Goal: Transaction & Acquisition: Purchase product/service

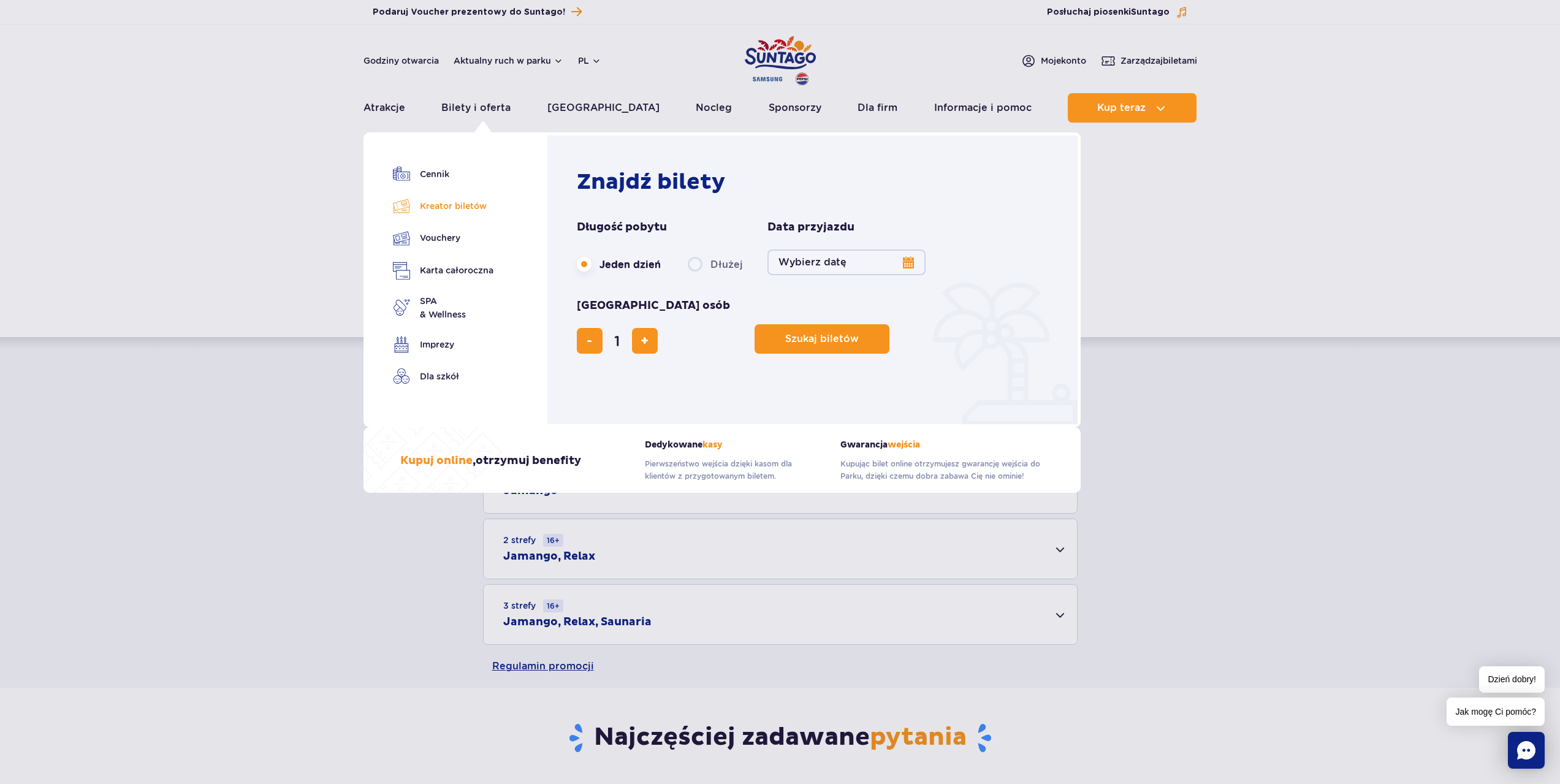
click at [450, 210] on link "Kreator biletów" at bounding box center [443, 205] width 101 height 17
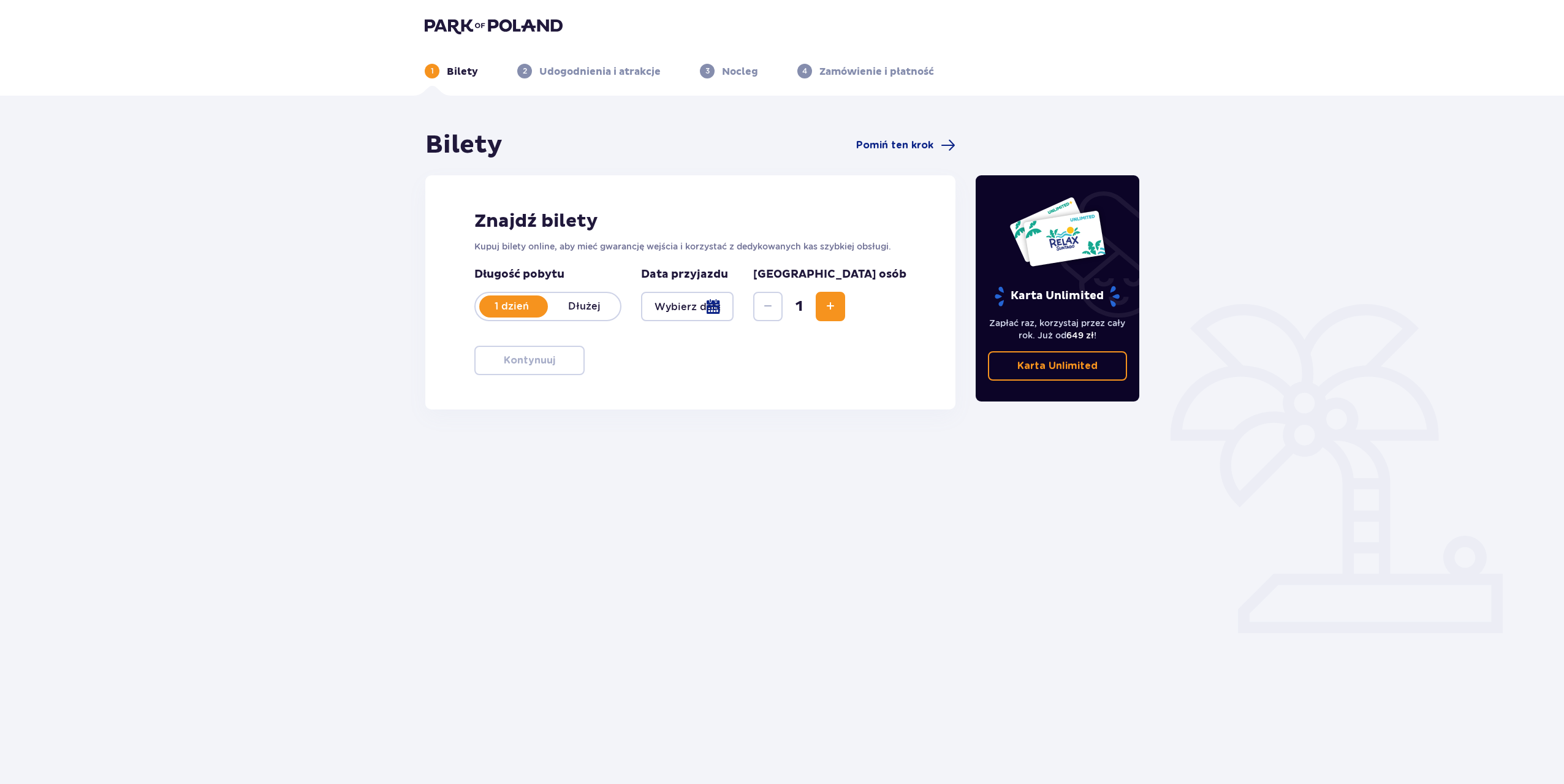
click at [733, 310] on div at bounding box center [687, 306] width 92 height 30
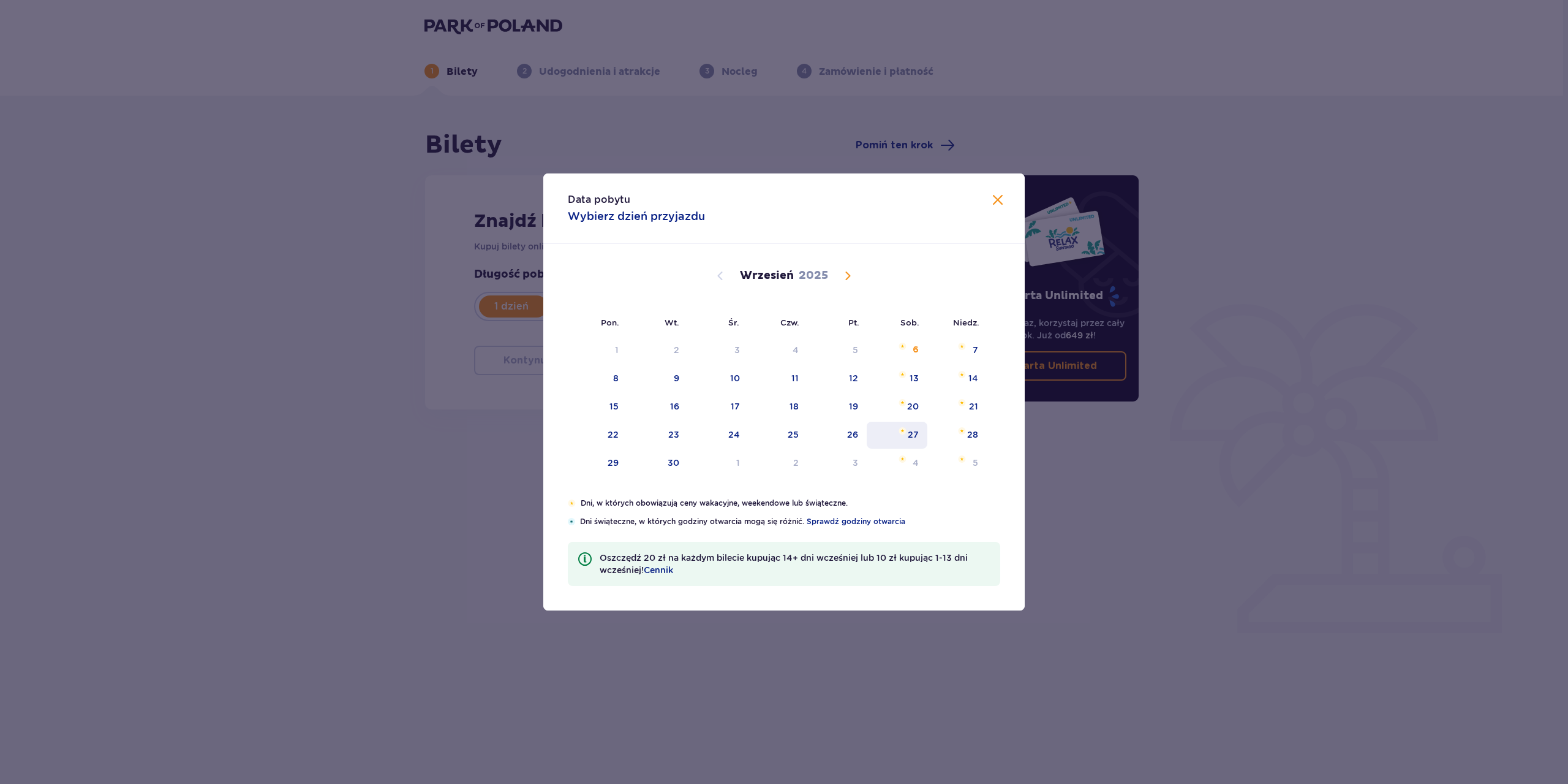
click at [911, 434] on div "27" at bounding box center [913, 435] width 11 height 12
type input "27.09.25"
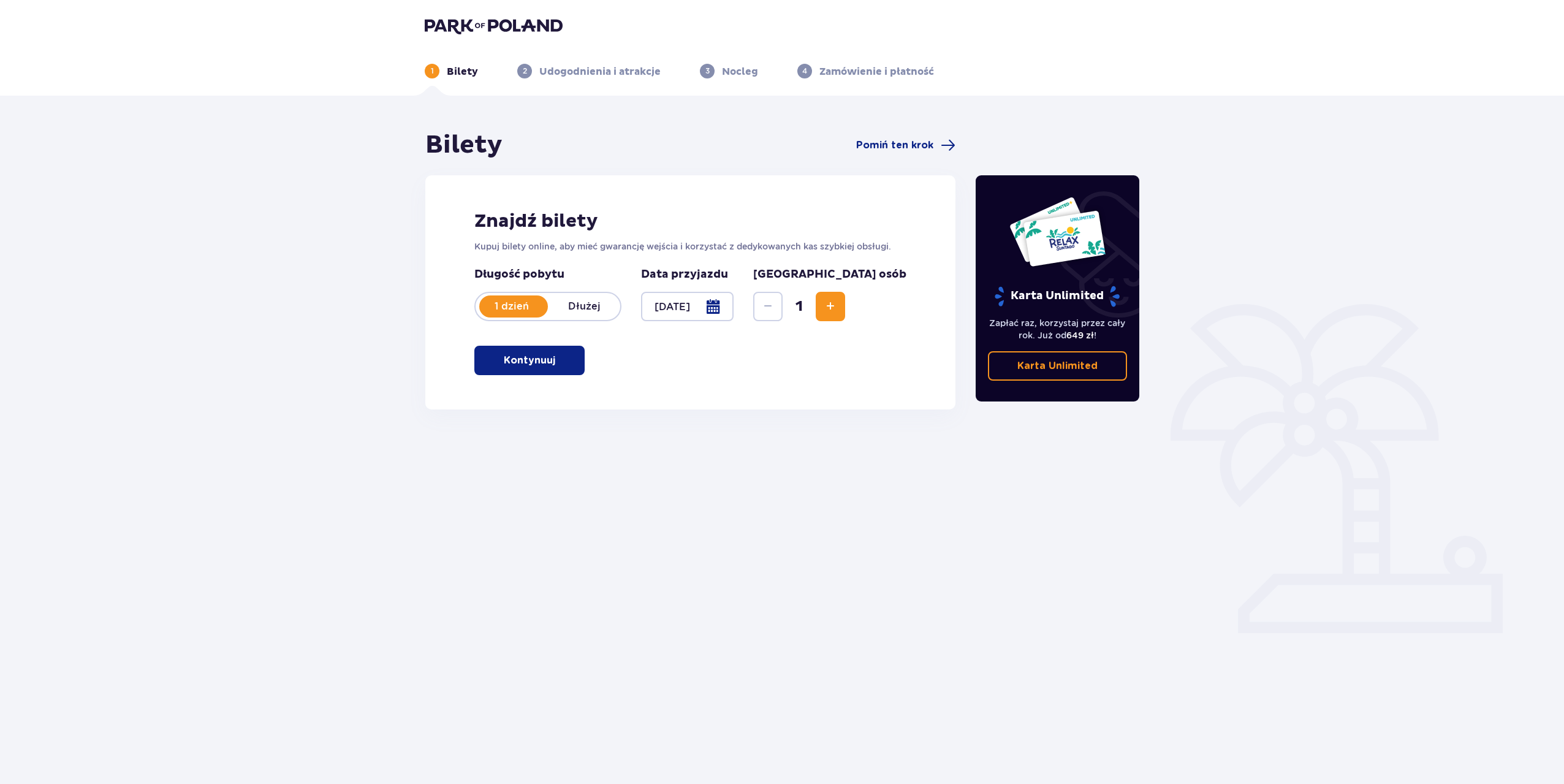
click at [837, 307] on span "Increase" at bounding box center [831, 306] width 15 height 15
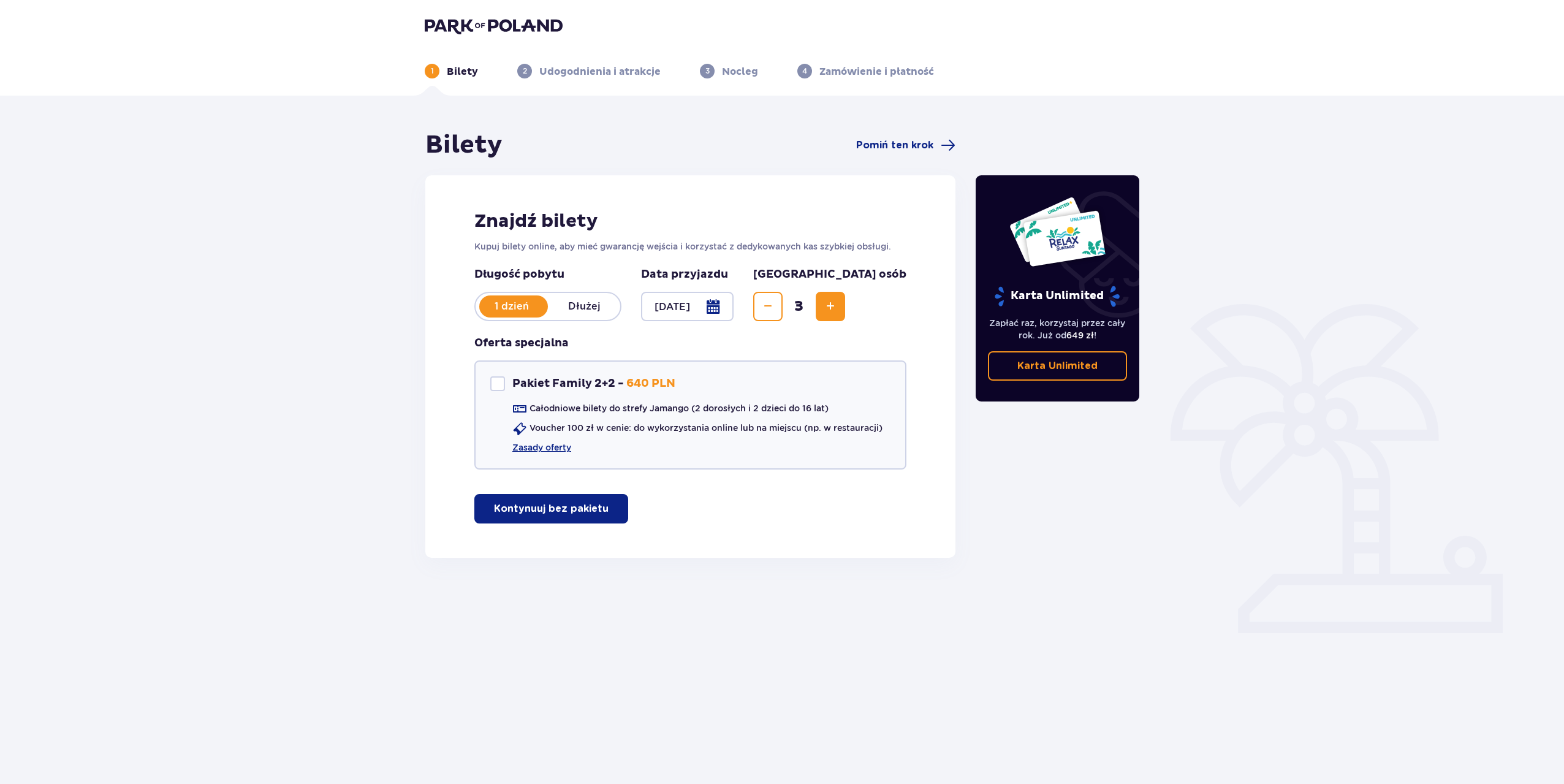
click at [837, 307] on span "Increase" at bounding box center [831, 306] width 15 height 15
click at [495, 381] on div at bounding box center [498, 384] width 15 height 15
checkbox input "true"
click at [561, 516] on span "button" at bounding box center [558, 509] width 15 height 15
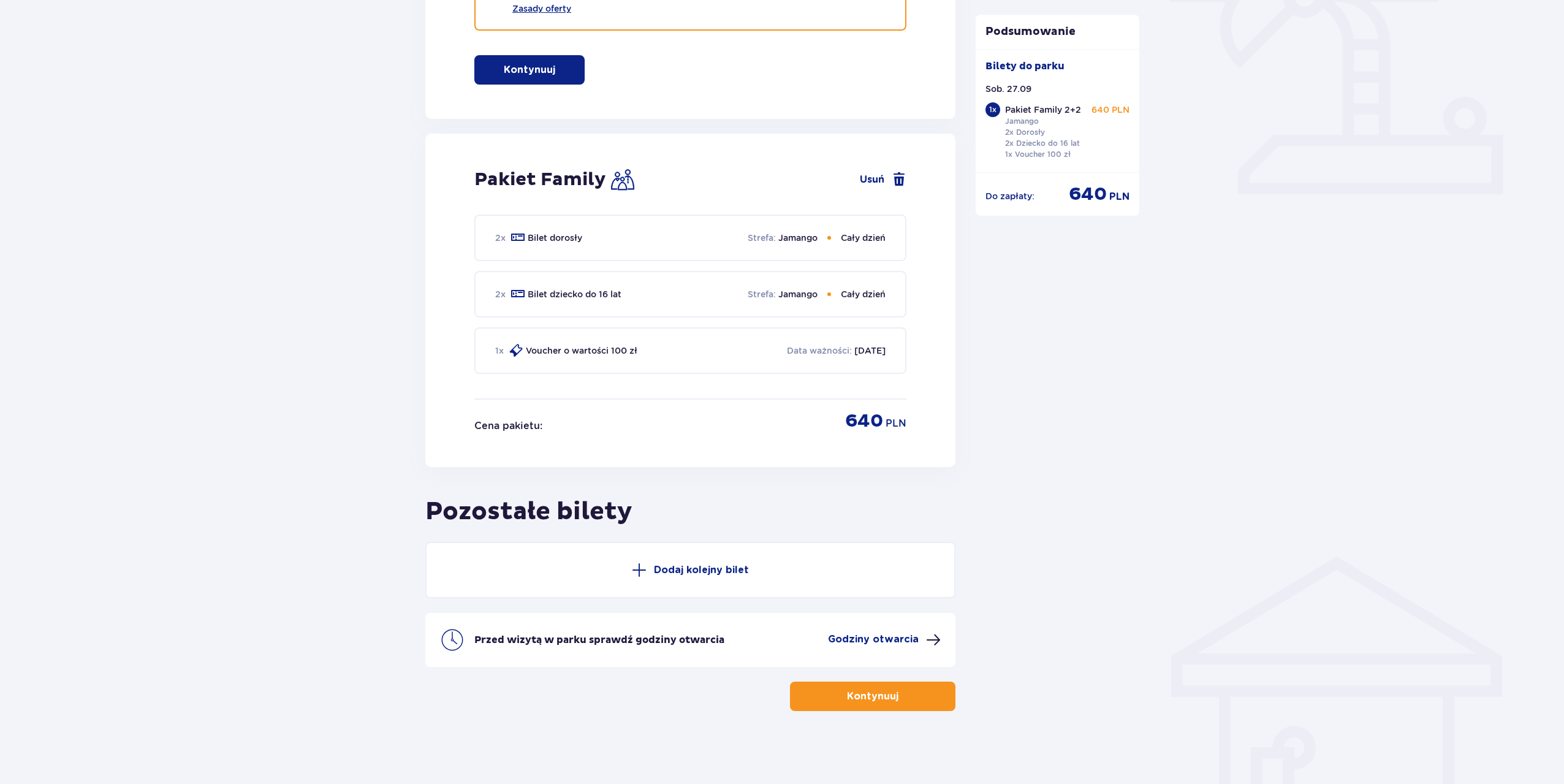
scroll to position [439, 0]
click at [700, 565] on p "Dodaj kolejny bilet" at bounding box center [701, 569] width 95 height 13
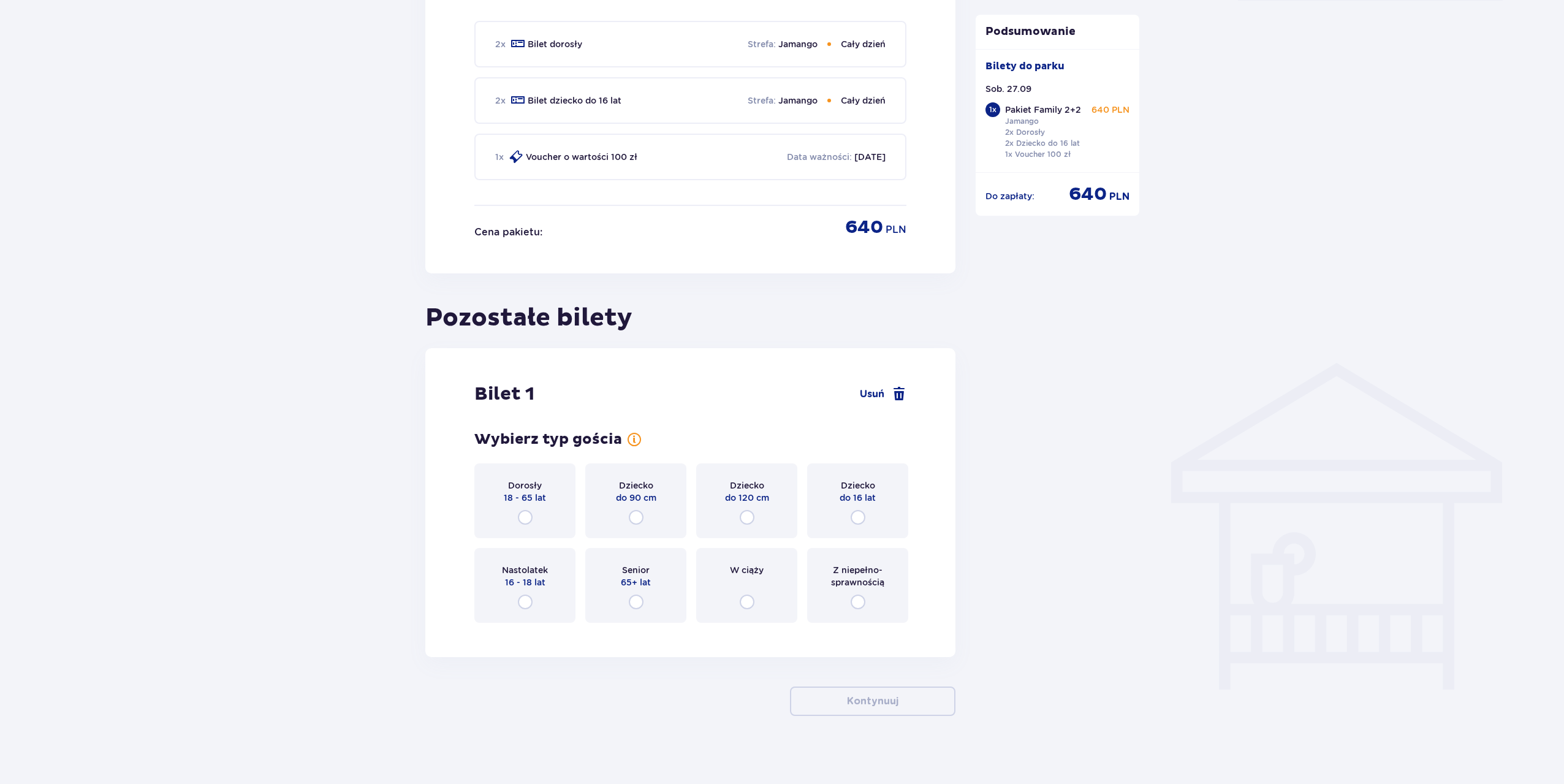
scroll to position [638, 0]
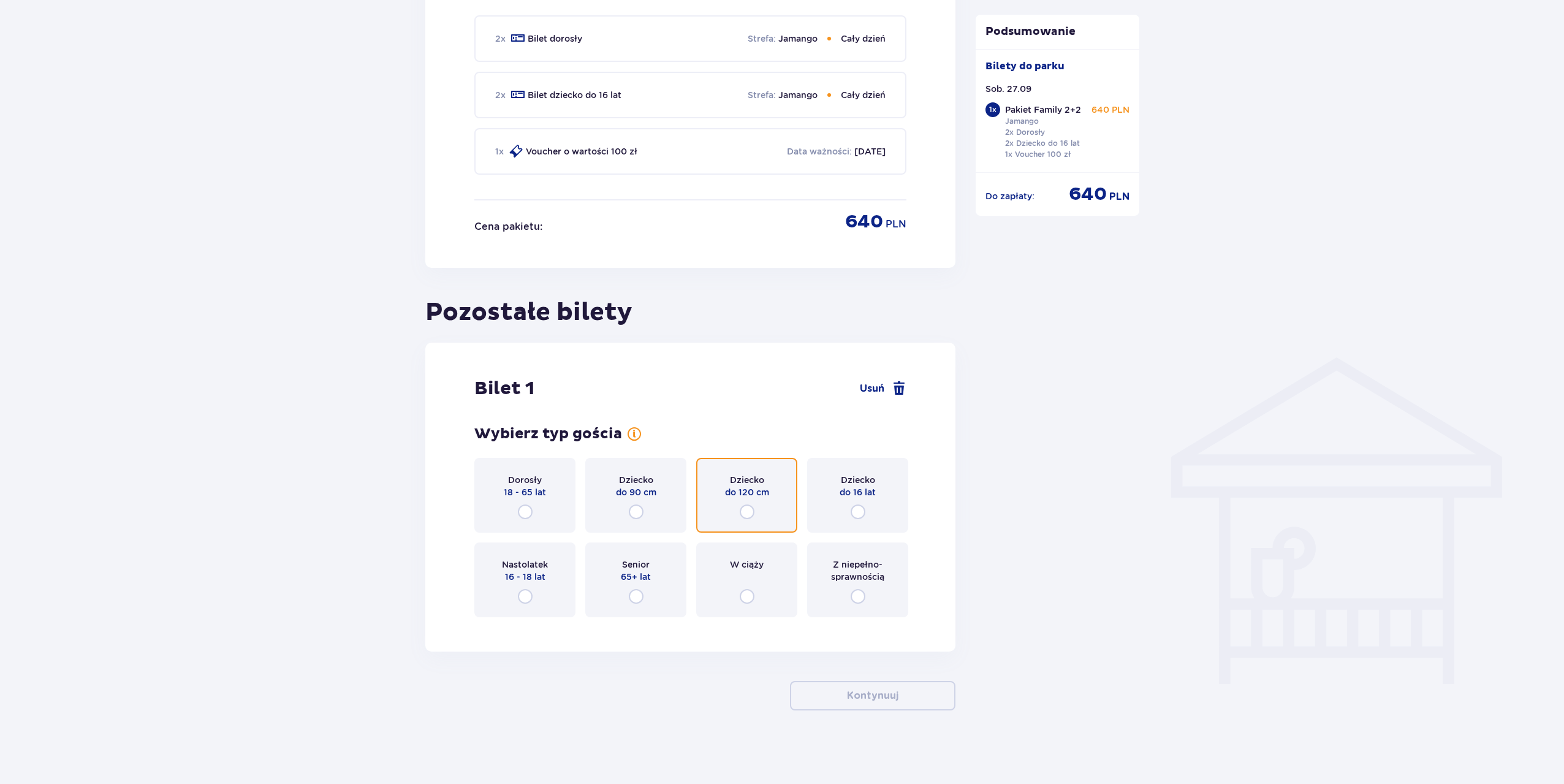
click at [746, 511] on input "radio" at bounding box center [747, 511] width 15 height 15
radio input "true"
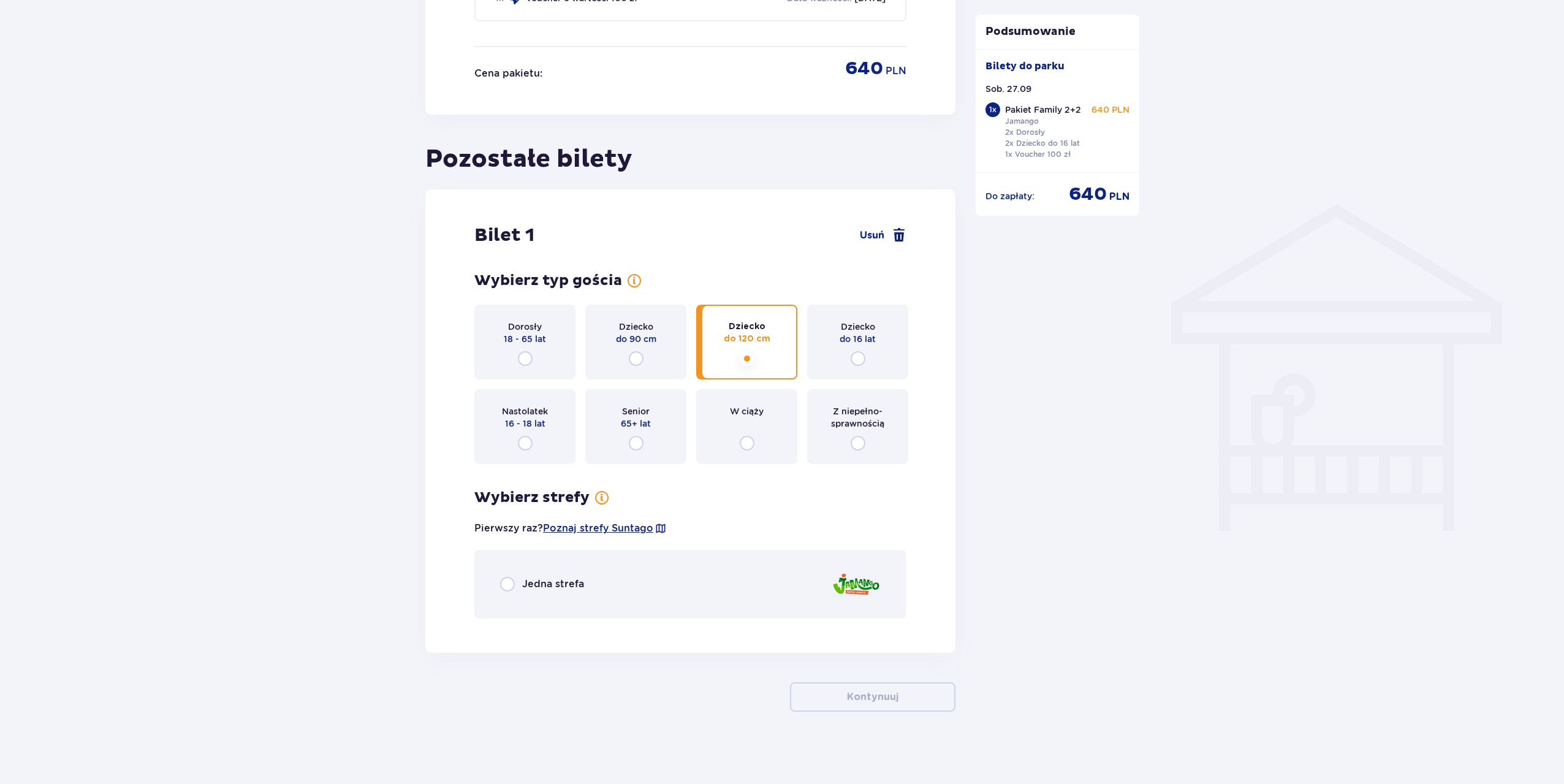
scroll to position [792, 0]
click at [511, 578] on input "radio" at bounding box center [507, 583] width 15 height 15
radio input "true"
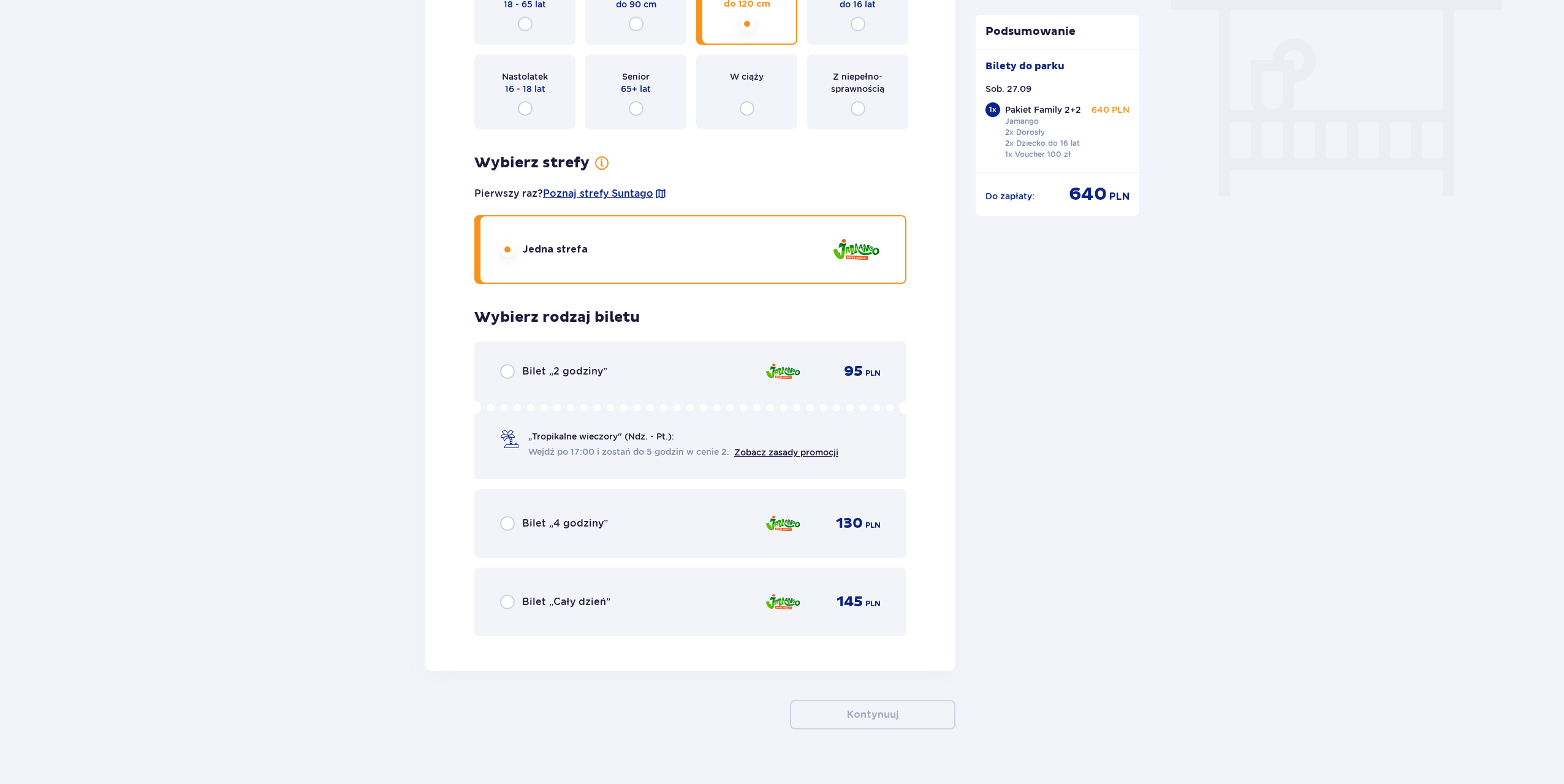
scroll to position [1144, 0]
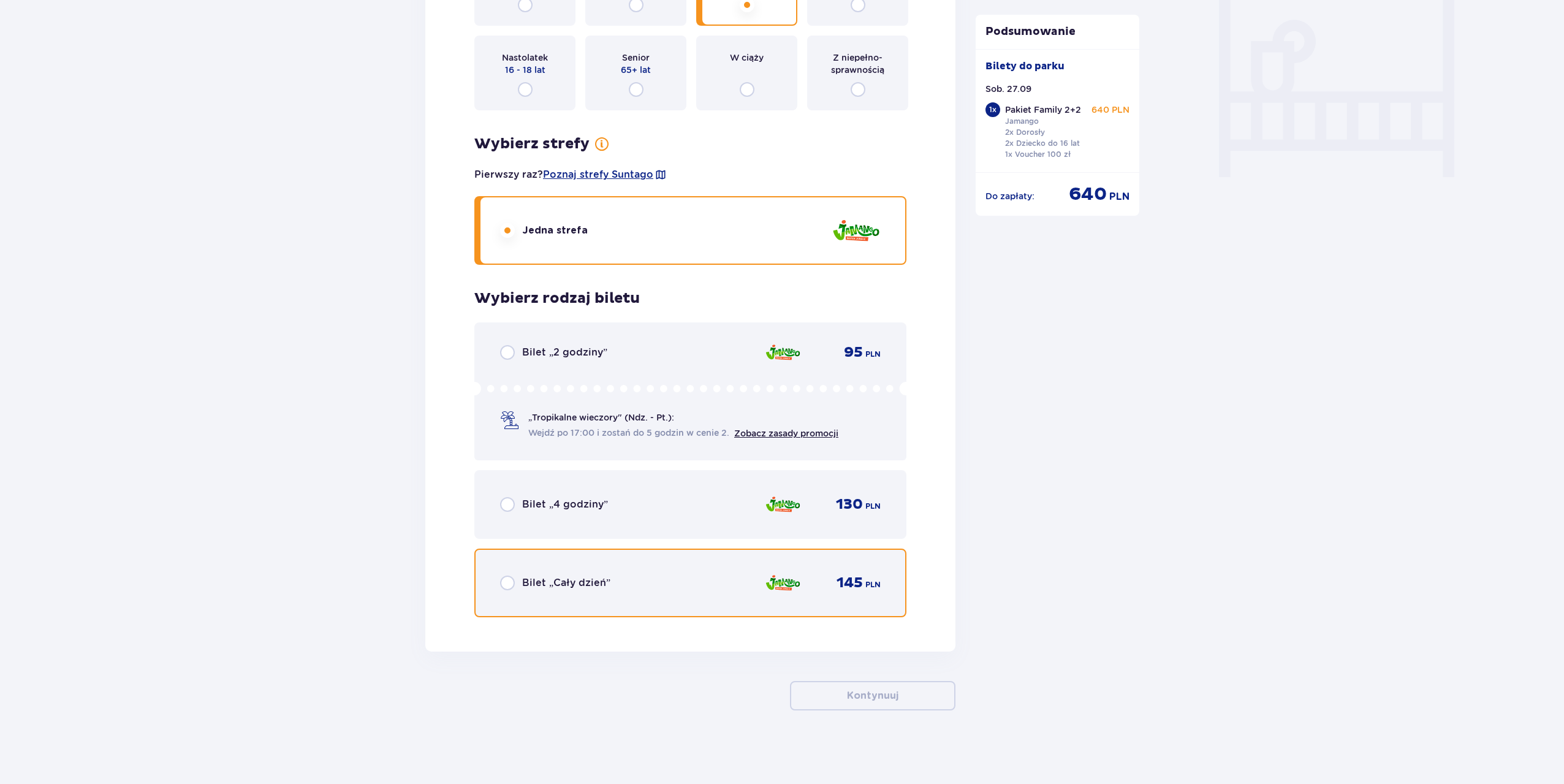
click at [509, 582] on input "radio" at bounding box center [507, 583] width 15 height 15
radio input "true"
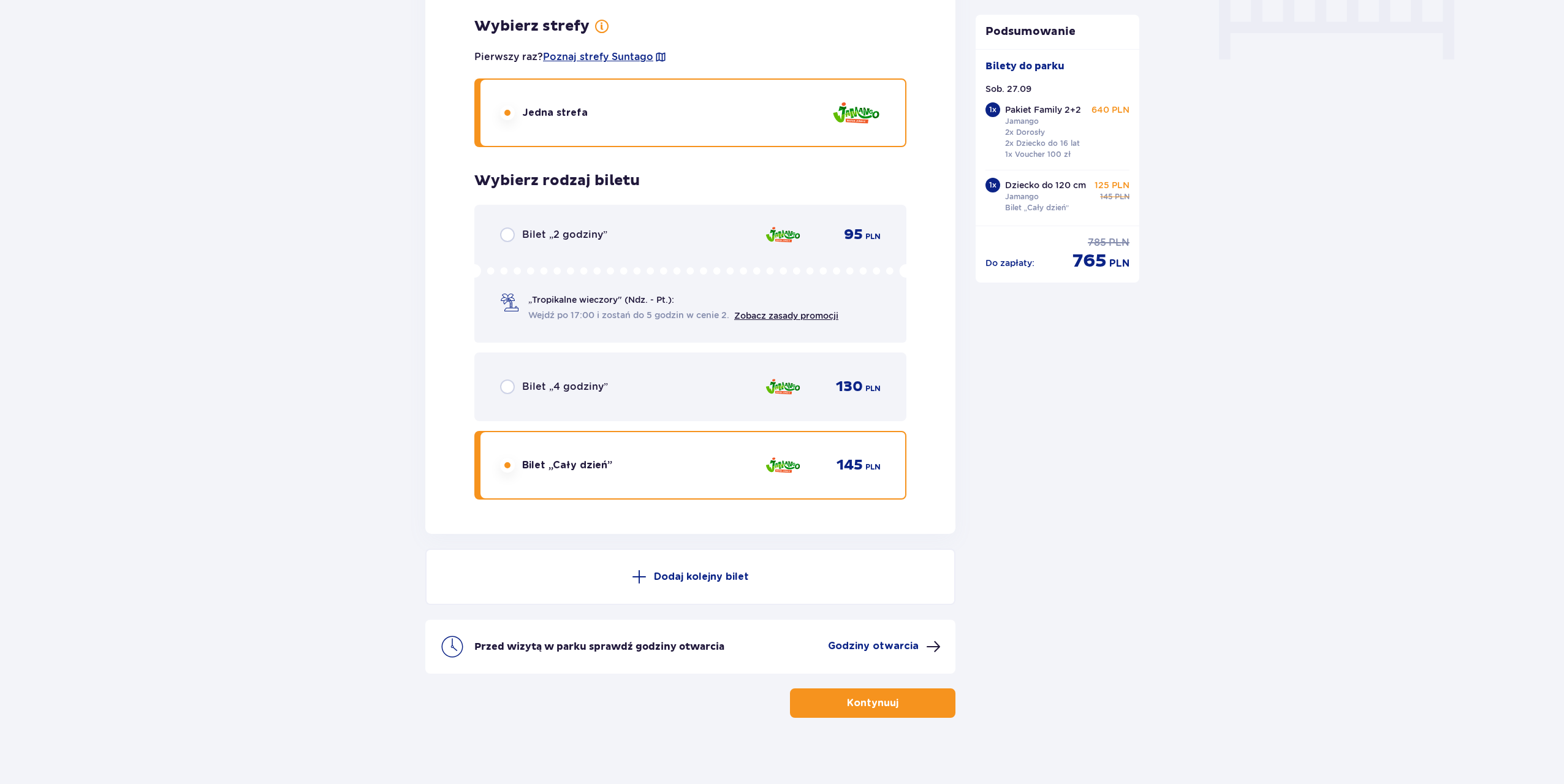
scroll to position [1270, 0]
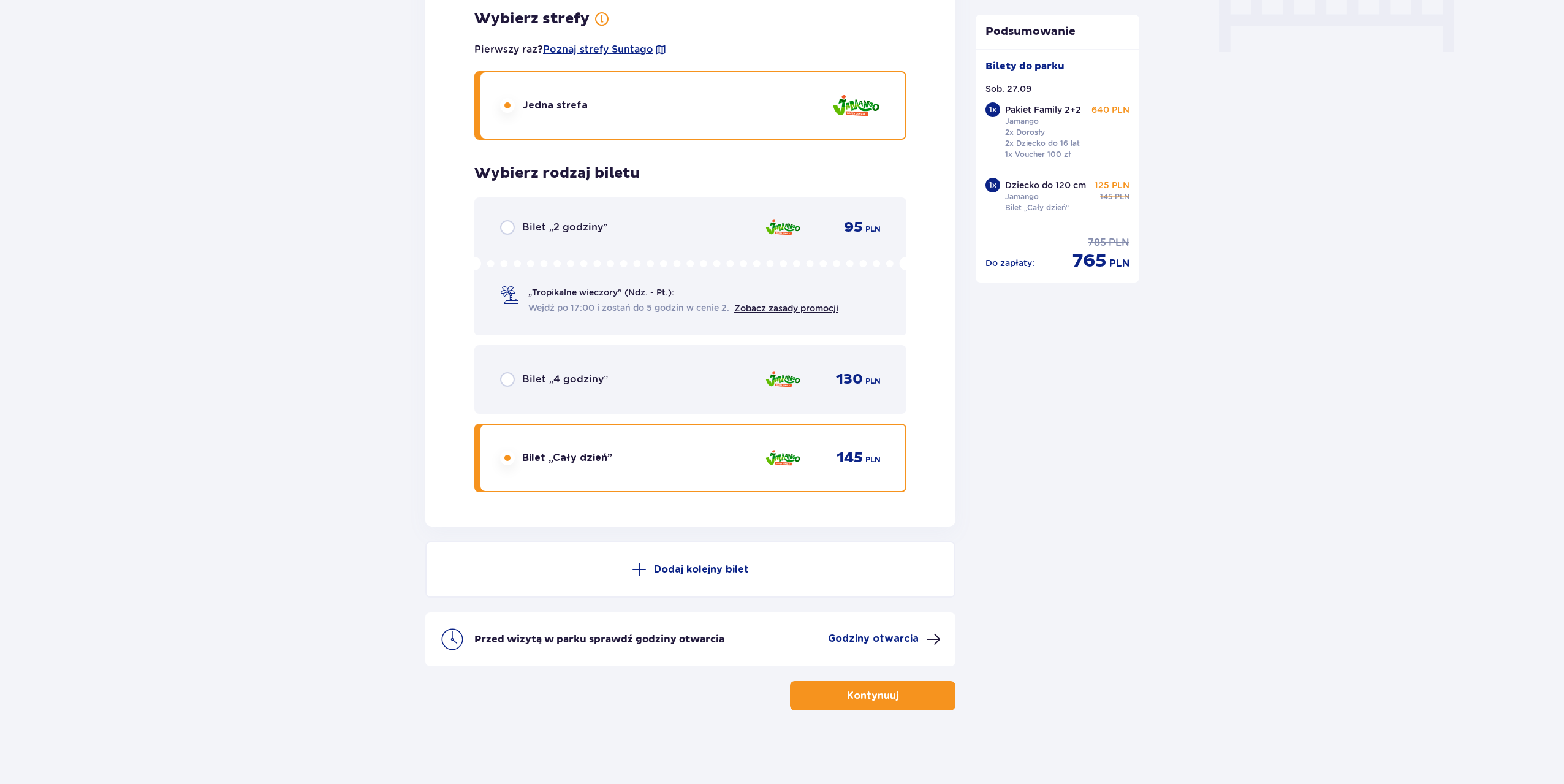
click at [870, 698] on p "Kontynuuj" at bounding box center [872, 696] width 51 height 13
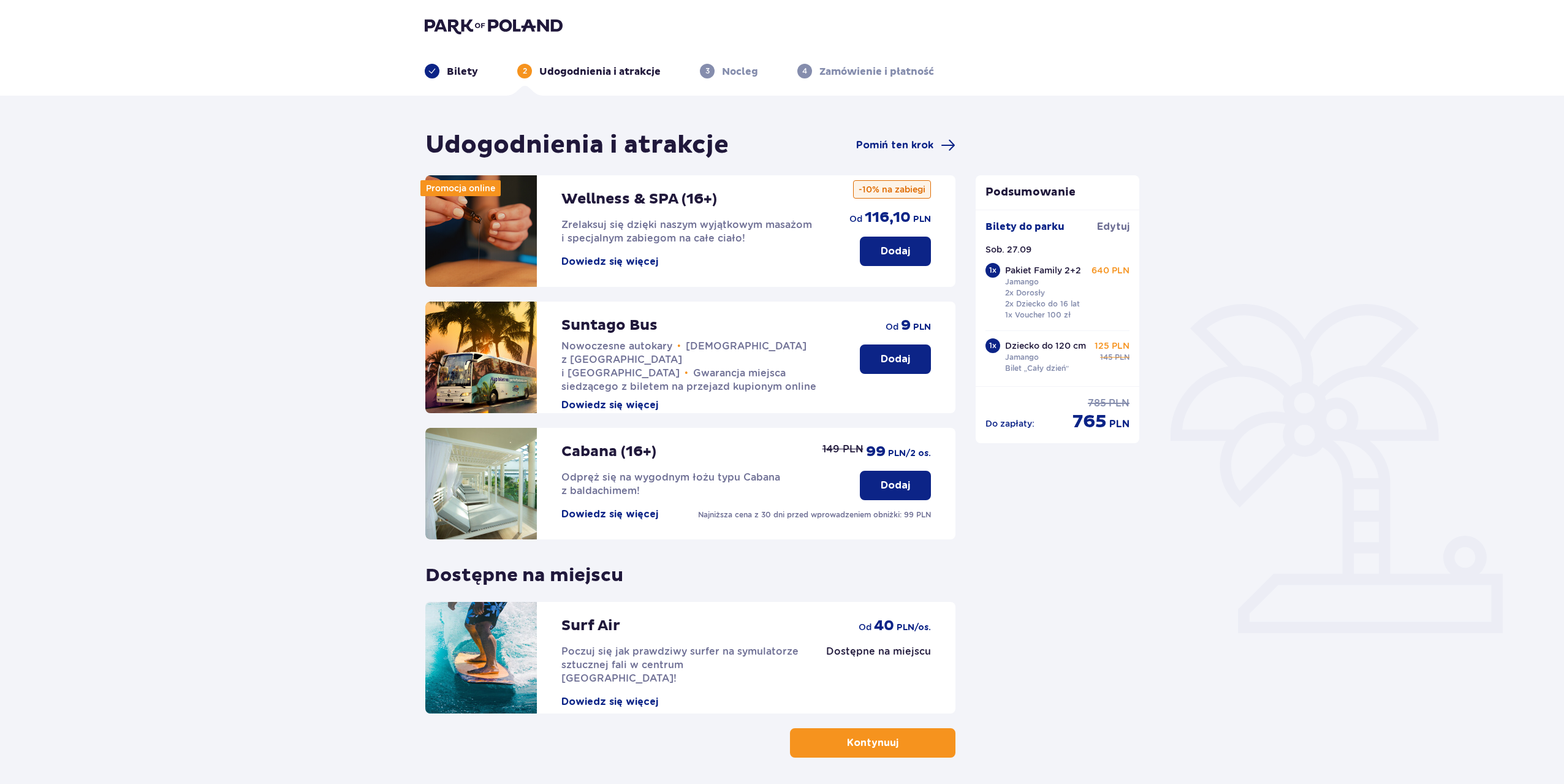
drag, startPoint x: 621, startPoint y: 516, endPoint x: 1229, endPoint y: 627, distance: 618.0
click at [1229, 627] on div "Udogodnienia i atrakcje Pomiń ten krok Promocja online Wellness & SPA (16+) Zre…" at bounding box center [782, 464] width 1564 height 735
click at [877, 737] on p "Kontynuuj" at bounding box center [872, 743] width 51 height 13
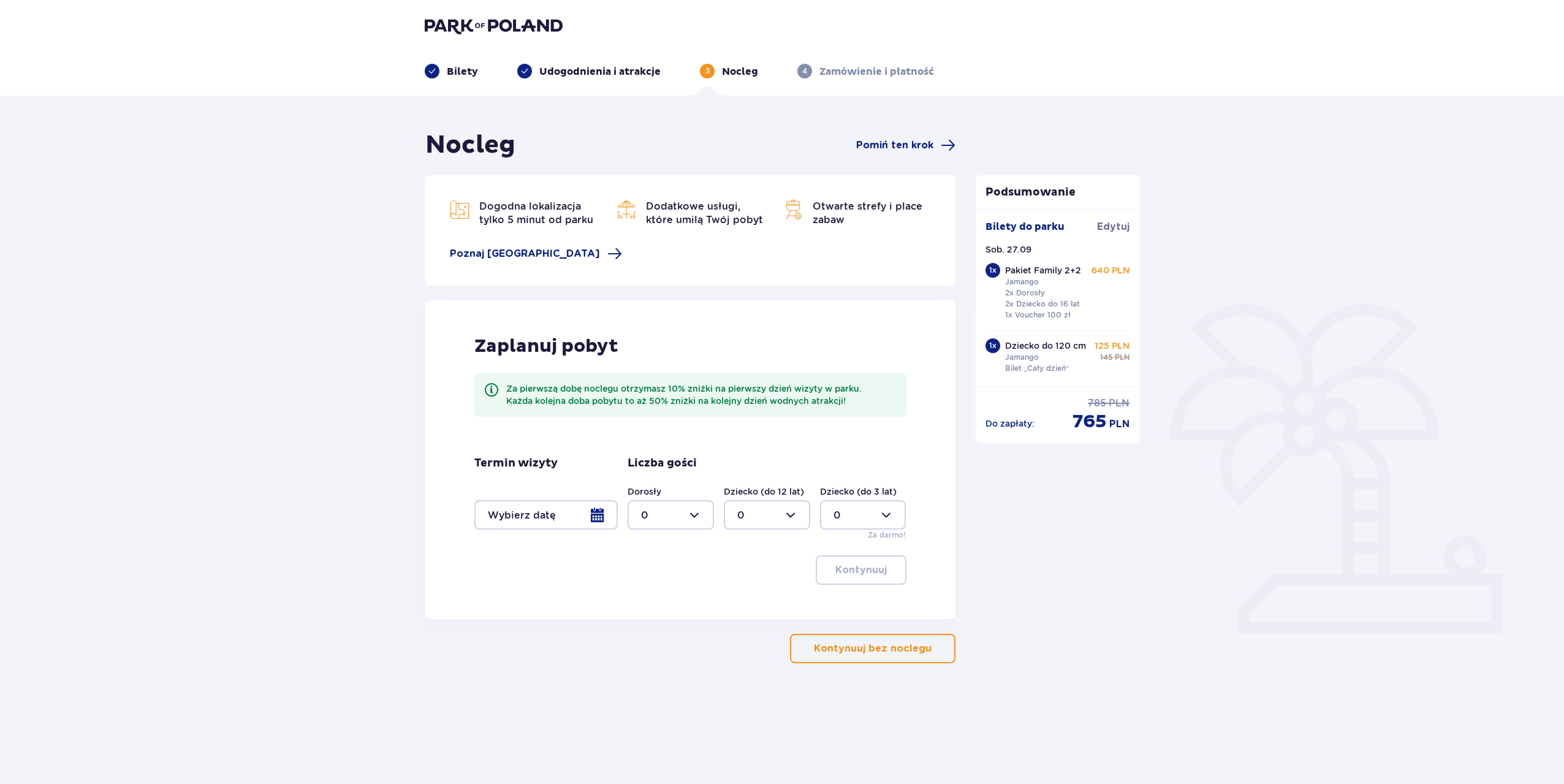
click at [901, 653] on p "Kontynuuj bez noclegu" at bounding box center [872, 648] width 117 height 13
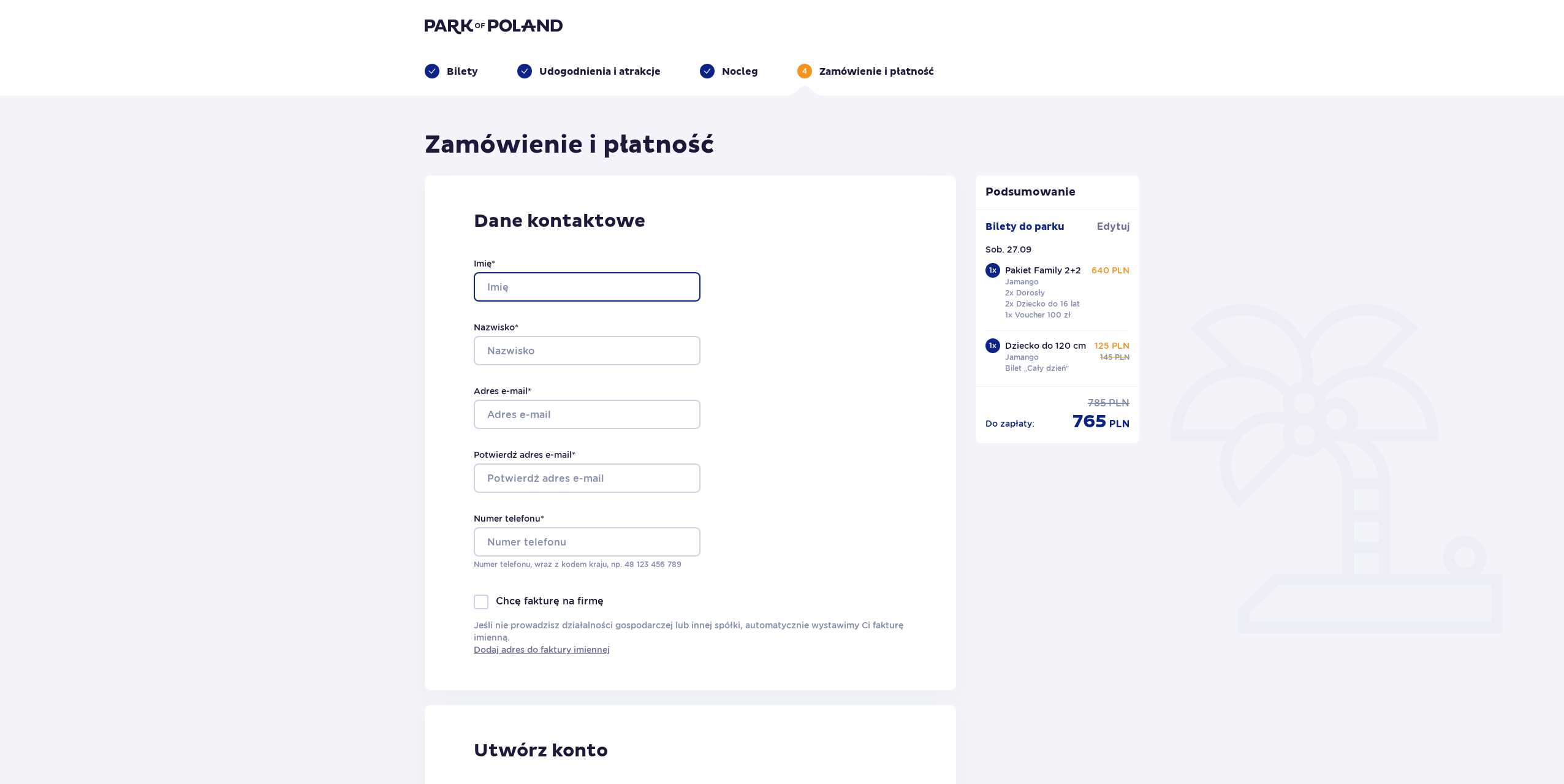
click at [544, 288] on input "Imię *" at bounding box center [587, 287] width 227 height 30
type input "DAWID"
type input "MĘCZARSKI"
type input "meczarski@op.pl"
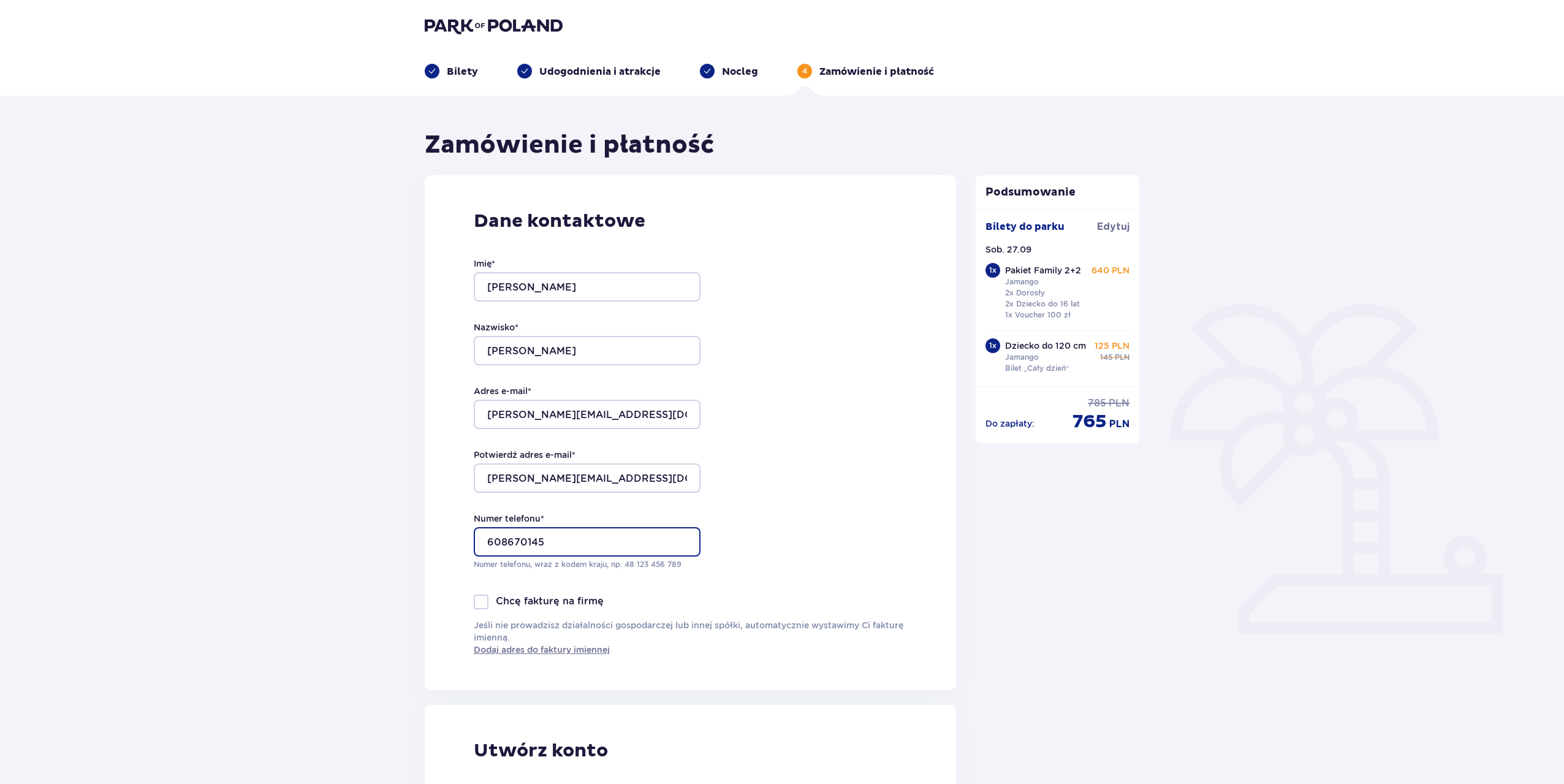
drag, startPoint x: 555, startPoint y: 540, endPoint x: 506, endPoint y: 542, distance: 49.0
click at [506, 542] on input "608670145" at bounding box center [587, 542] width 227 height 30
type input "608396651"
click at [763, 563] on div "Dane kontaktowe Imię * DAWID Nazwisko * MĘCZARSKI Adres e-mail * meczarski@op.p…" at bounding box center [690, 432] width 531 height 515
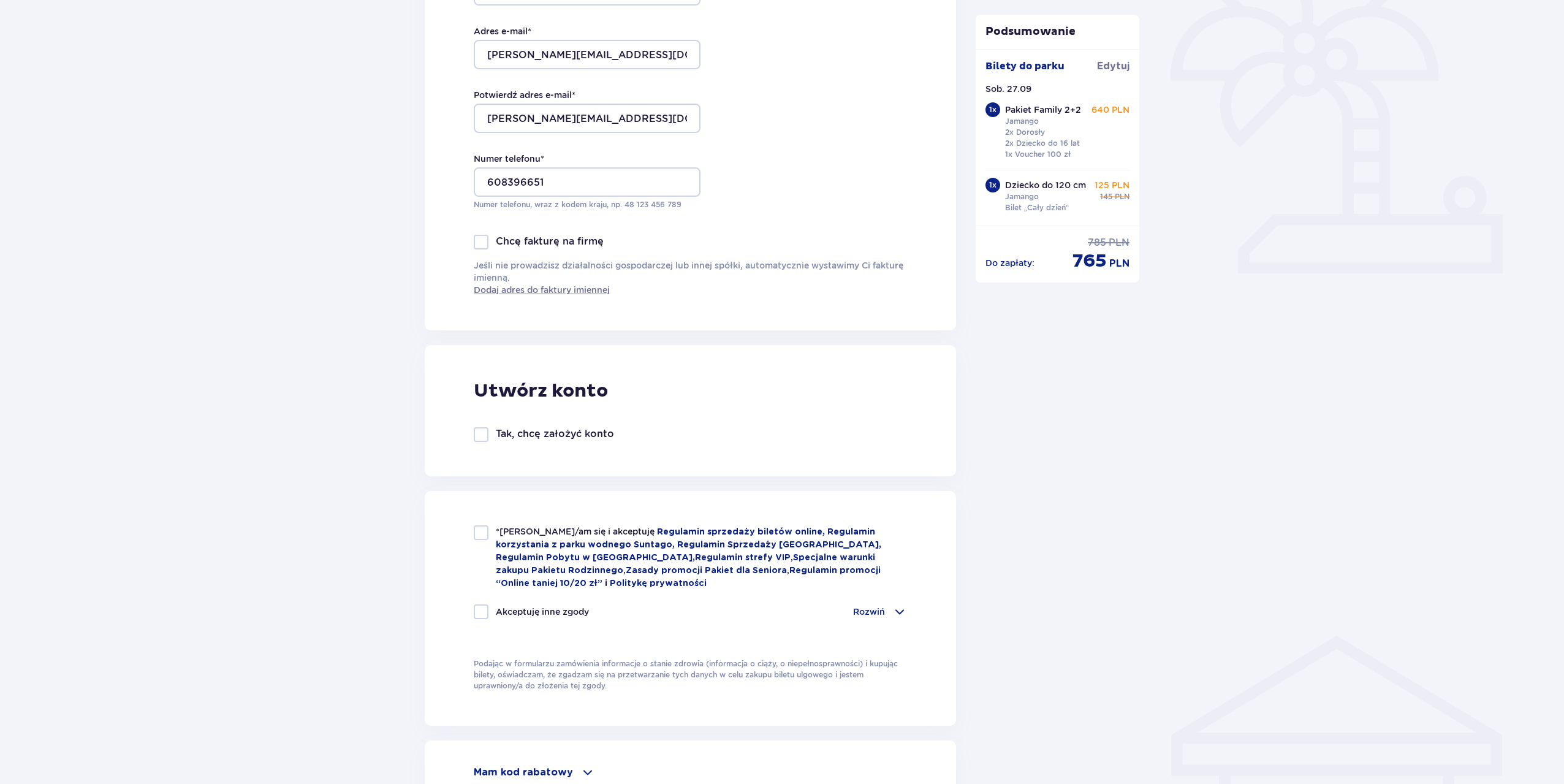
scroll to position [368, 0]
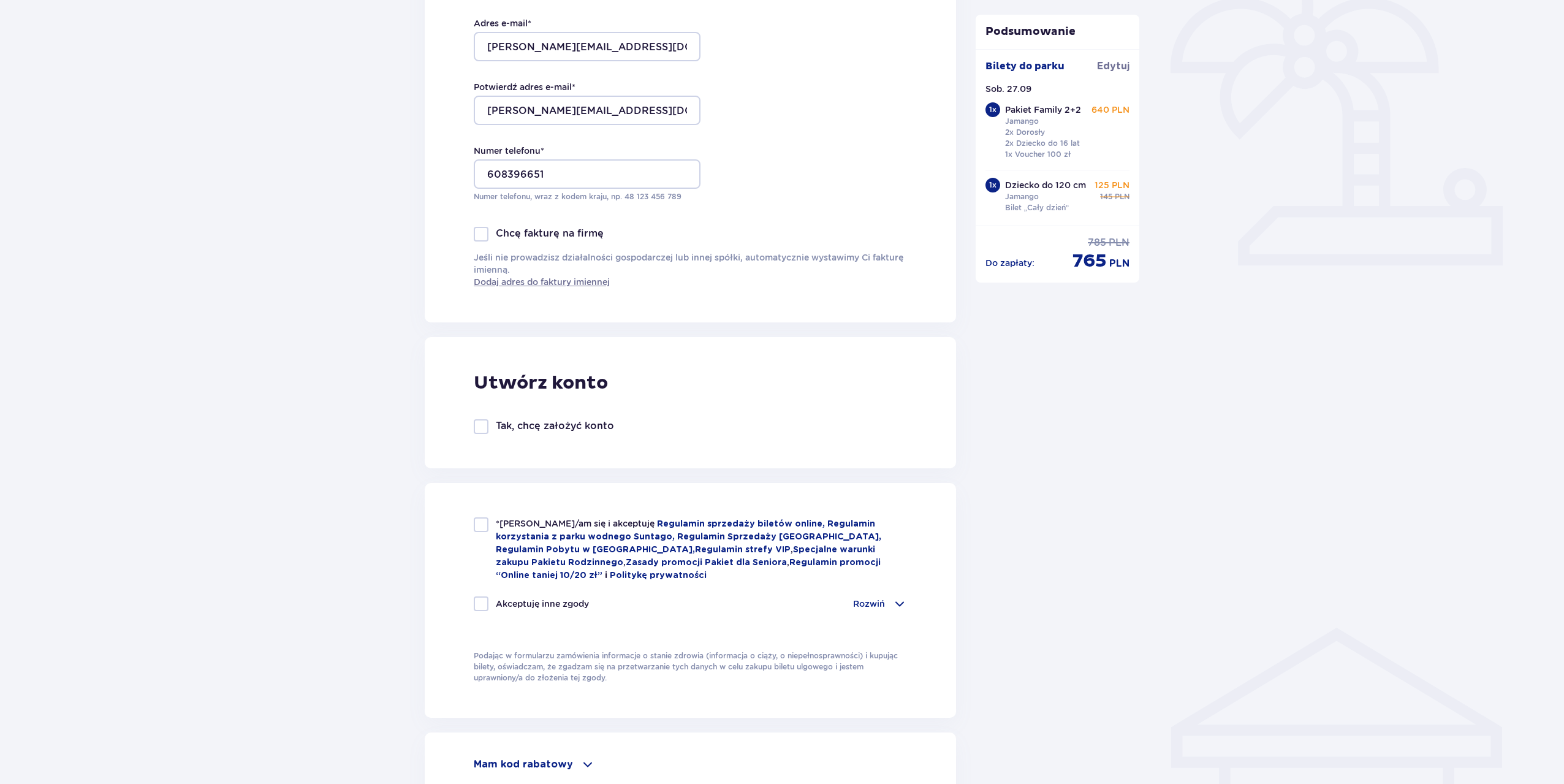
click at [475, 528] on div at bounding box center [481, 524] width 15 height 15
checkbox input "true"
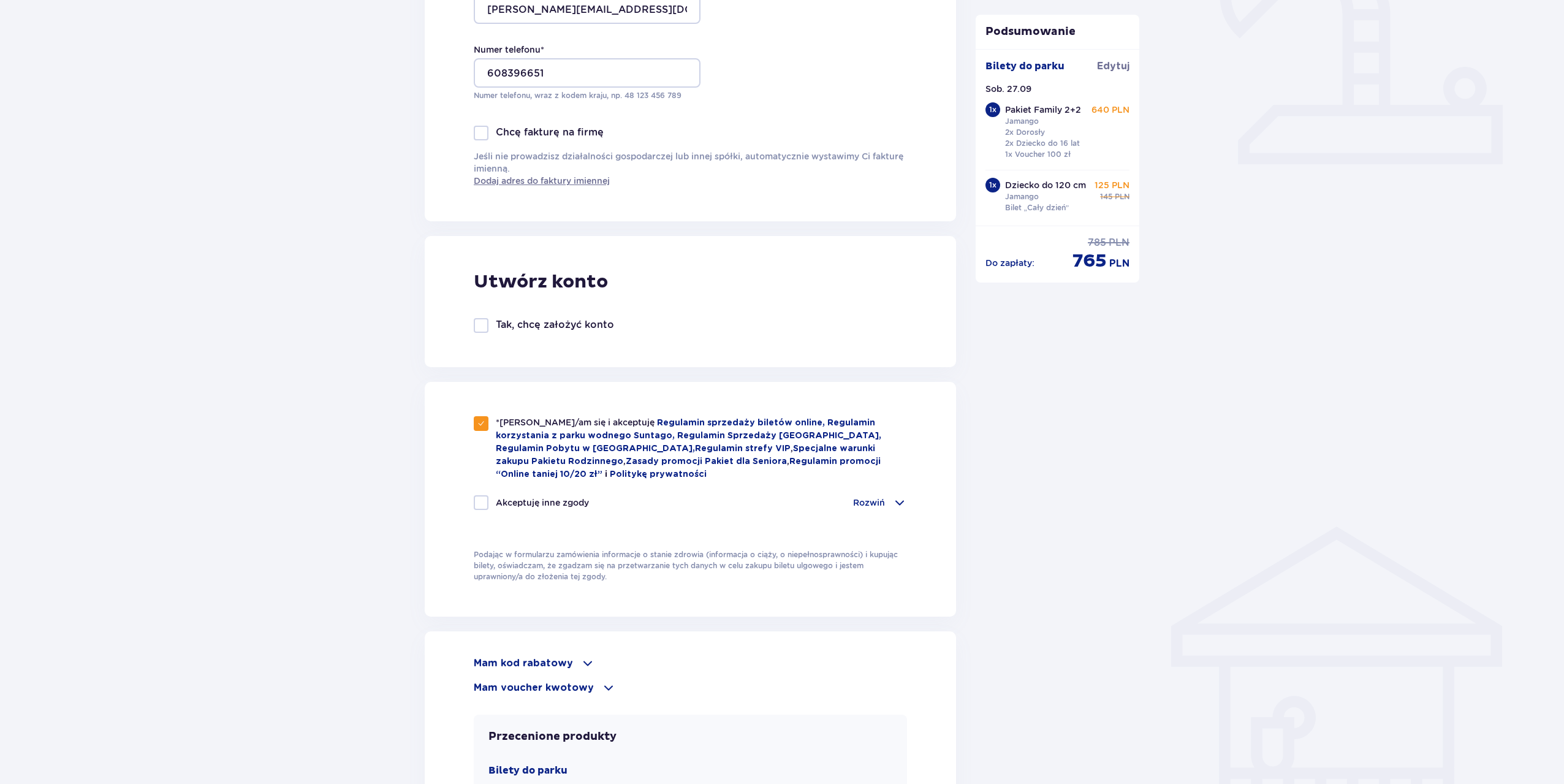
scroll to position [491, 0]
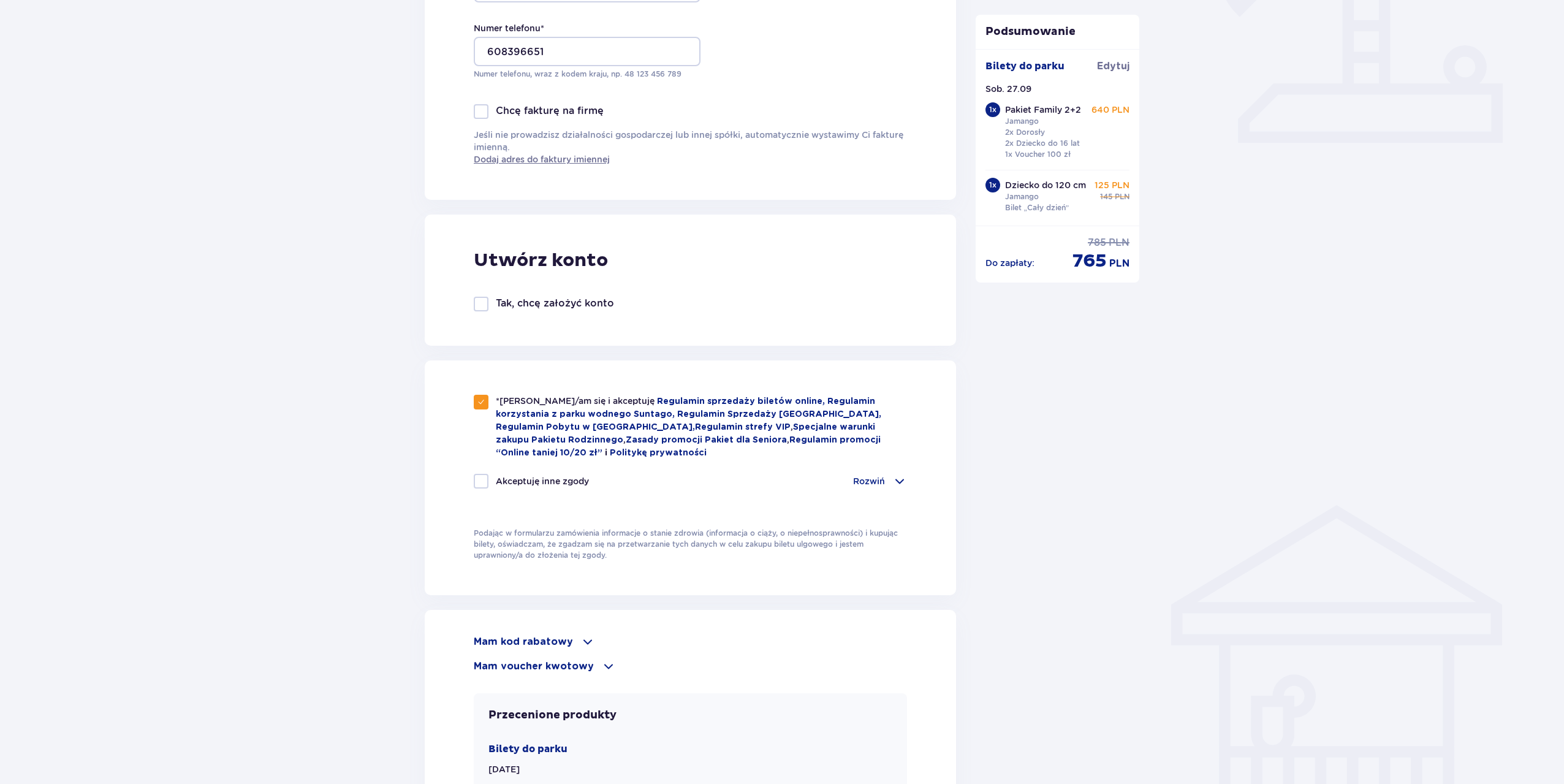
click at [482, 482] on div at bounding box center [481, 481] width 15 height 15
checkbox input "true"
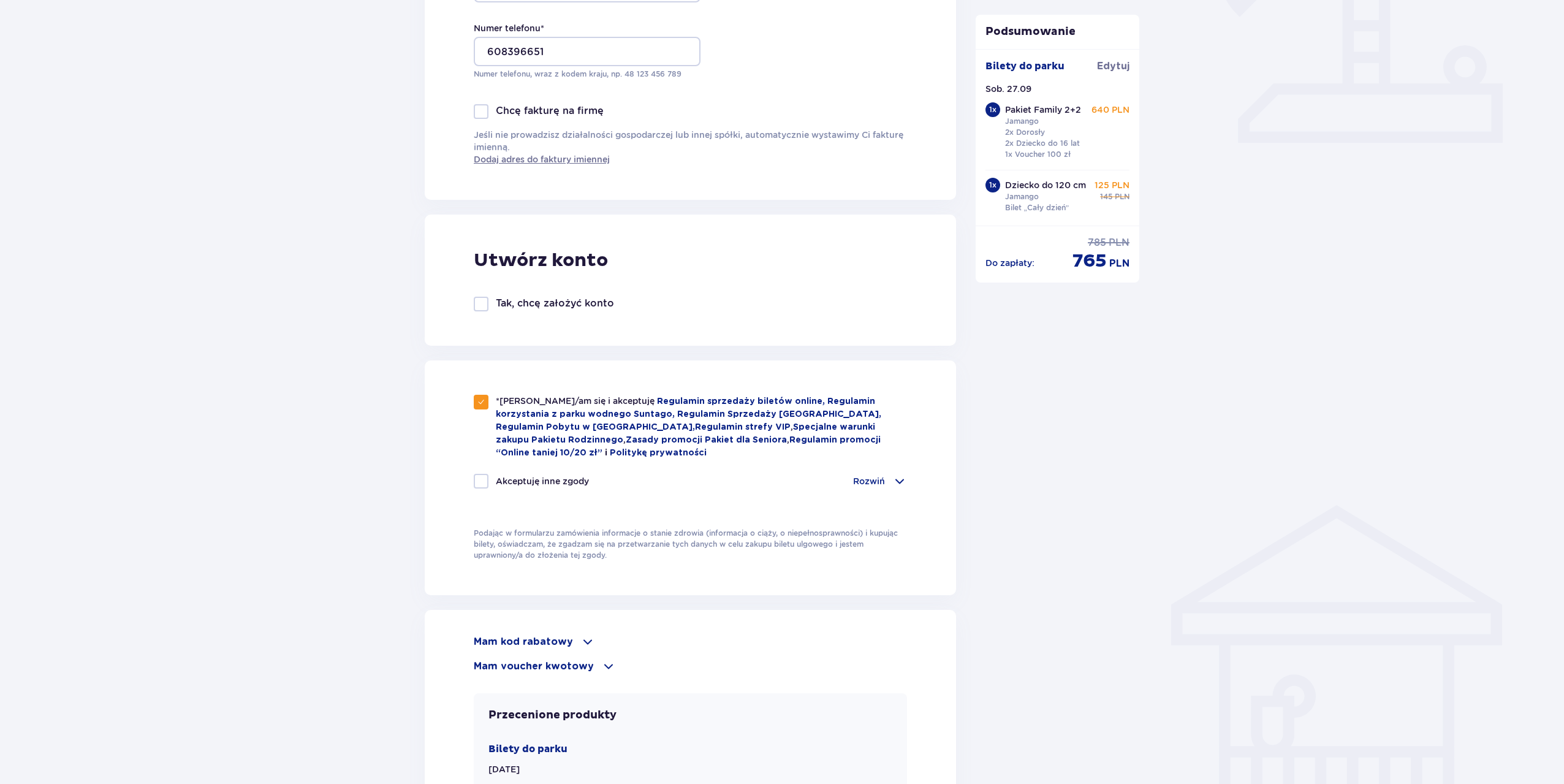
checkbox input "true"
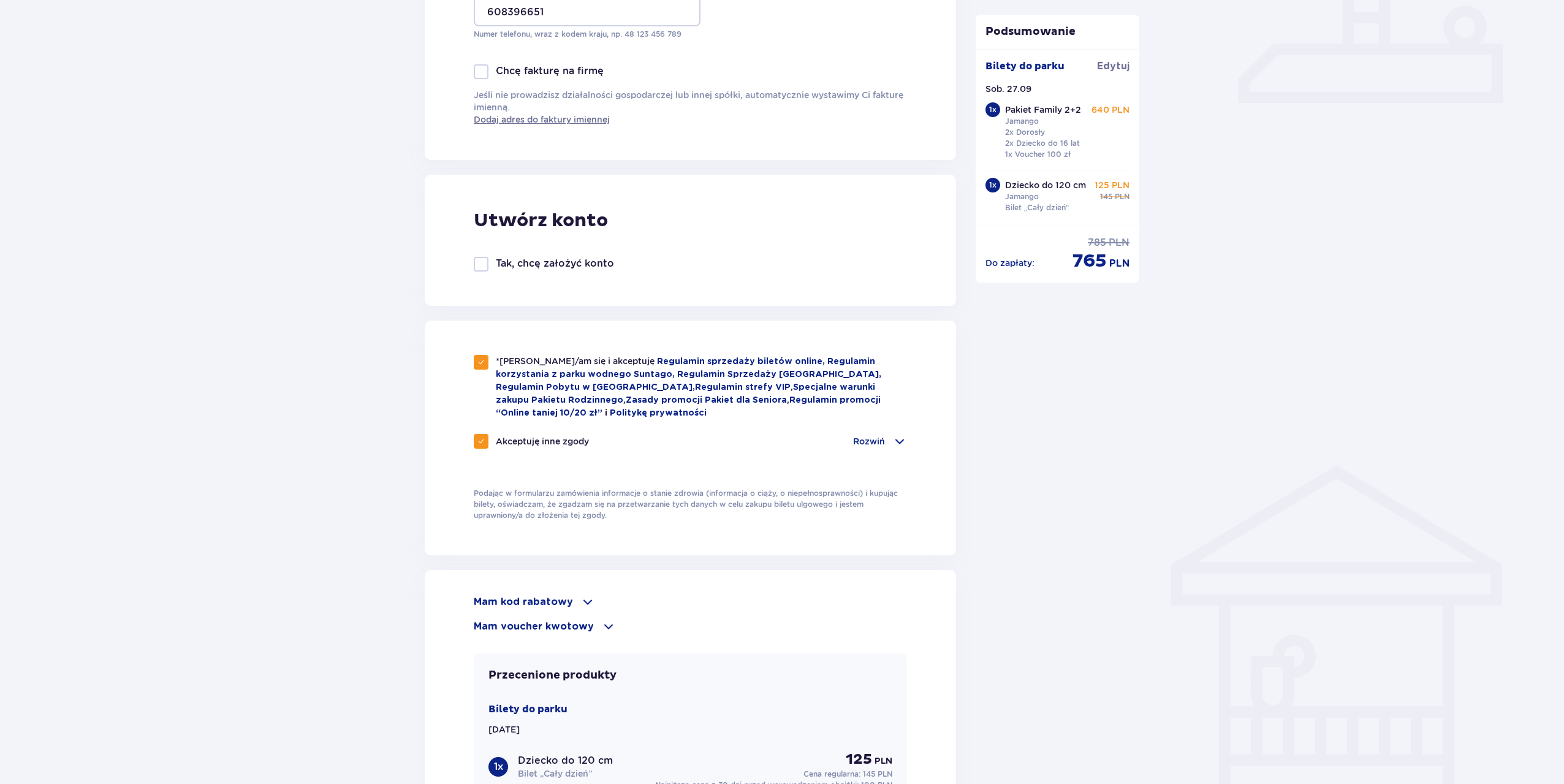
scroll to position [839, 0]
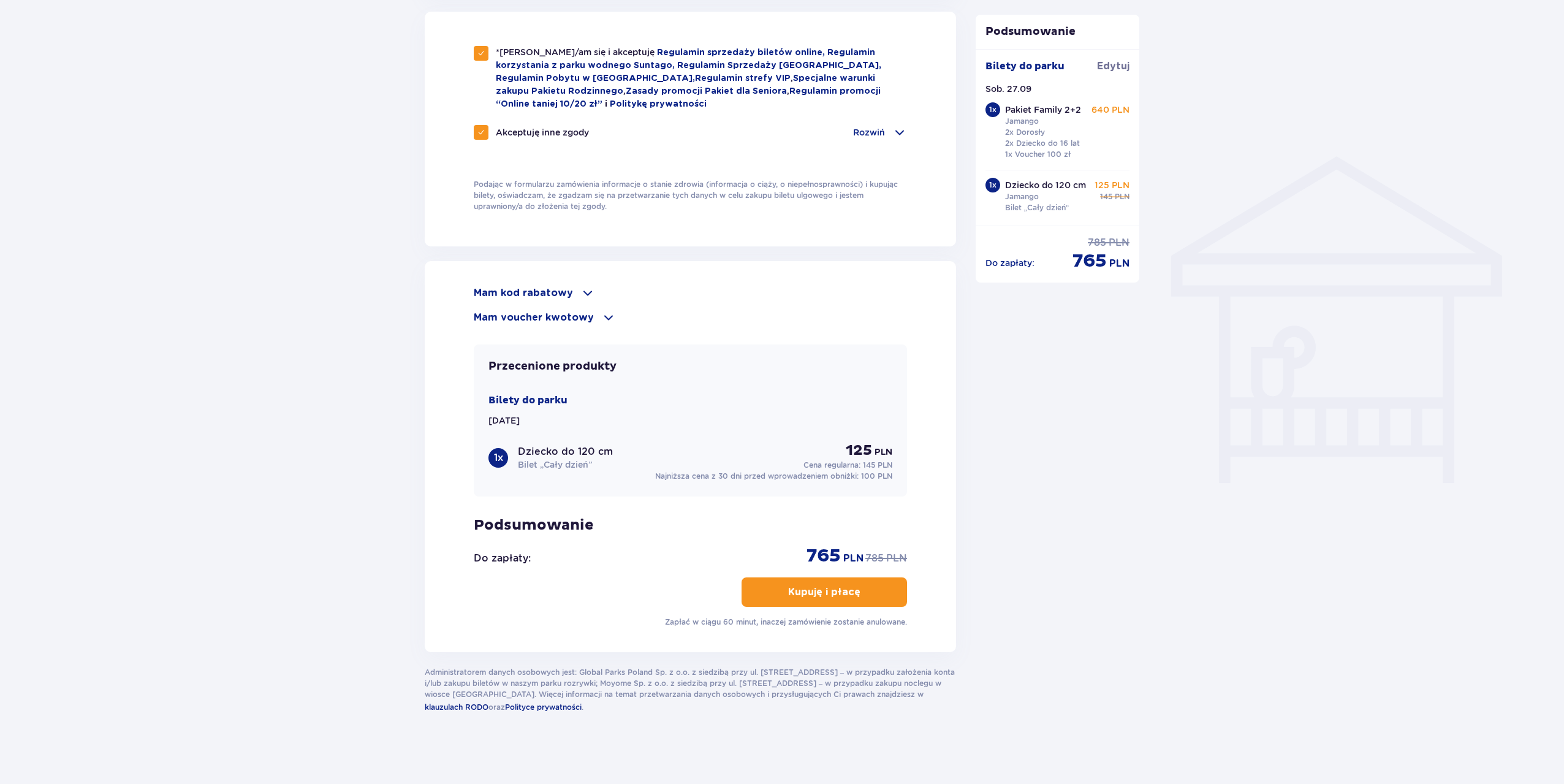
click at [823, 590] on p "Kupuję i płacę" at bounding box center [824, 592] width 72 height 13
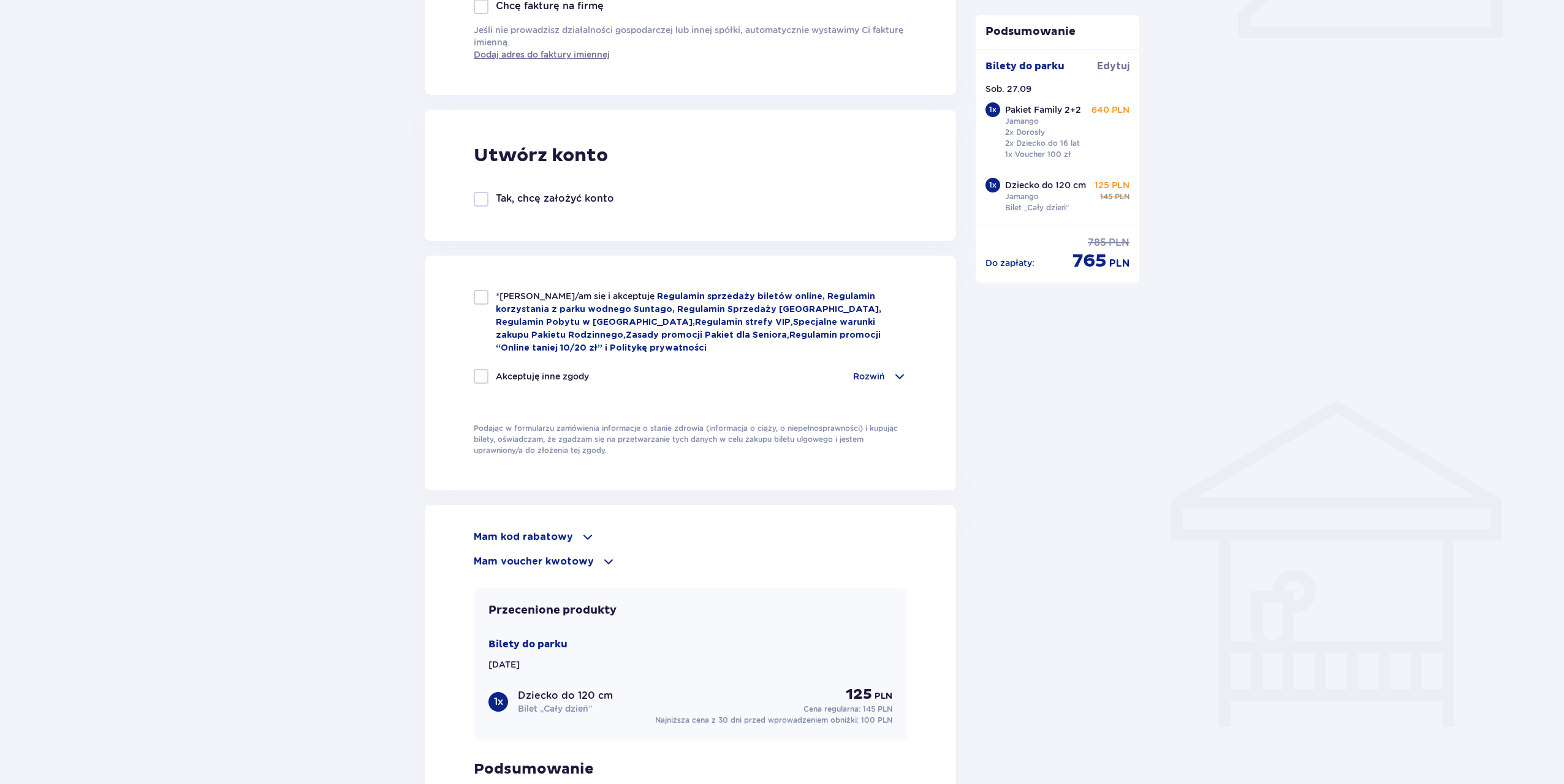
scroll to position [594, 0]
click at [481, 291] on div at bounding box center [481, 298] width 15 height 15
checkbox input "true"
click at [483, 377] on div at bounding box center [481, 378] width 15 height 15
checkbox input "true"
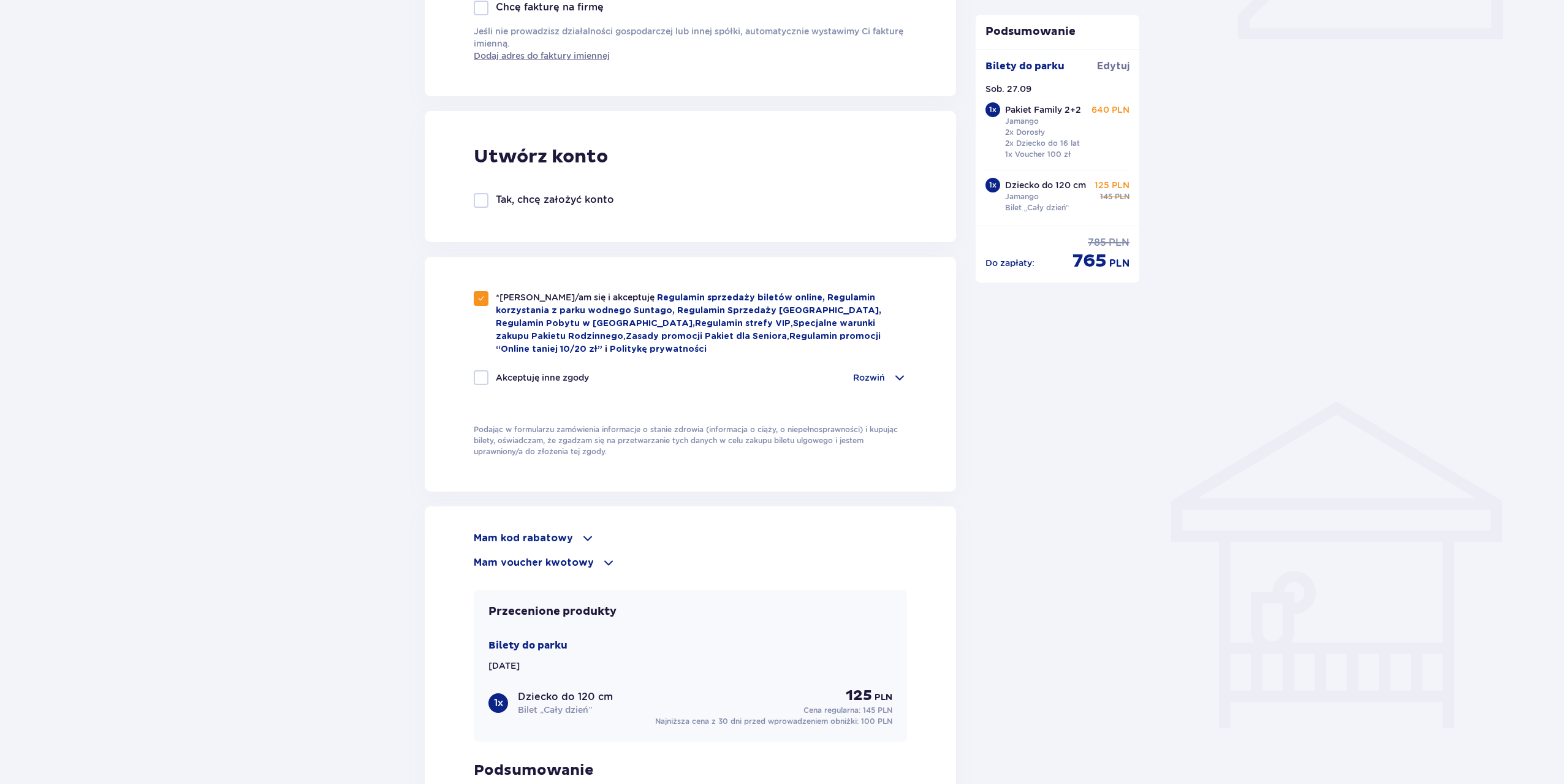
checkbox input "true"
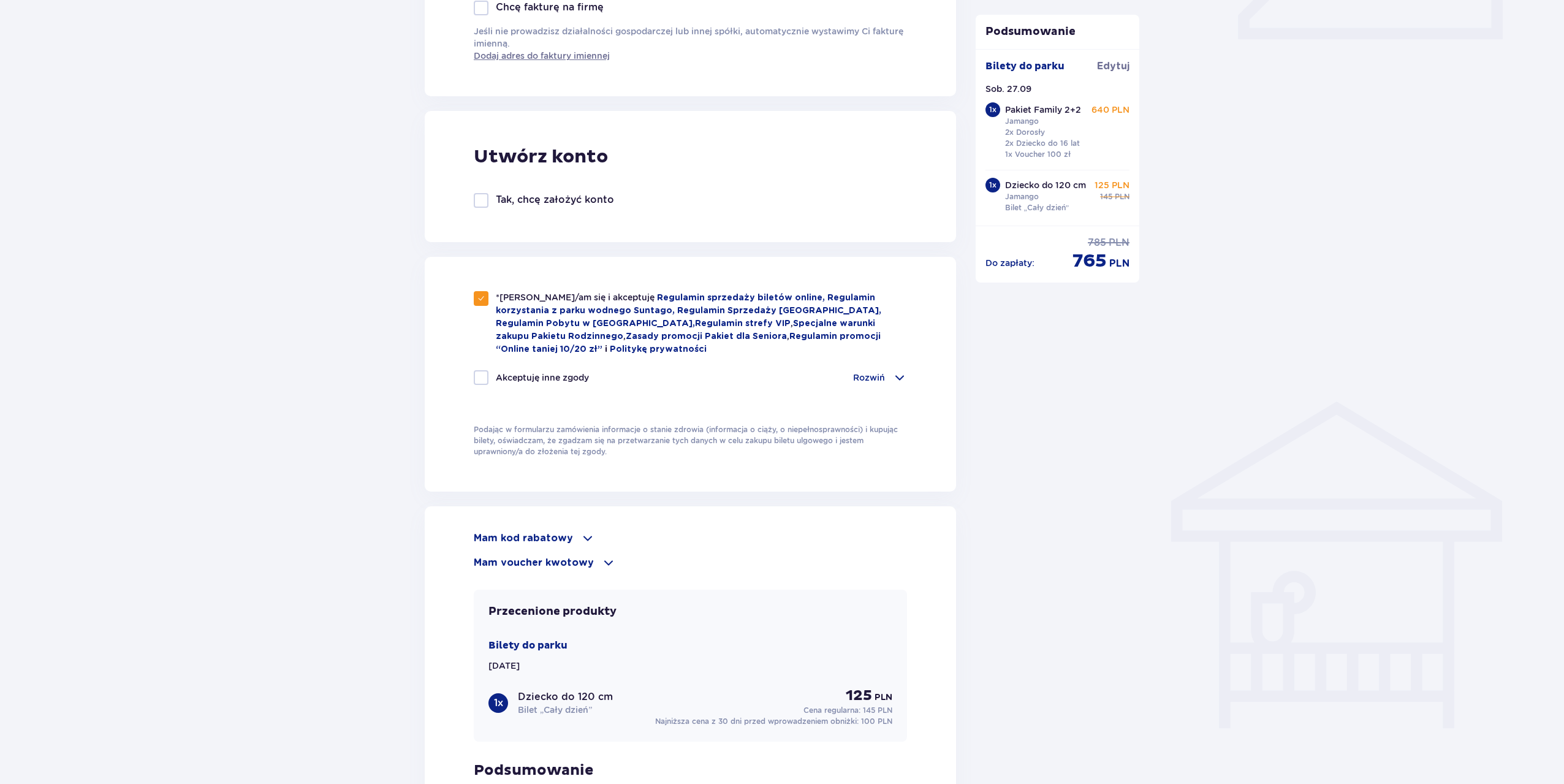
checkbox input "true"
click at [881, 382] on div "Rozwiń" at bounding box center [880, 378] width 54 height 15
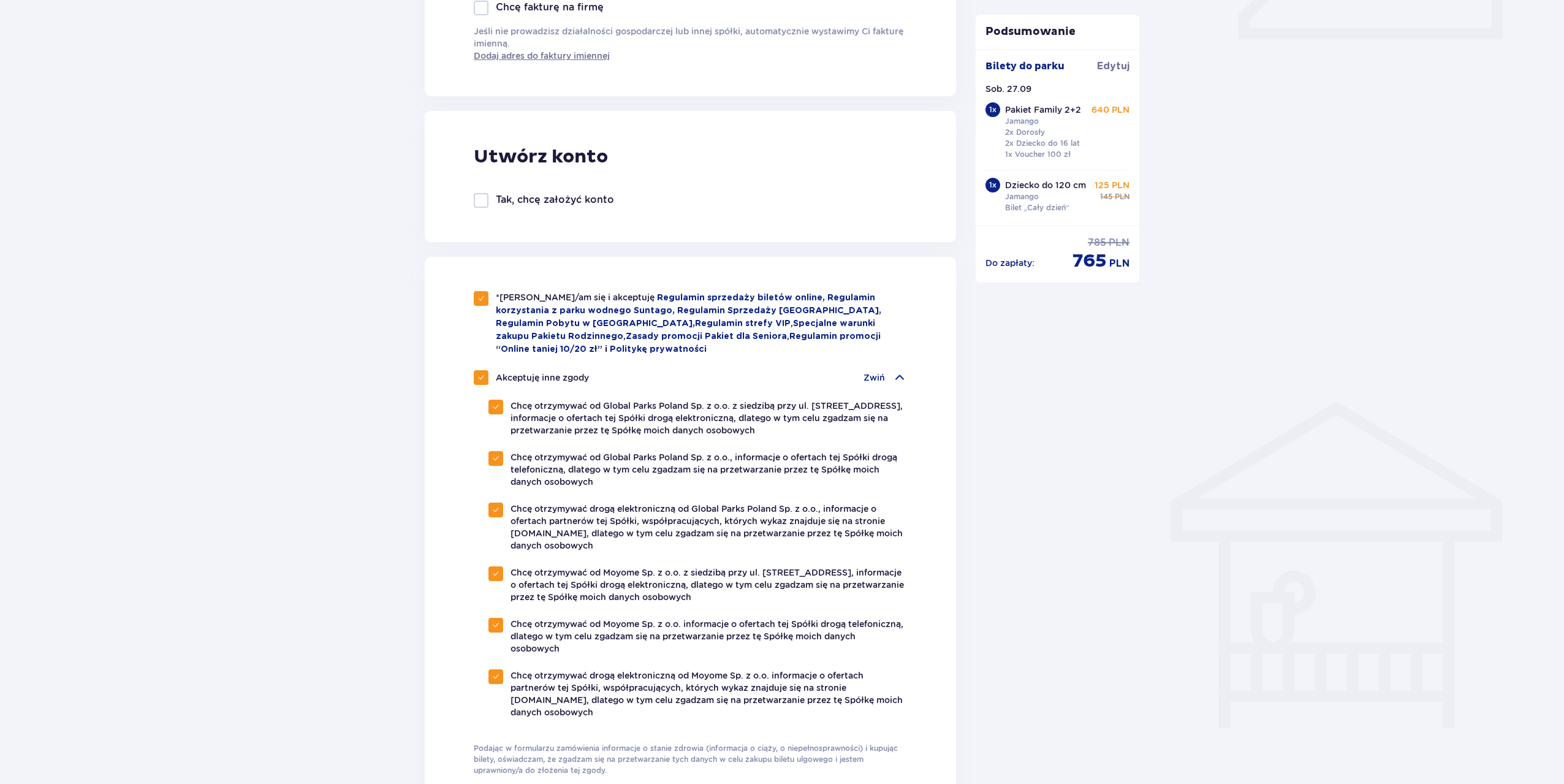
click at [480, 374] on span at bounding box center [480, 377] width 7 height 7
checkbox input "false"
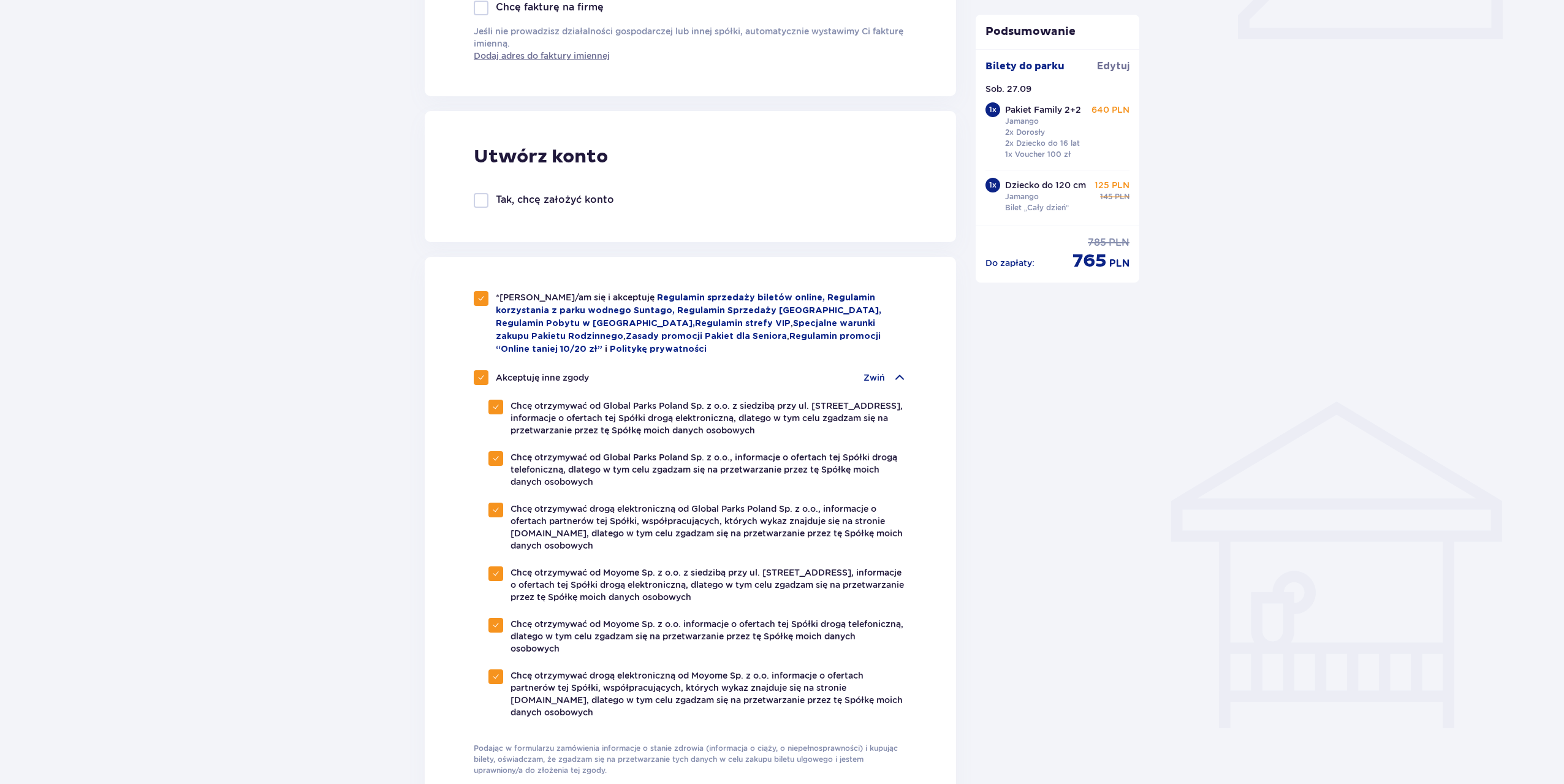
checkbox input "false"
click at [887, 370] on div "Zwiń" at bounding box center [885, 378] width 43 height 15
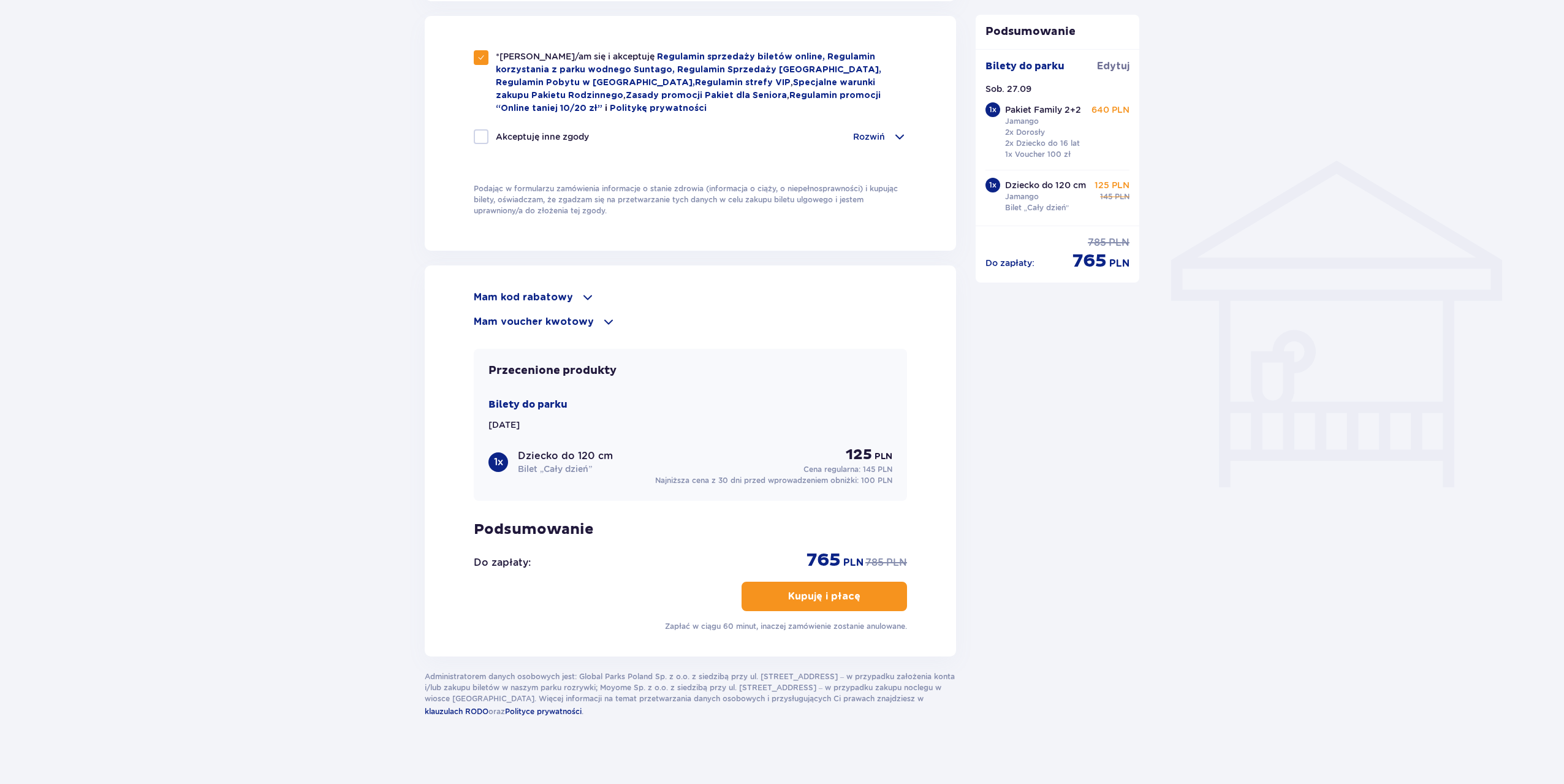
scroll to position [839, 0]
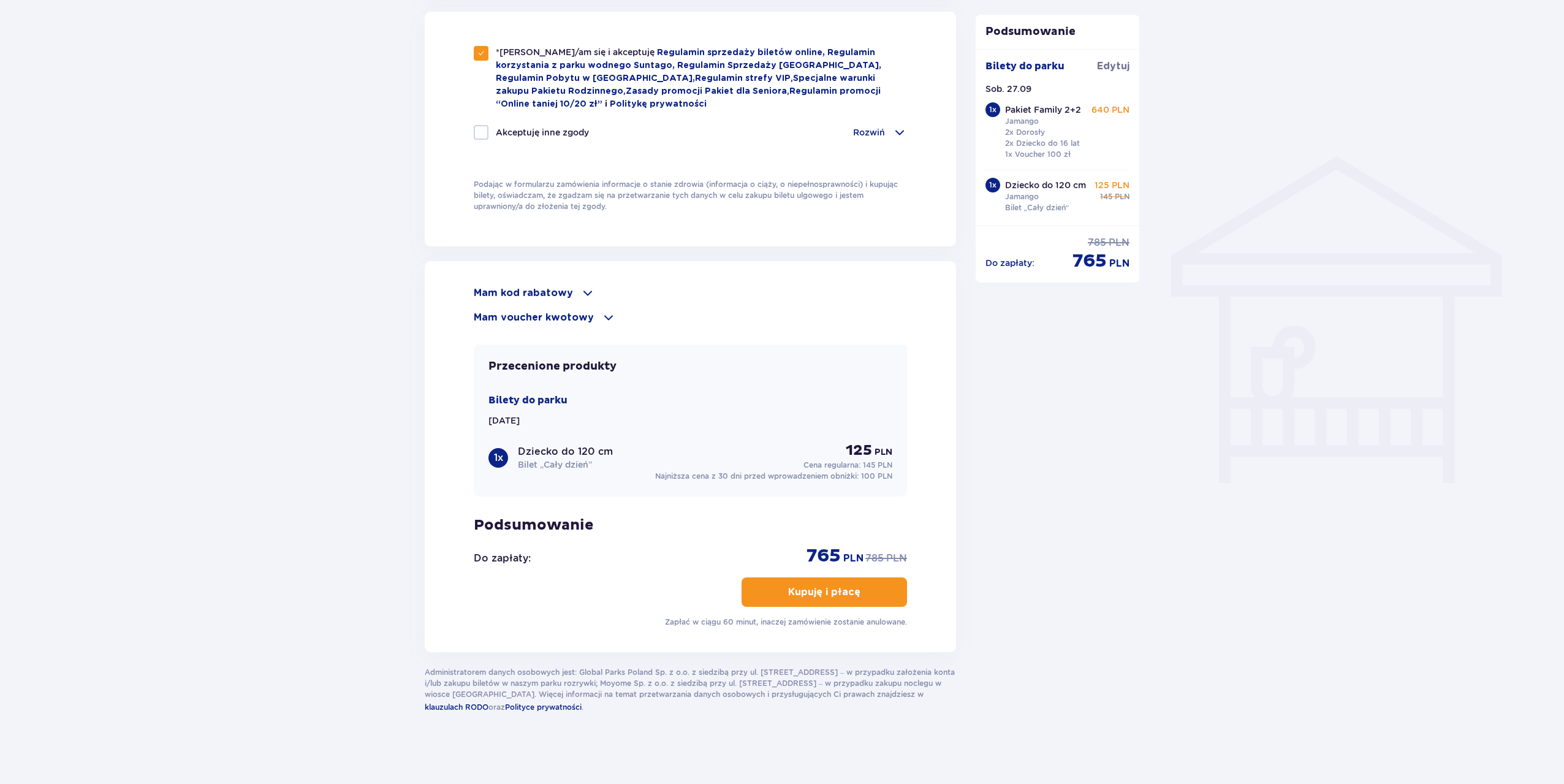
click at [838, 587] on p "Kupuję i płacę" at bounding box center [824, 592] width 72 height 13
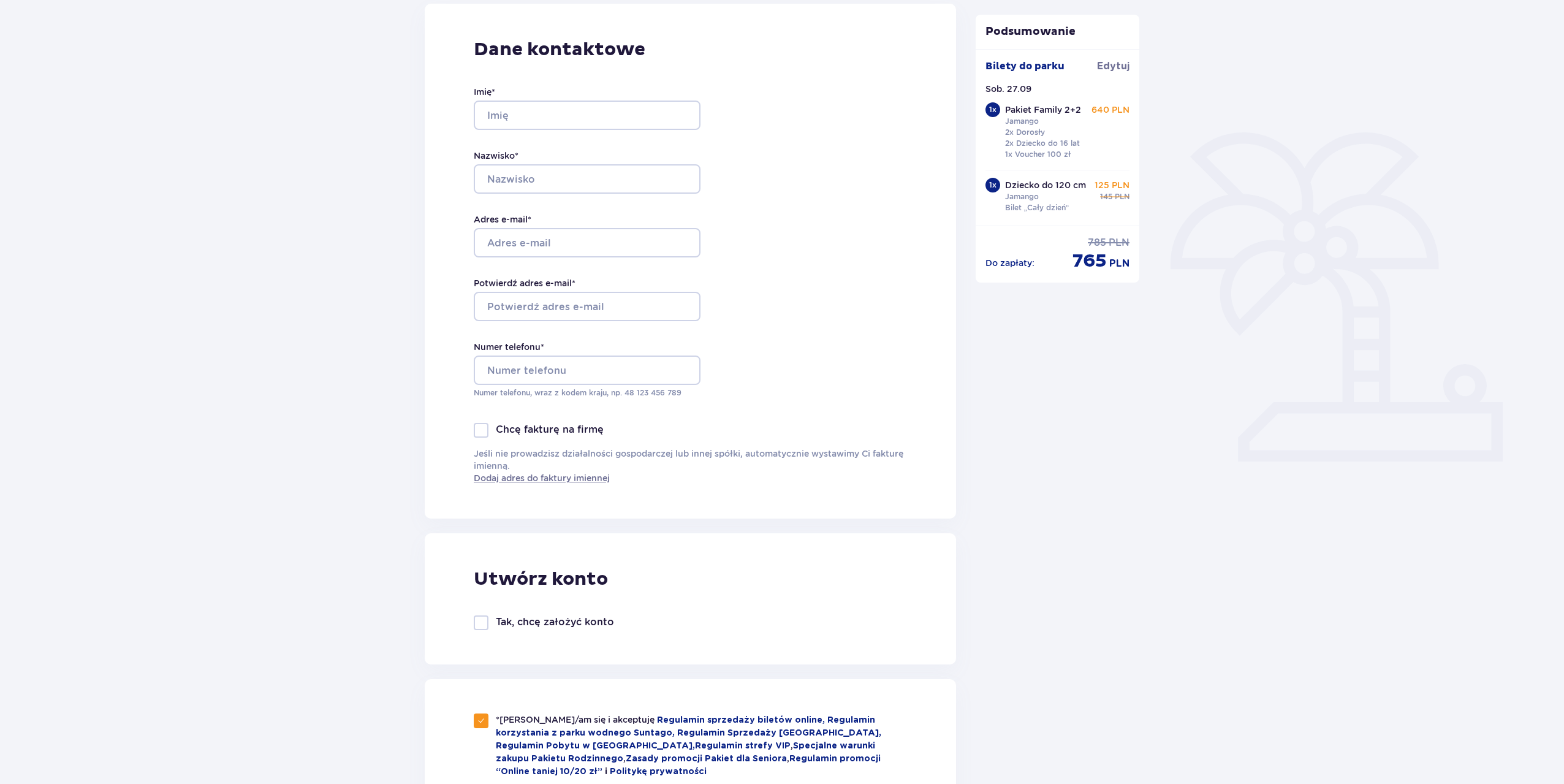
scroll to position [103, 0]
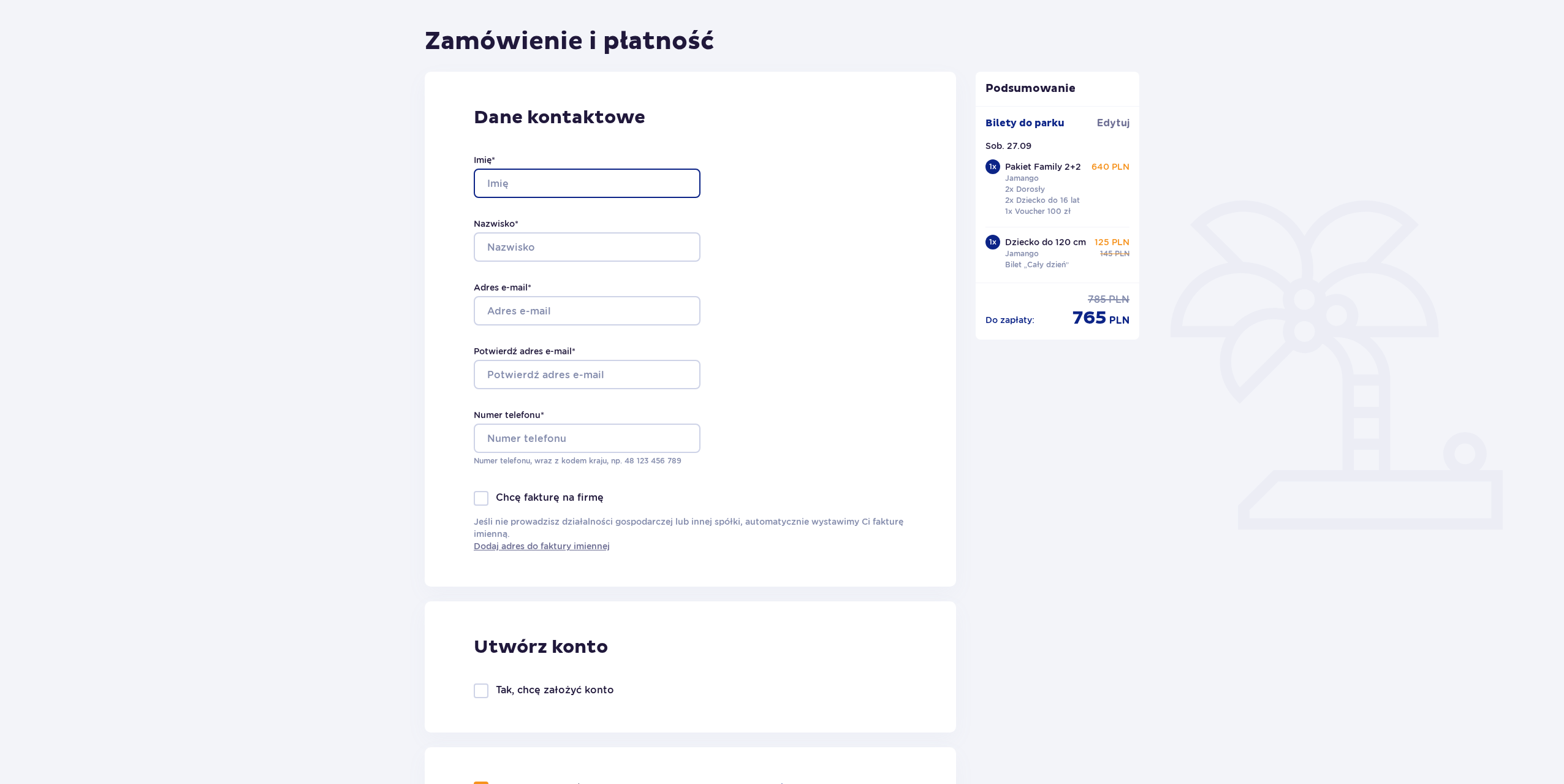
click at [568, 179] on input "Imię *" at bounding box center [587, 184] width 227 height 30
type input "DAWID"
type input "MĘCZARSKI"
type input "meczarski@op.pl"
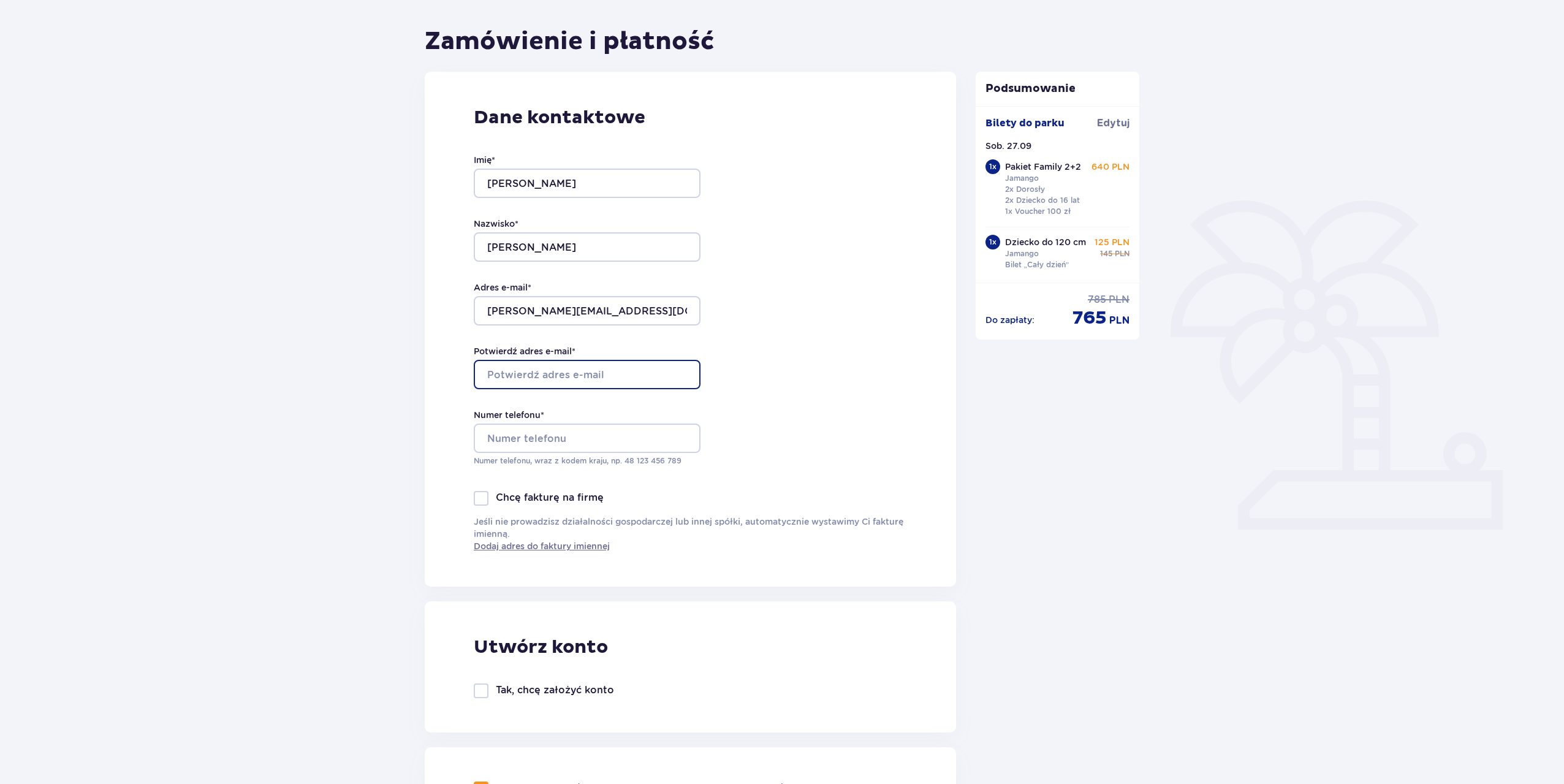
type input "meczarski@op.pl"
click at [804, 362] on div "Dane kontaktowe Imię * DAWID Nazwisko * MĘCZARSKI Adres e-mail * meczarski@op.p…" at bounding box center [690, 329] width 531 height 515
click at [551, 437] on input "608670145" at bounding box center [587, 439] width 227 height 30
type input "608396651"
click at [831, 458] on div "Dane kontaktowe Imię * DAWID Nazwisko * MĘCZARSKI Adres e-mail * meczarski@op.p…" at bounding box center [690, 329] width 531 height 515
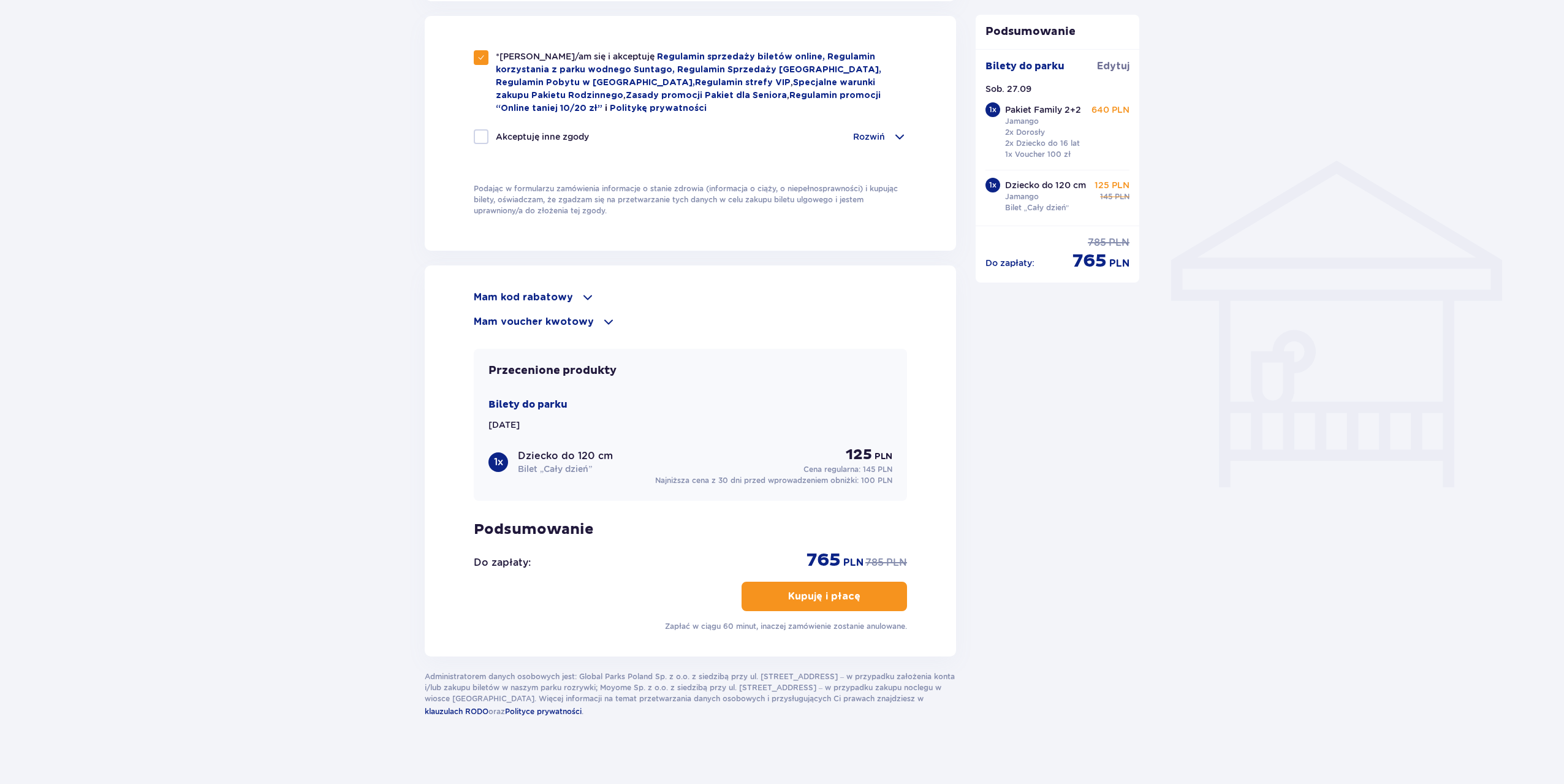
scroll to position [839, 0]
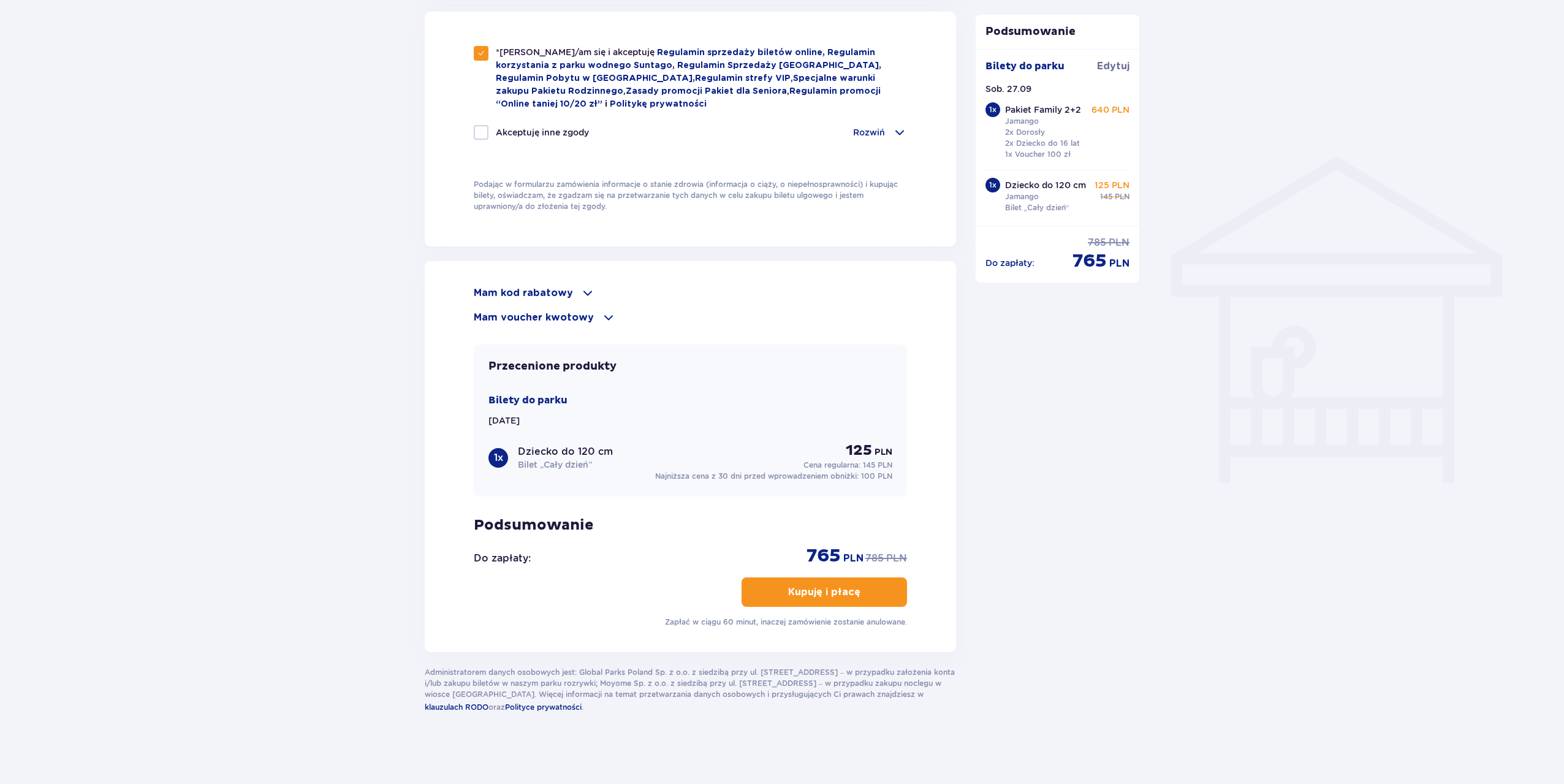
click at [834, 591] on p "Kupuję i płacę" at bounding box center [824, 592] width 72 height 13
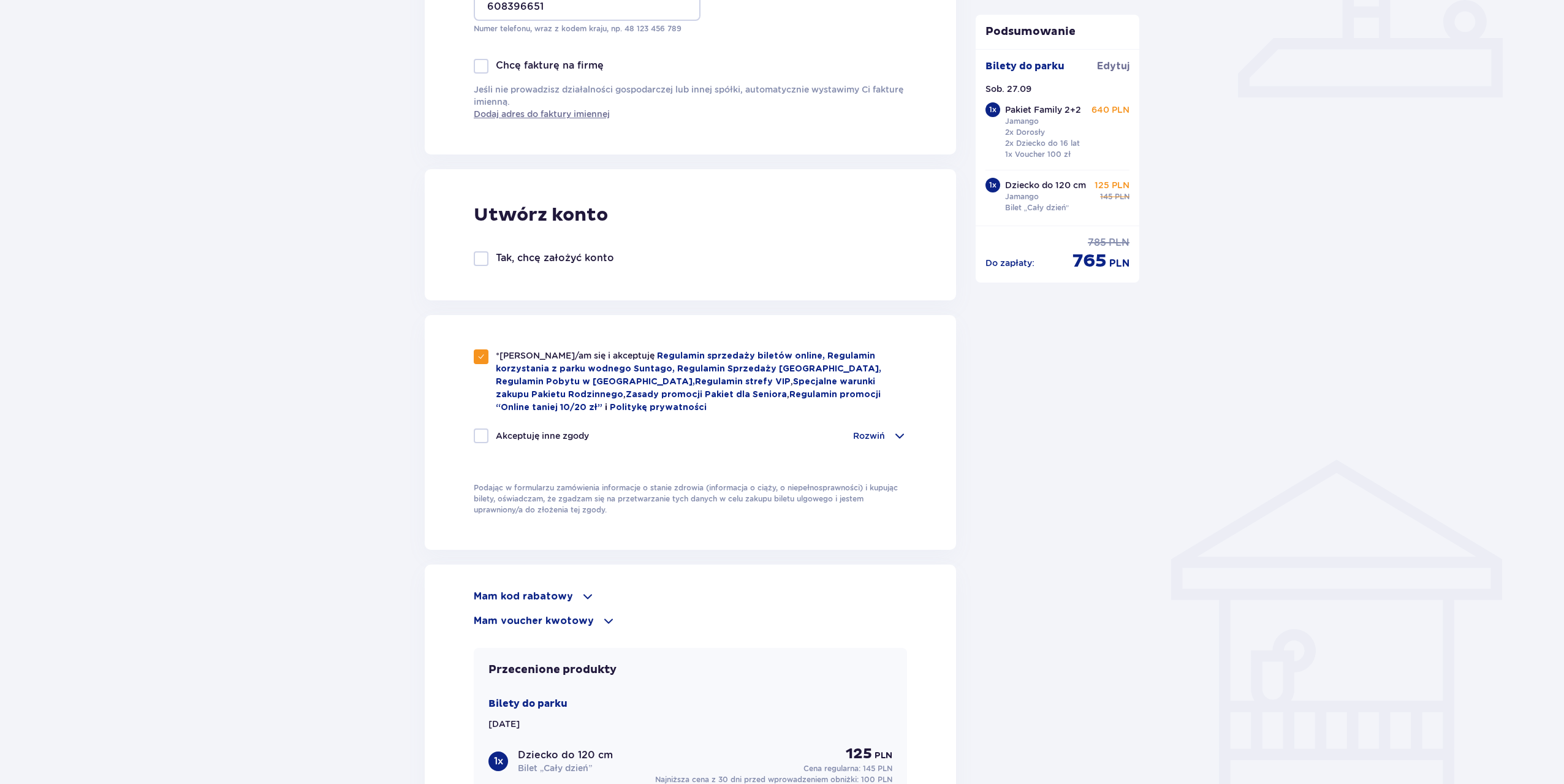
scroll to position [735, 0]
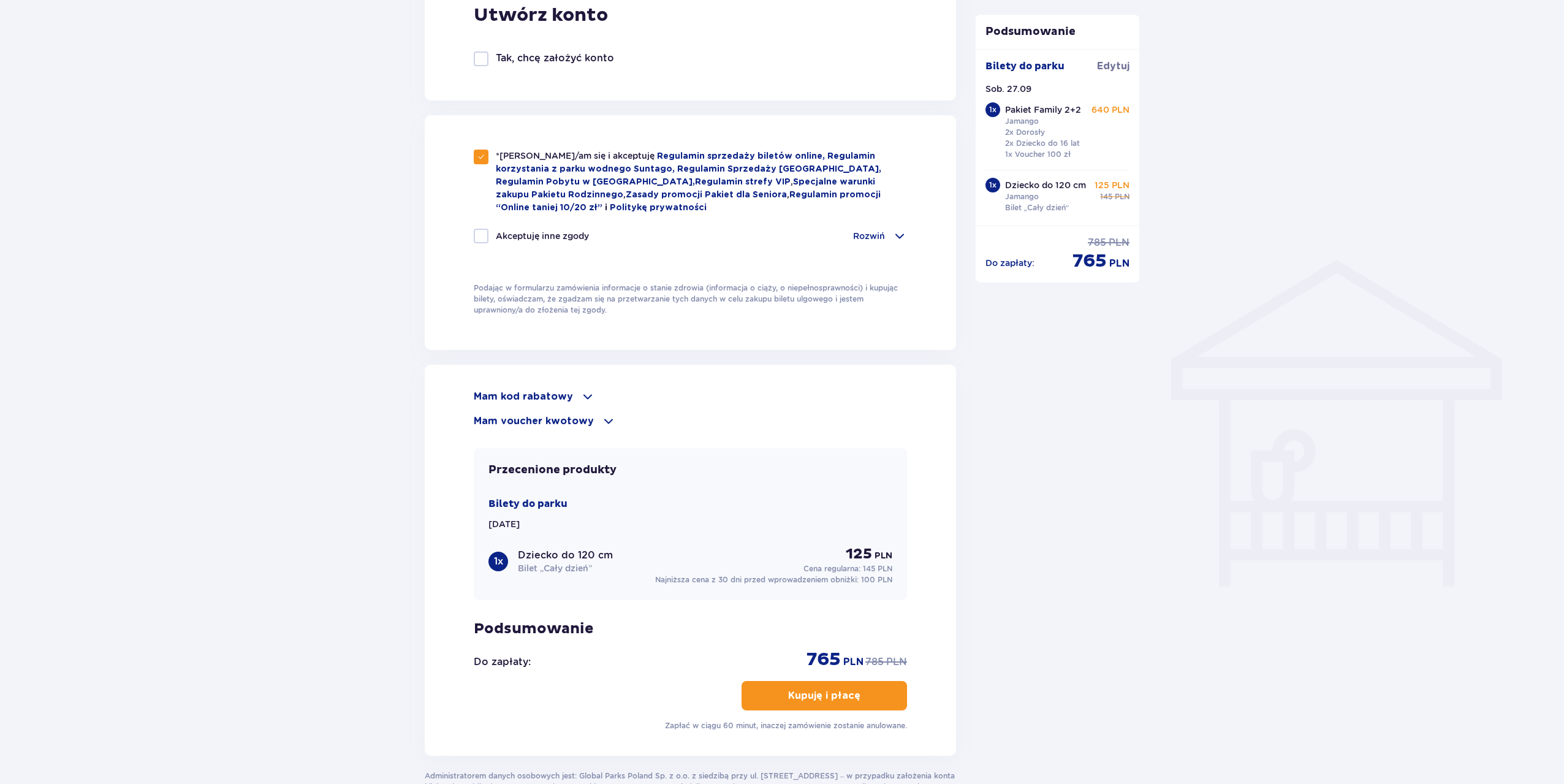
click at [852, 694] on button "Kupuję i płacę" at bounding box center [824, 696] width 165 height 30
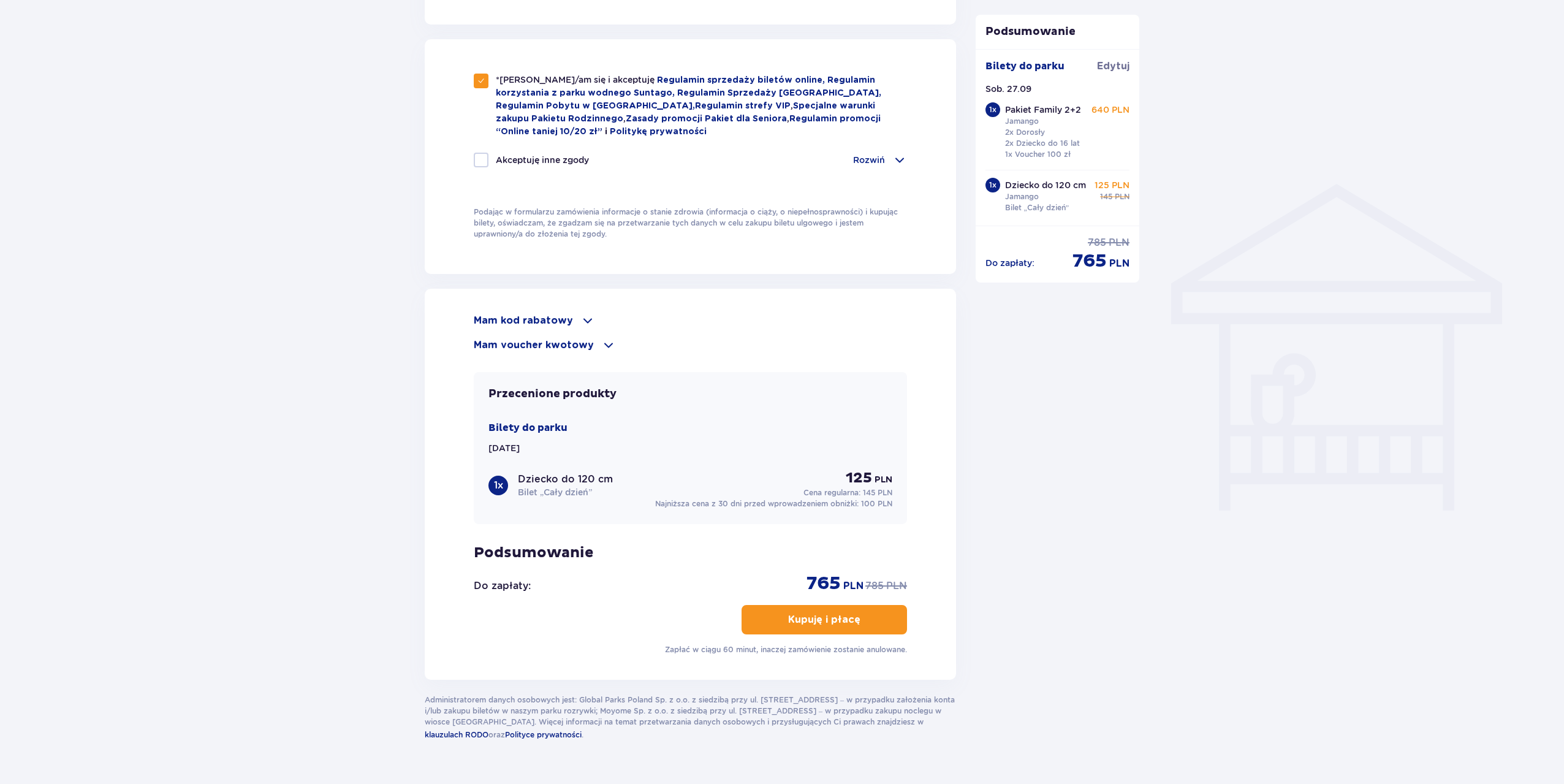
scroll to position [839, 0]
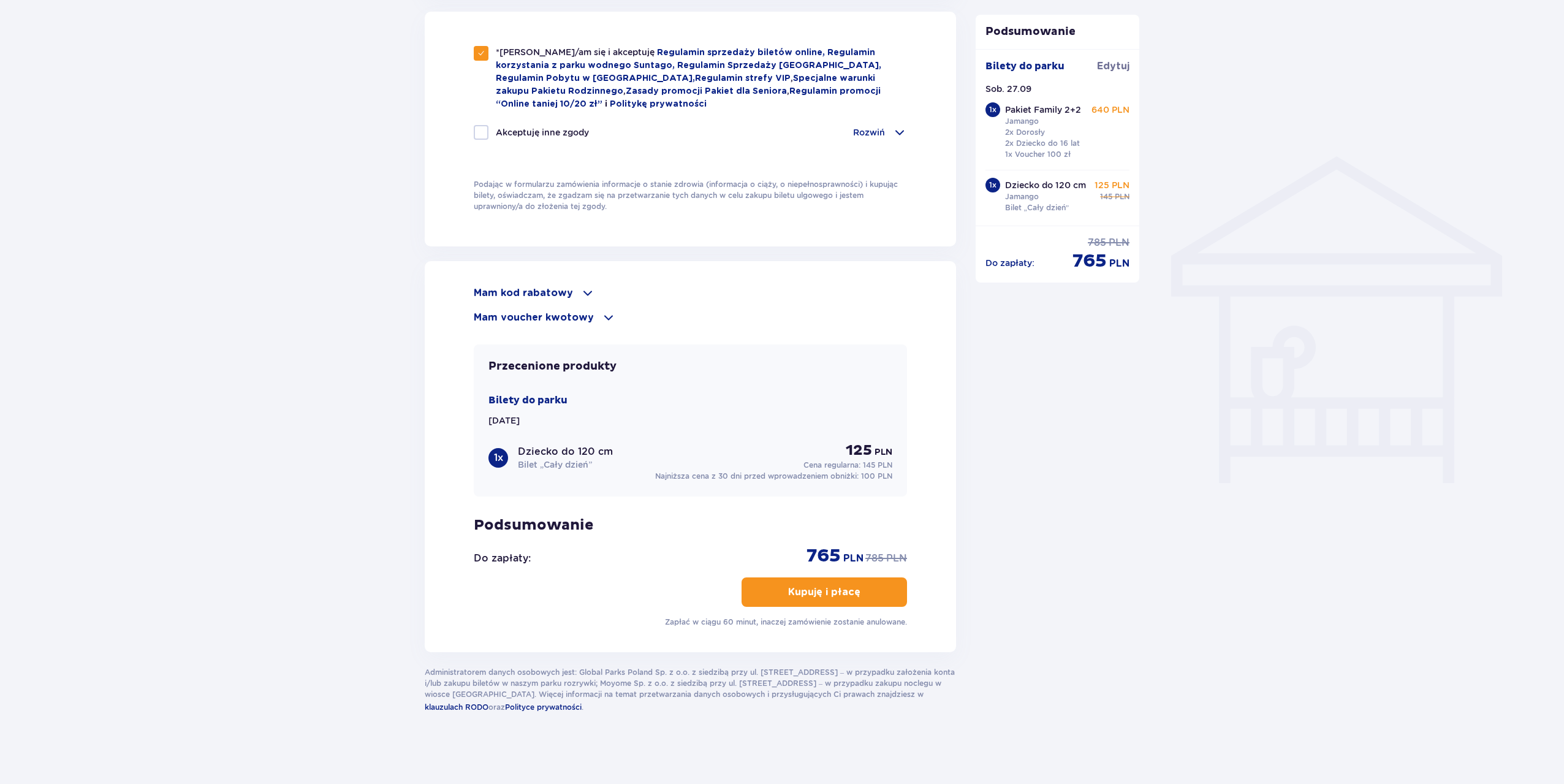
click at [814, 598] on button "Kupuję i płacę" at bounding box center [824, 592] width 165 height 30
click at [814, 586] on p "Kupuję i płacę" at bounding box center [824, 592] width 72 height 13
click at [814, 586] on p "Kupuję i płacę" at bounding box center [833, 592] width 72 height 13
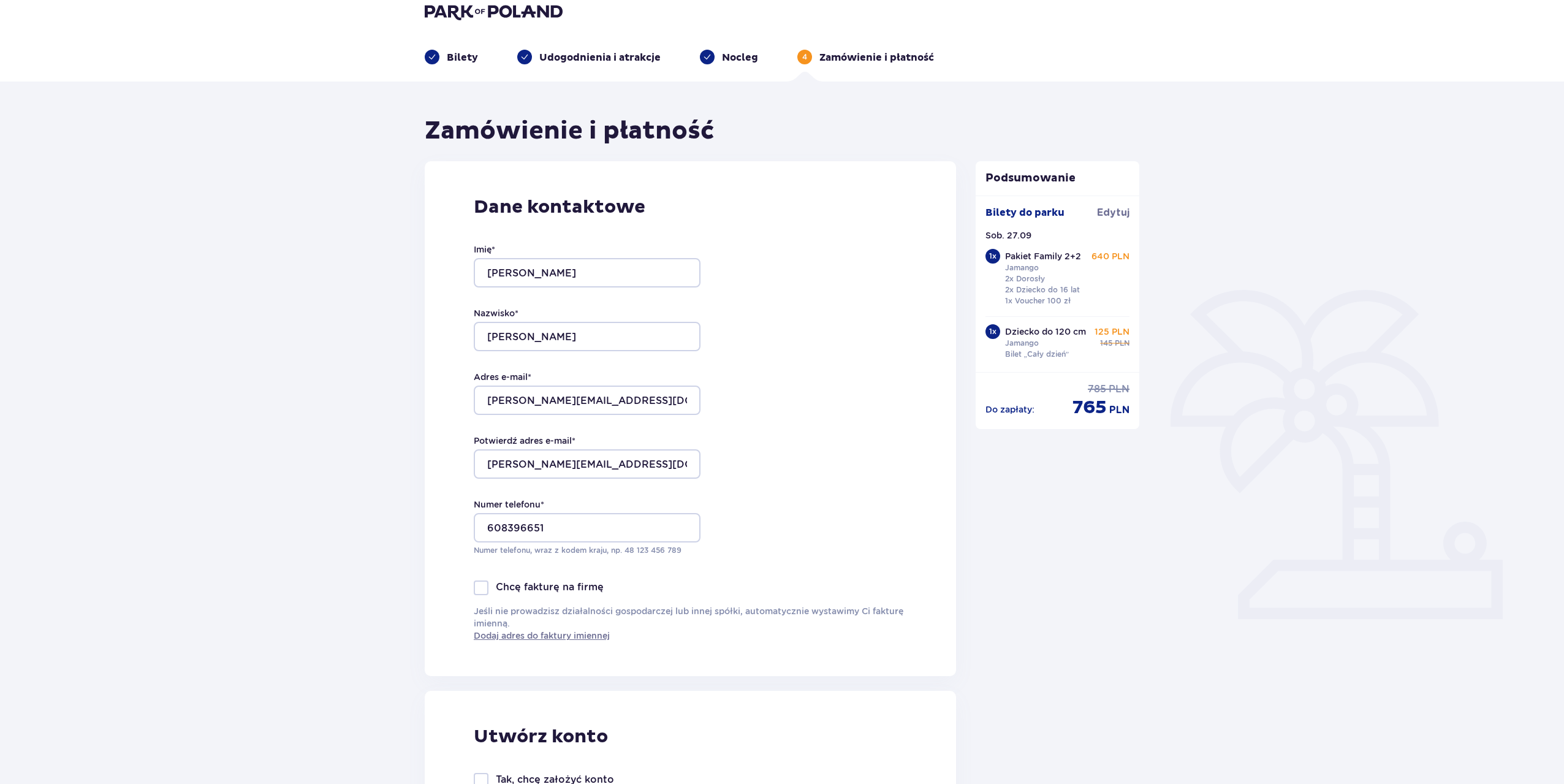
scroll to position [0, 0]
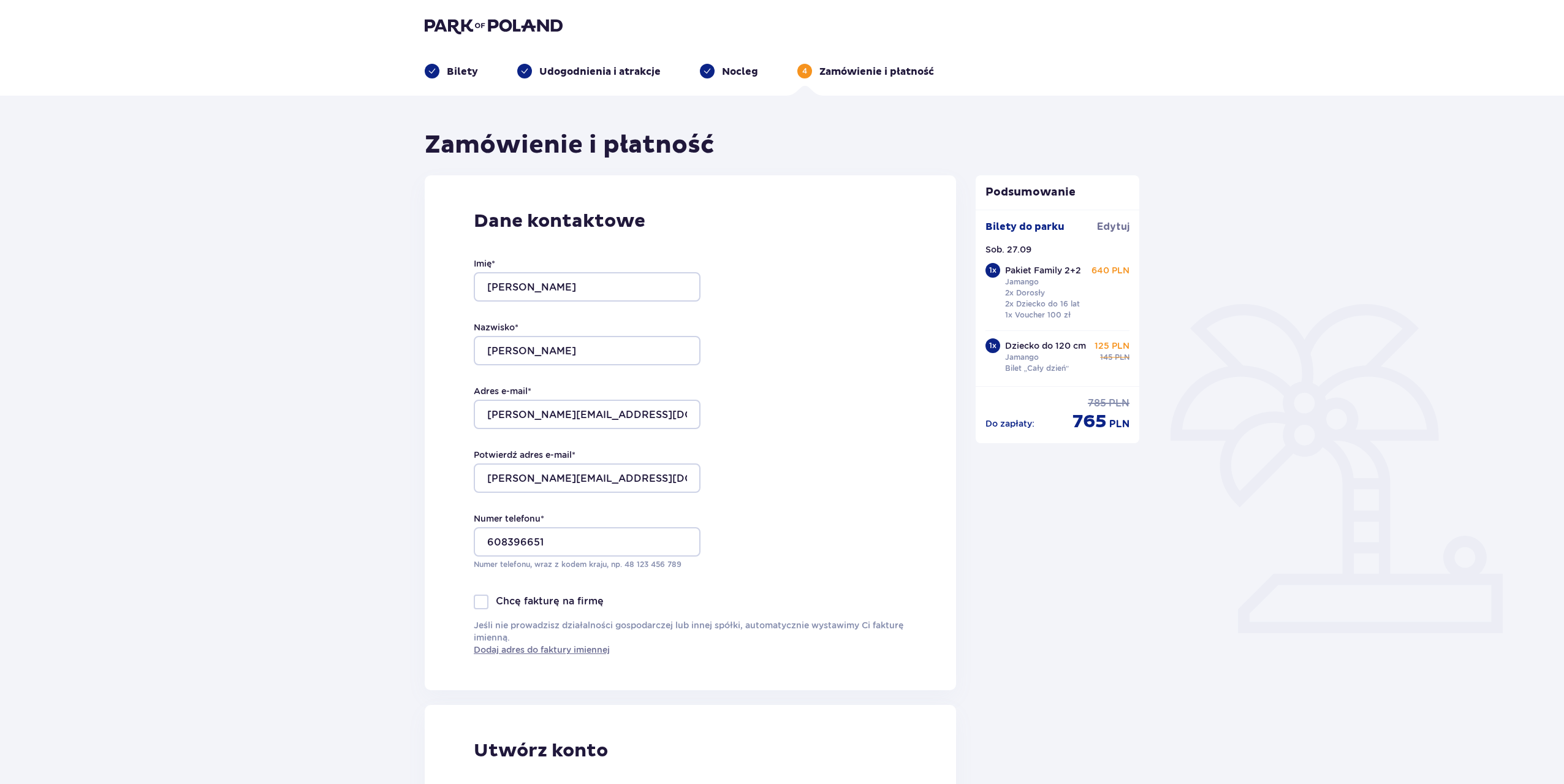
click at [571, 69] on p "Udogodnienia i atrakcje" at bounding box center [600, 72] width 121 height 13
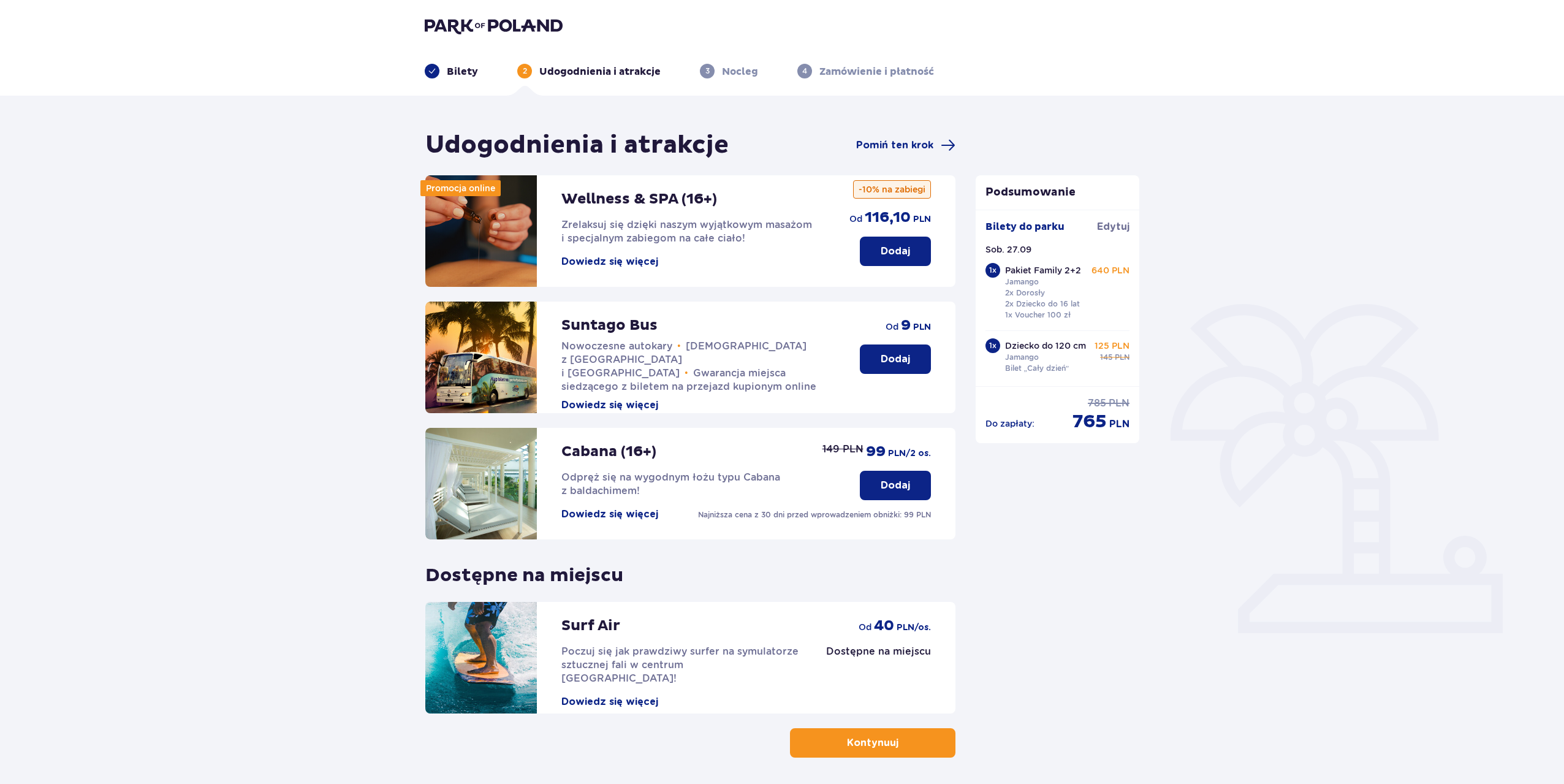
click at [893, 742] on span "button" at bounding box center [901, 743] width 15 height 15
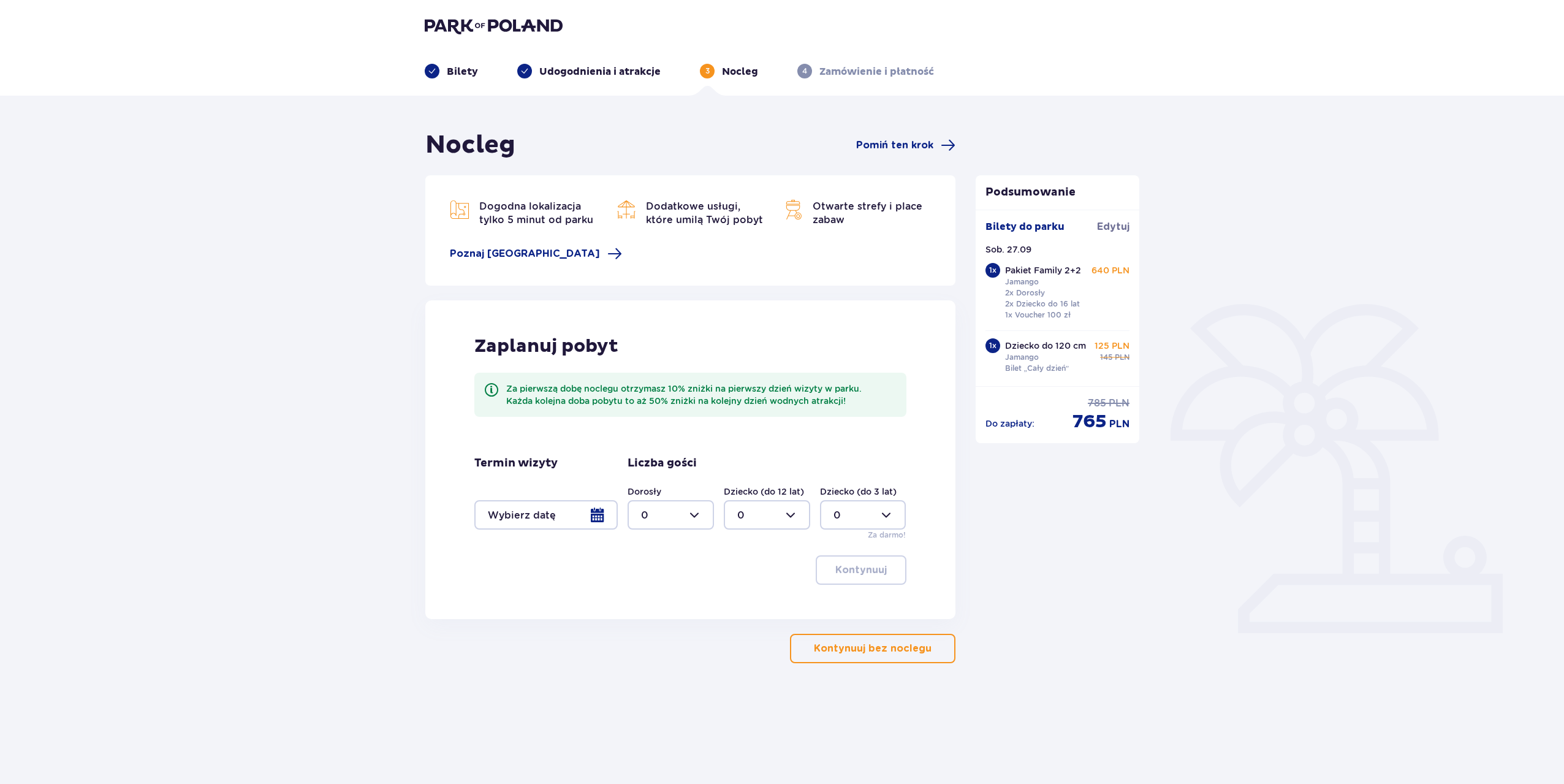
click at [605, 511] on div at bounding box center [546, 515] width 144 height 30
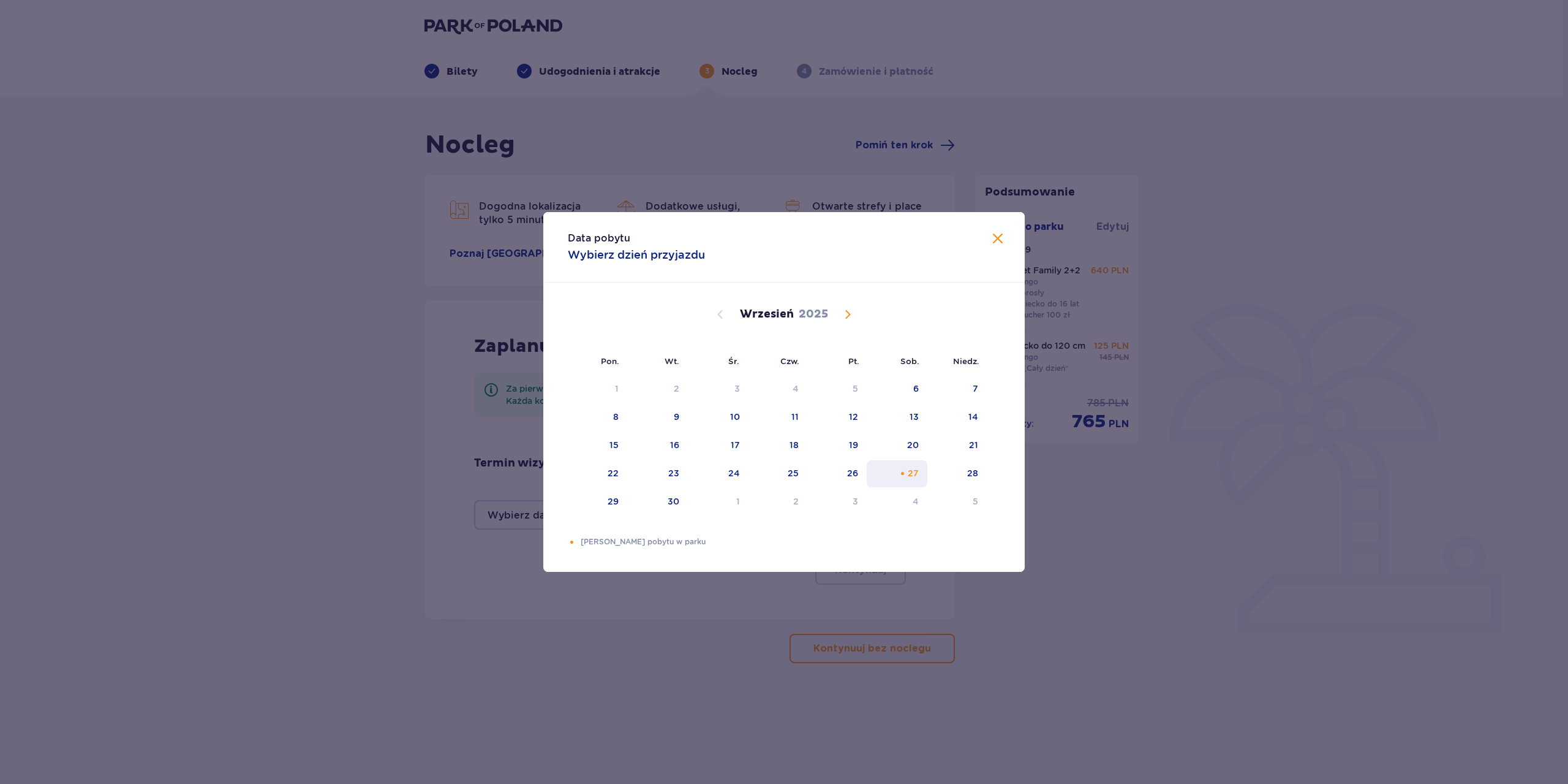
click at [912, 477] on div "27" at bounding box center [913, 473] width 11 height 12
click at [997, 237] on span at bounding box center [997, 239] width 15 height 15
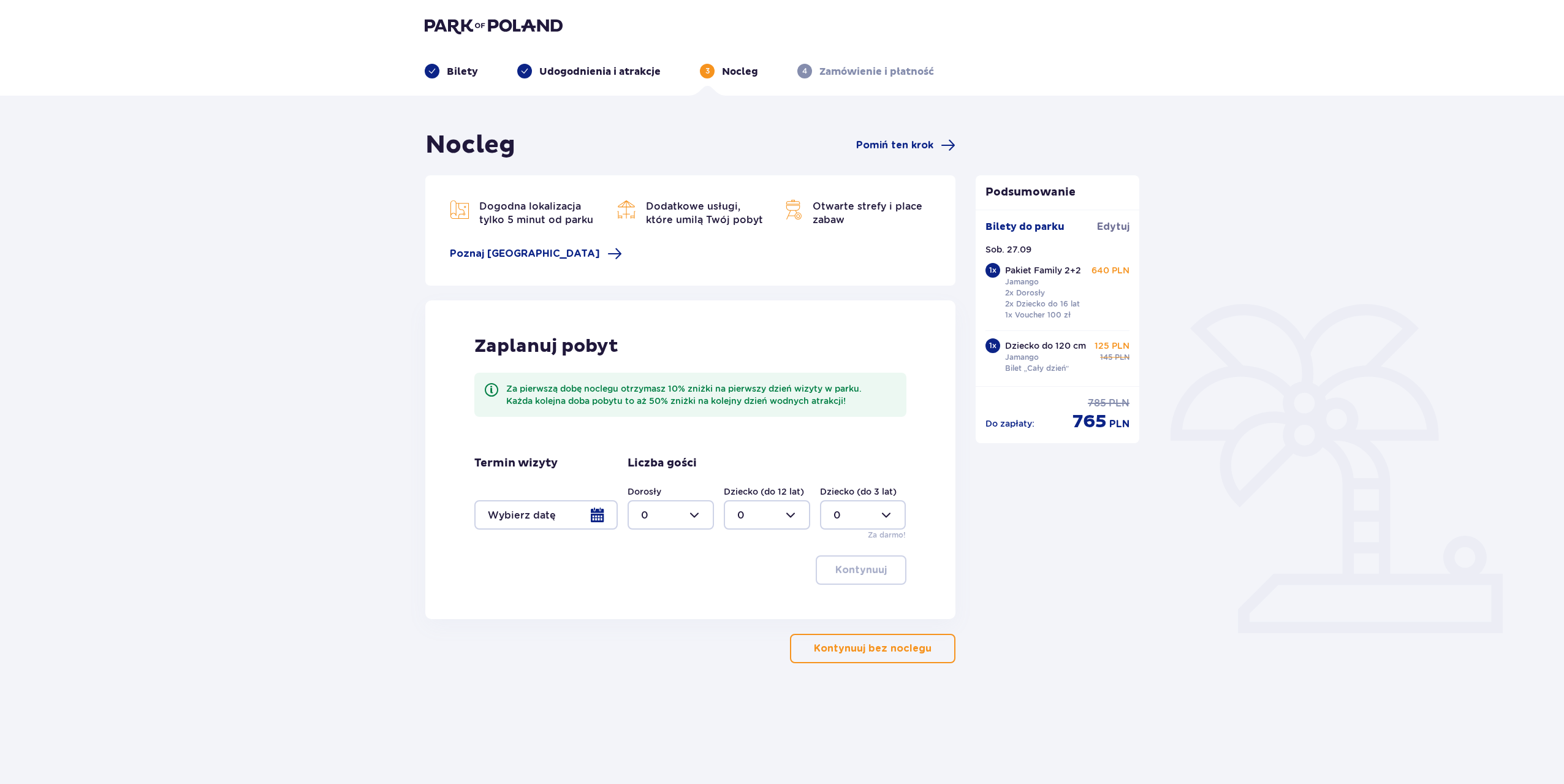
click at [601, 521] on div at bounding box center [546, 515] width 144 height 30
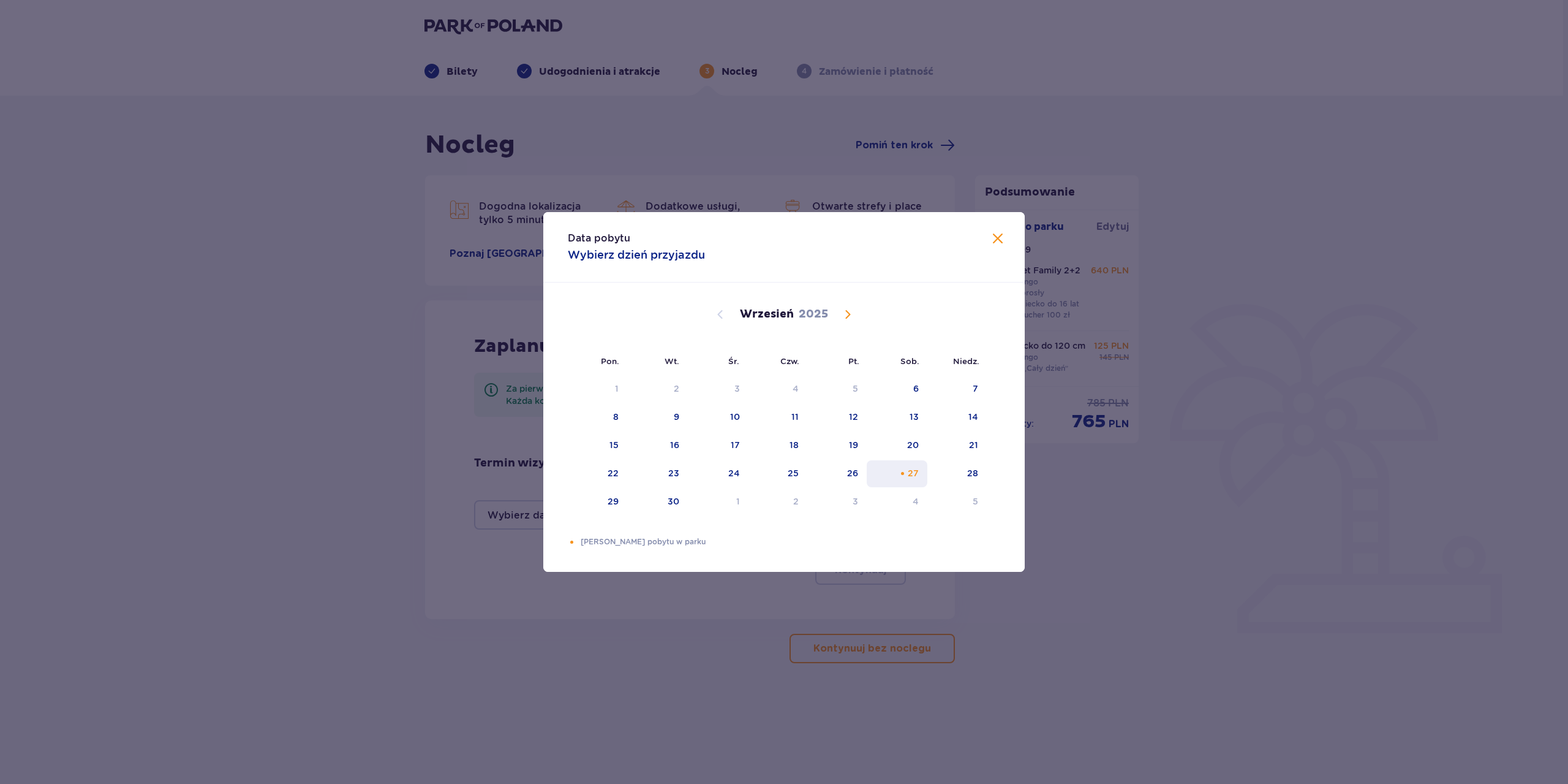
click at [905, 471] on div "Choose sobota, 27 września 2025 as your check-in date. It’s available." at bounding box center [902, 474] width 8 height 8
click at [972, 477] on div "28" at bounding box center [972, 473] width 11 height 12
type input "27.09.25 - 28.09.25"
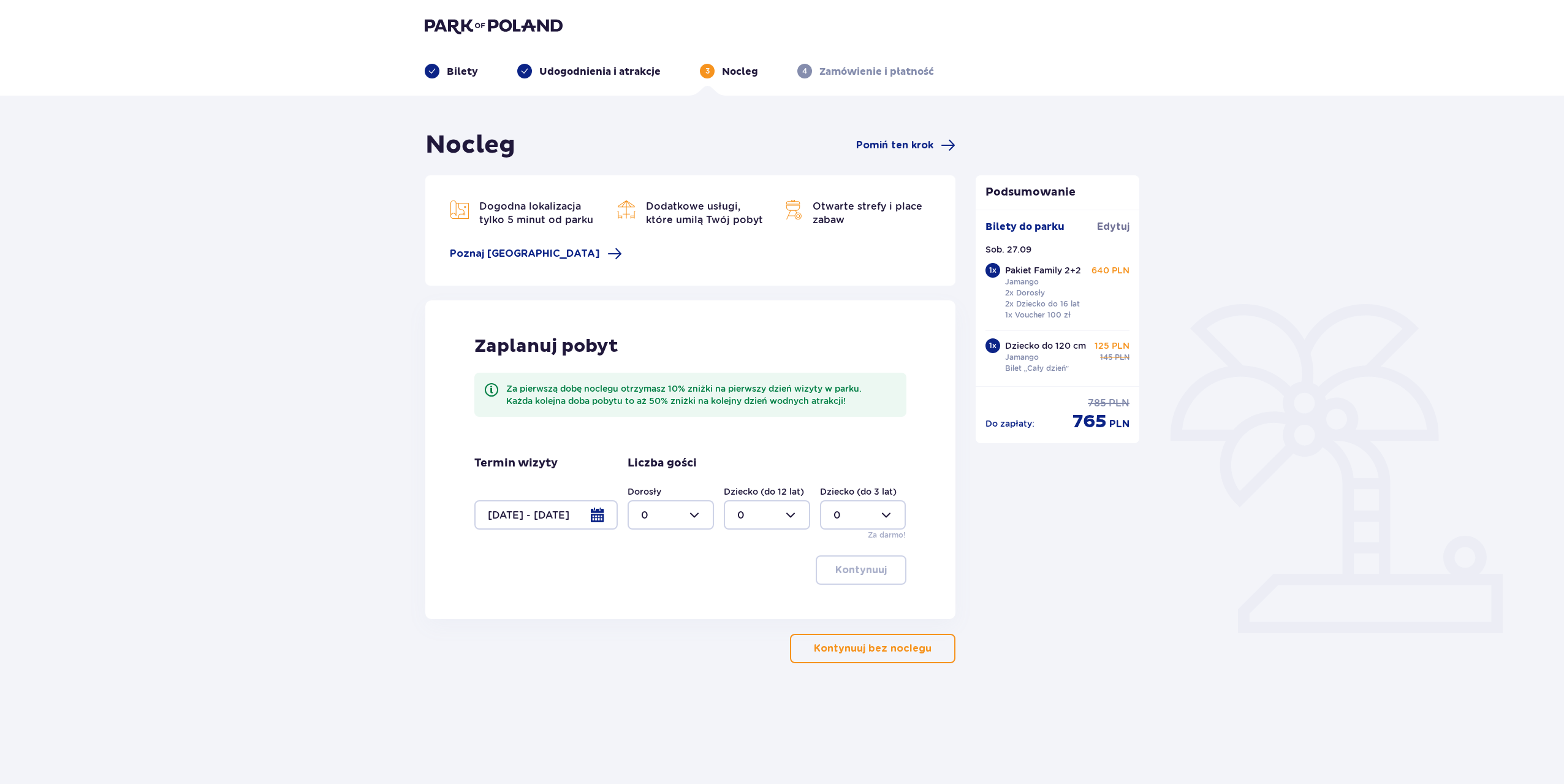
click at [835, 643] on p "Kontynuuj bez noclegu" at bounding box center [872, 648] width 117 height 13
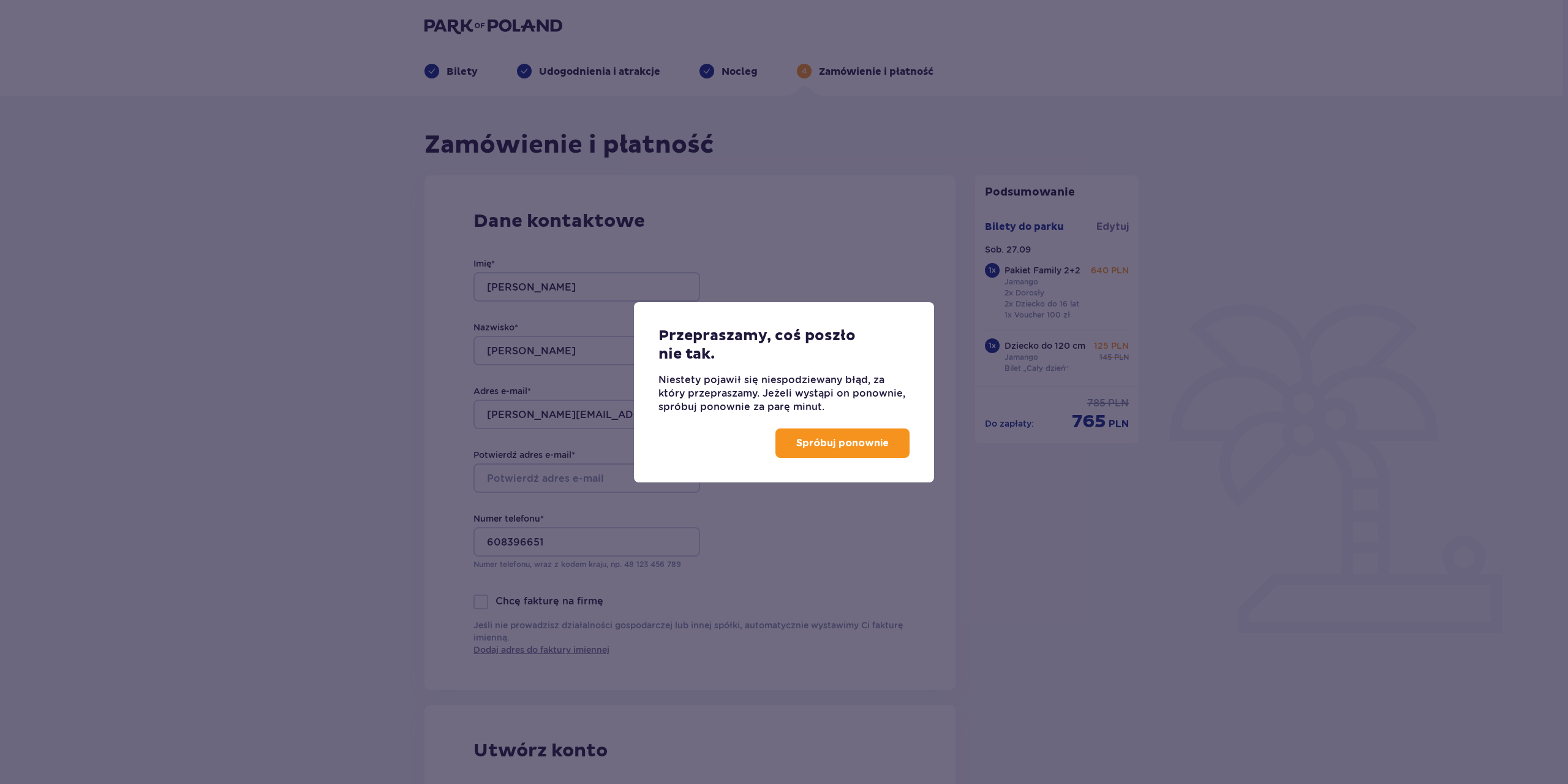
click at [868, 443] on p "Spróbuj ponownie" at bounding box center [842, 443] width 92 height 13
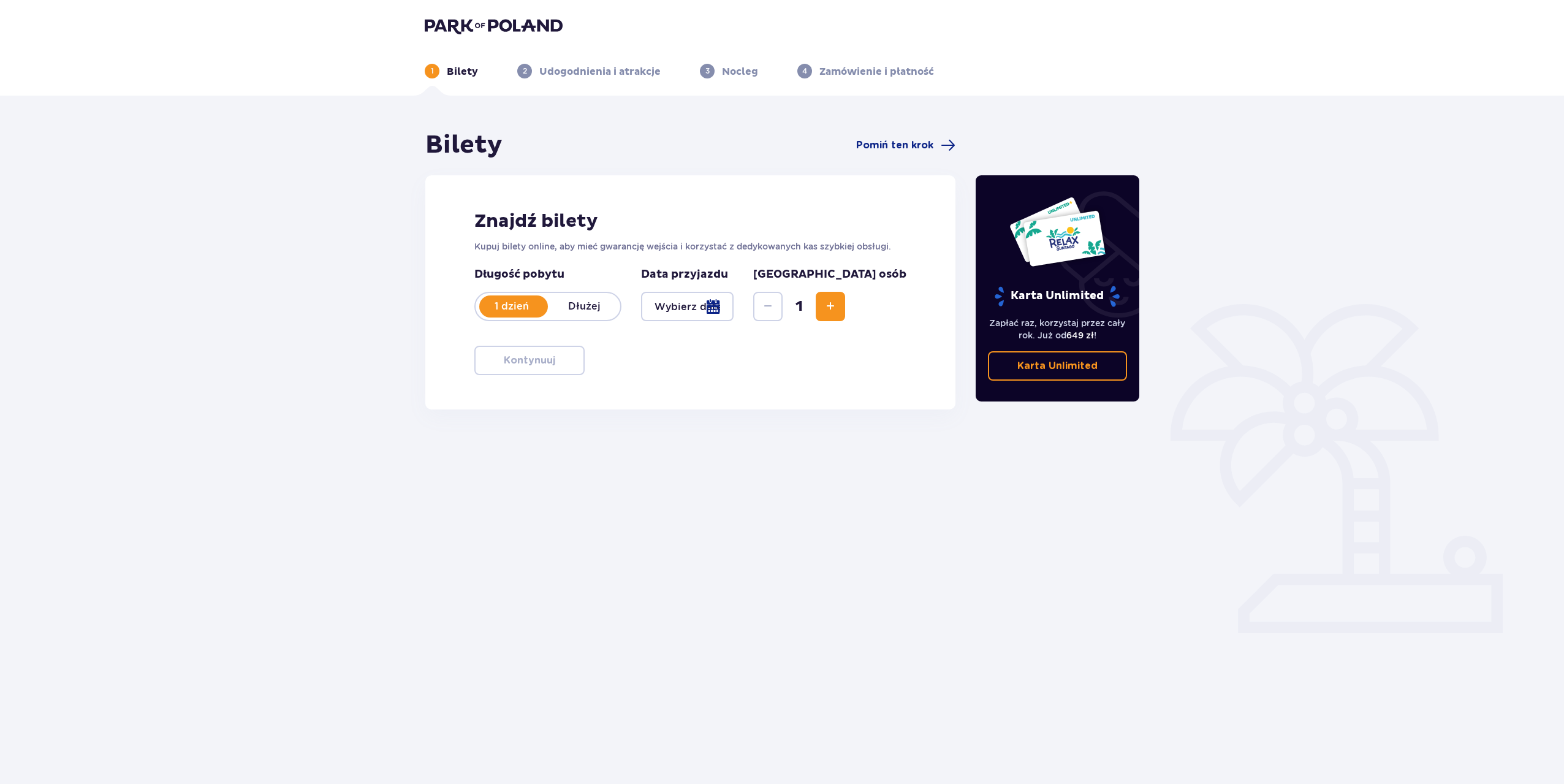
click at [733, 311] on div at bounding box center [687, 306] width 92 height 30
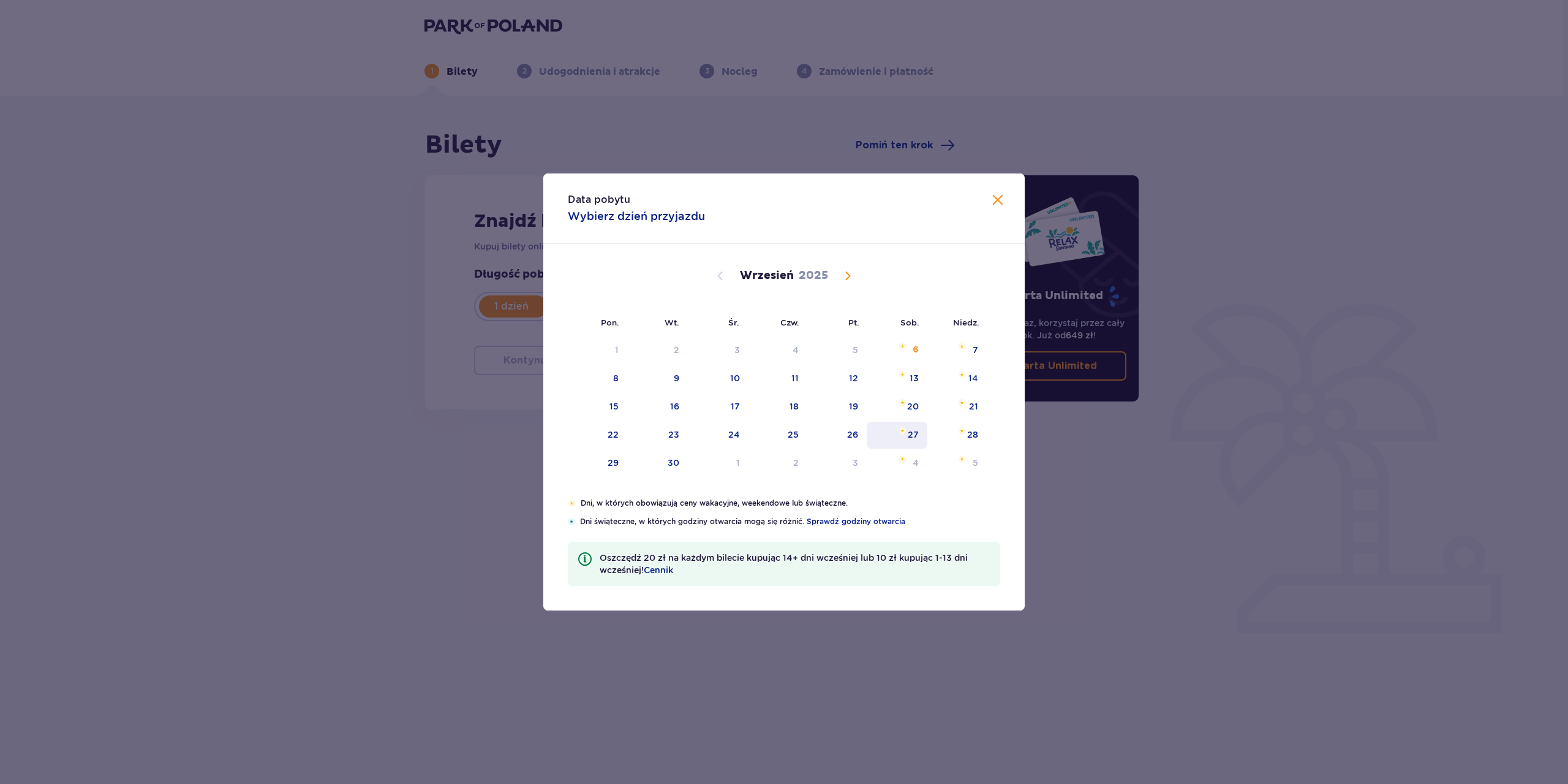
click at [909, 436] on div "27" at bounding box center [913, 435] width 11 height 12
type input "27.09.25"
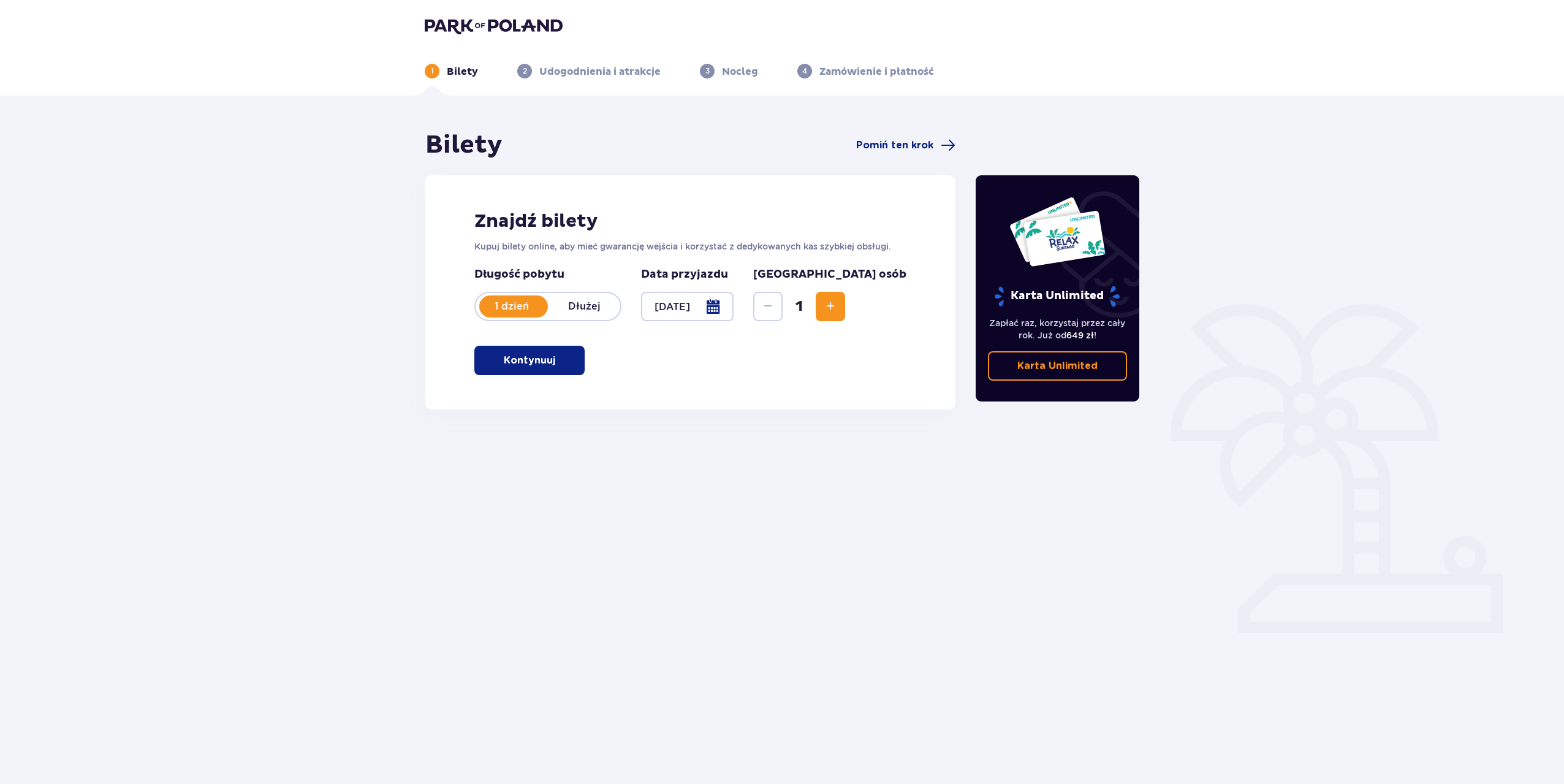
click at [837, 312] on span "Increase" at bounding box center [831, 306] width 15 height 15
click at [837, 312] on span "Increase" at bounding box center [831, 306] width 15 height 15
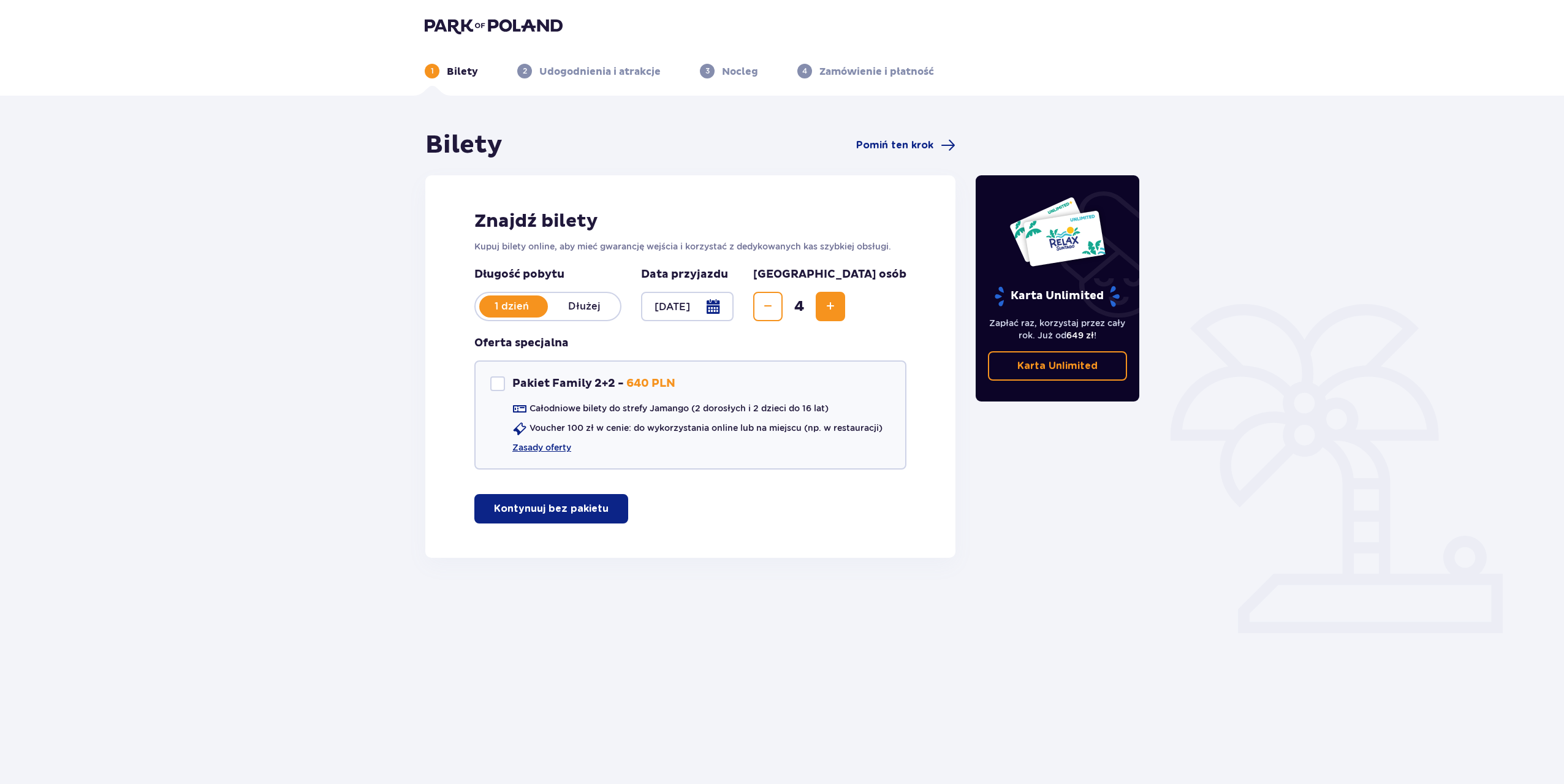
click at [837, 312] on span "Increase" at bounding box center [831, 306] width 15 height 15
click at [497, 379] on div at bounding box center [498, 384] width 15 height 15
checkbox input "true"
click at [547, 448] on link "Zasady oferty" at bounding box center [541, 447] width 59 height 12
click at [518, 505] on p "Kontynuuj" at bounding box center [530, 509] width 51 height 13
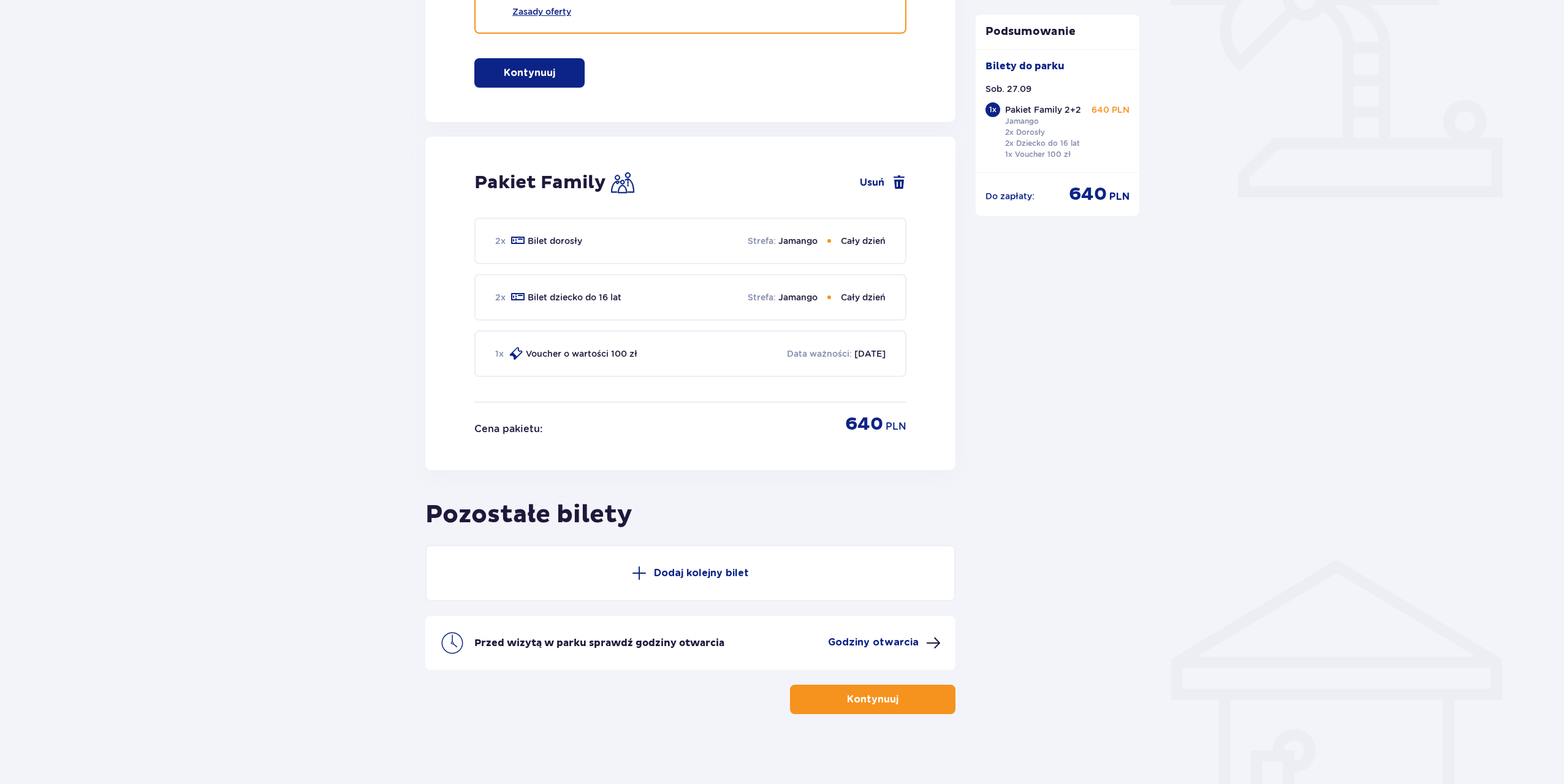
scroll to position [439, 0]
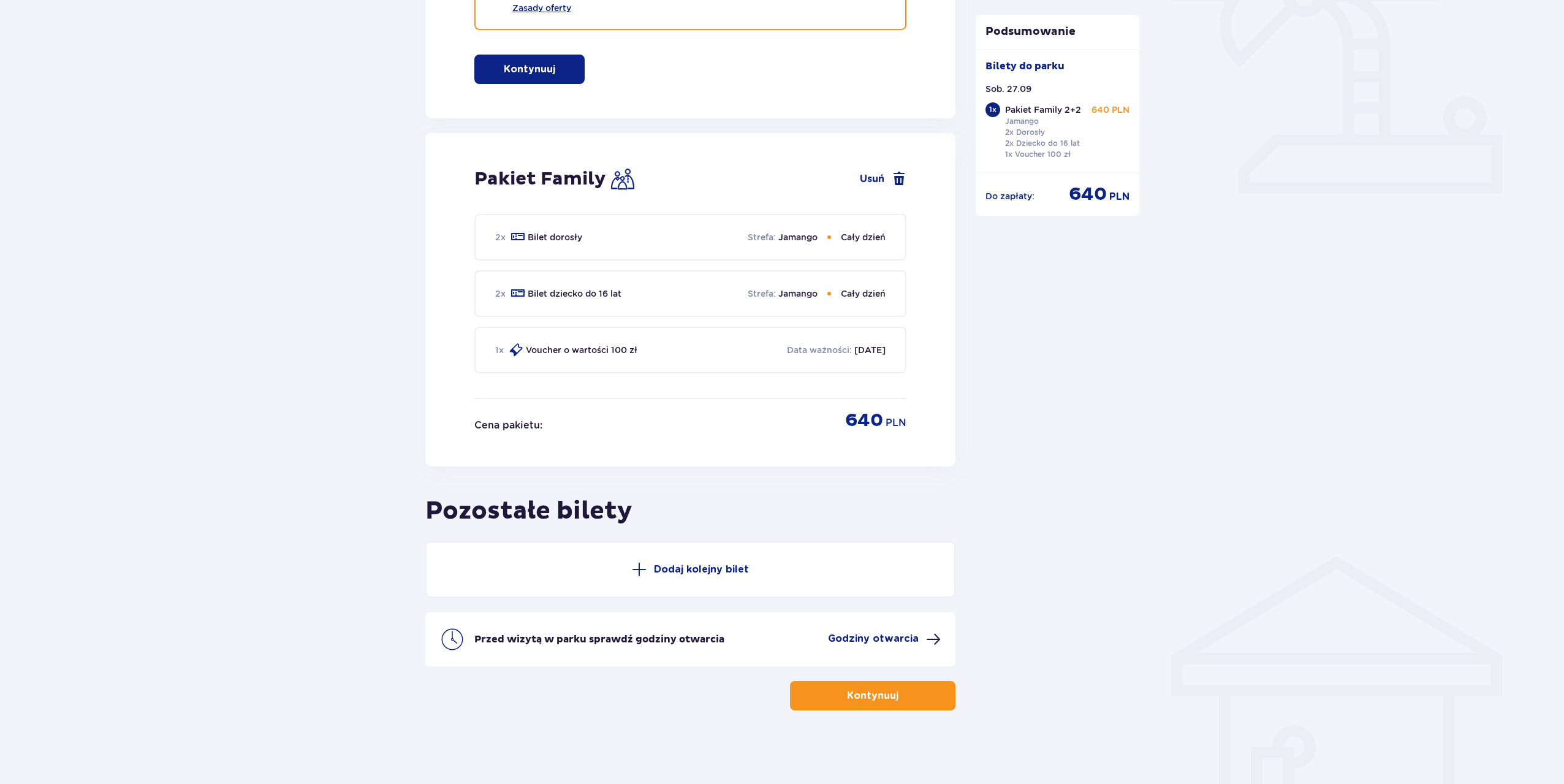
click at [645, 572] on span at bounding box center [639, 569] width 15 height 15
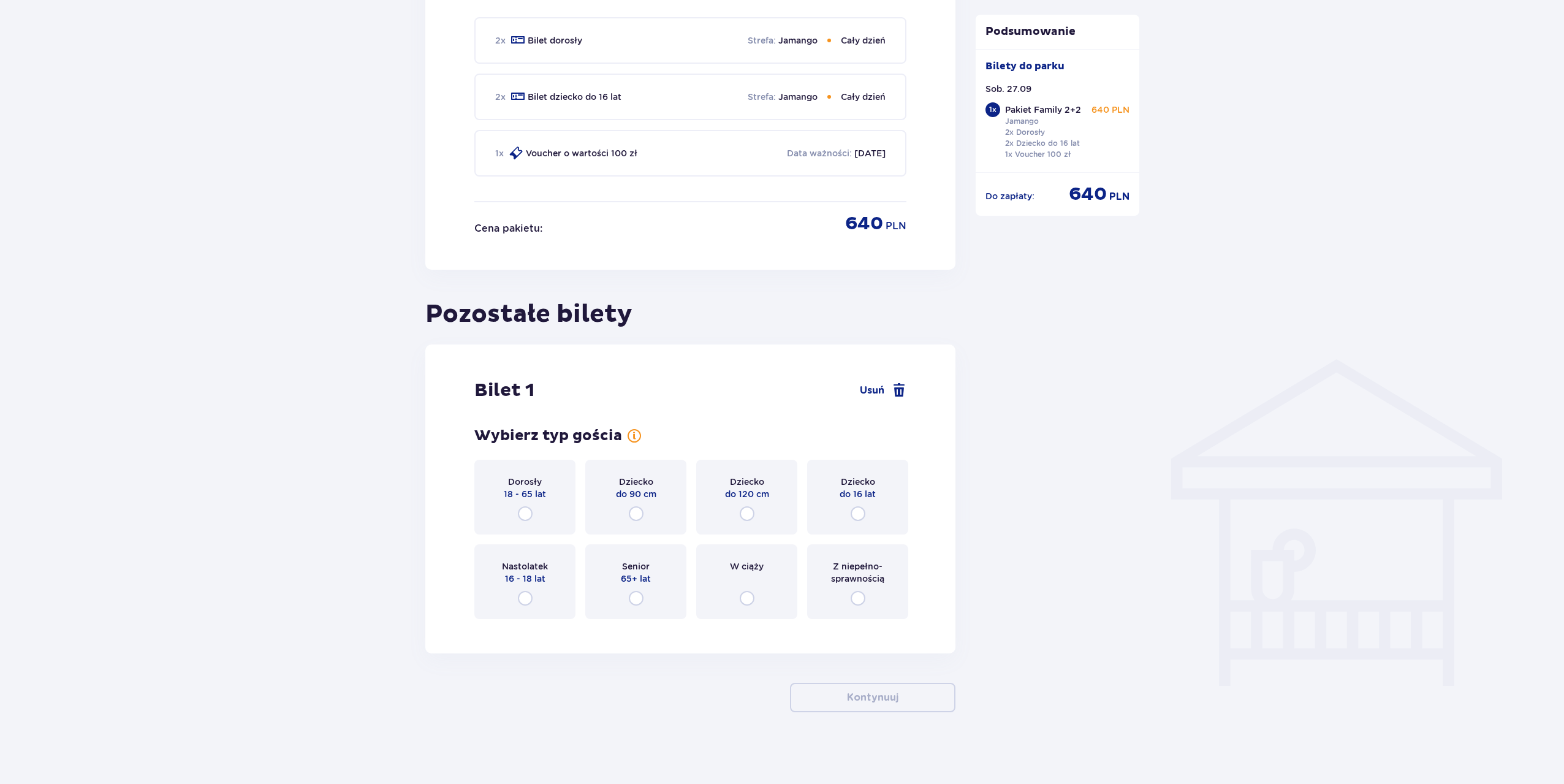
scroll to position [638, 0]
click at [745, 513] on input "radio" at bounding box center [747, 511] width 15 height 15
radio input "true"
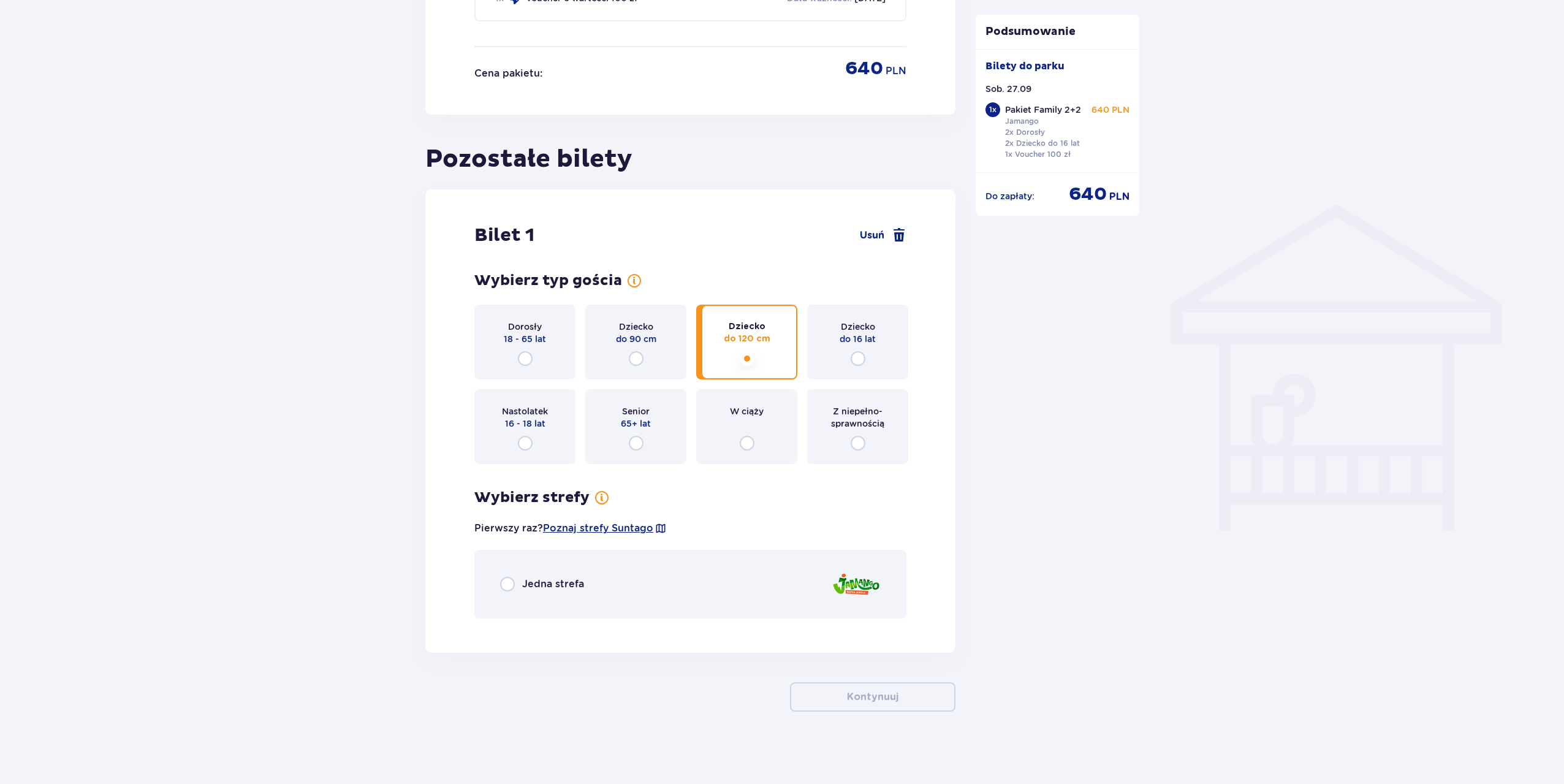
scroll to position [792, 0]
click at [504, 581] on input "radio" at bounding box center [507, 583] width 15 height 15
radio input "true"
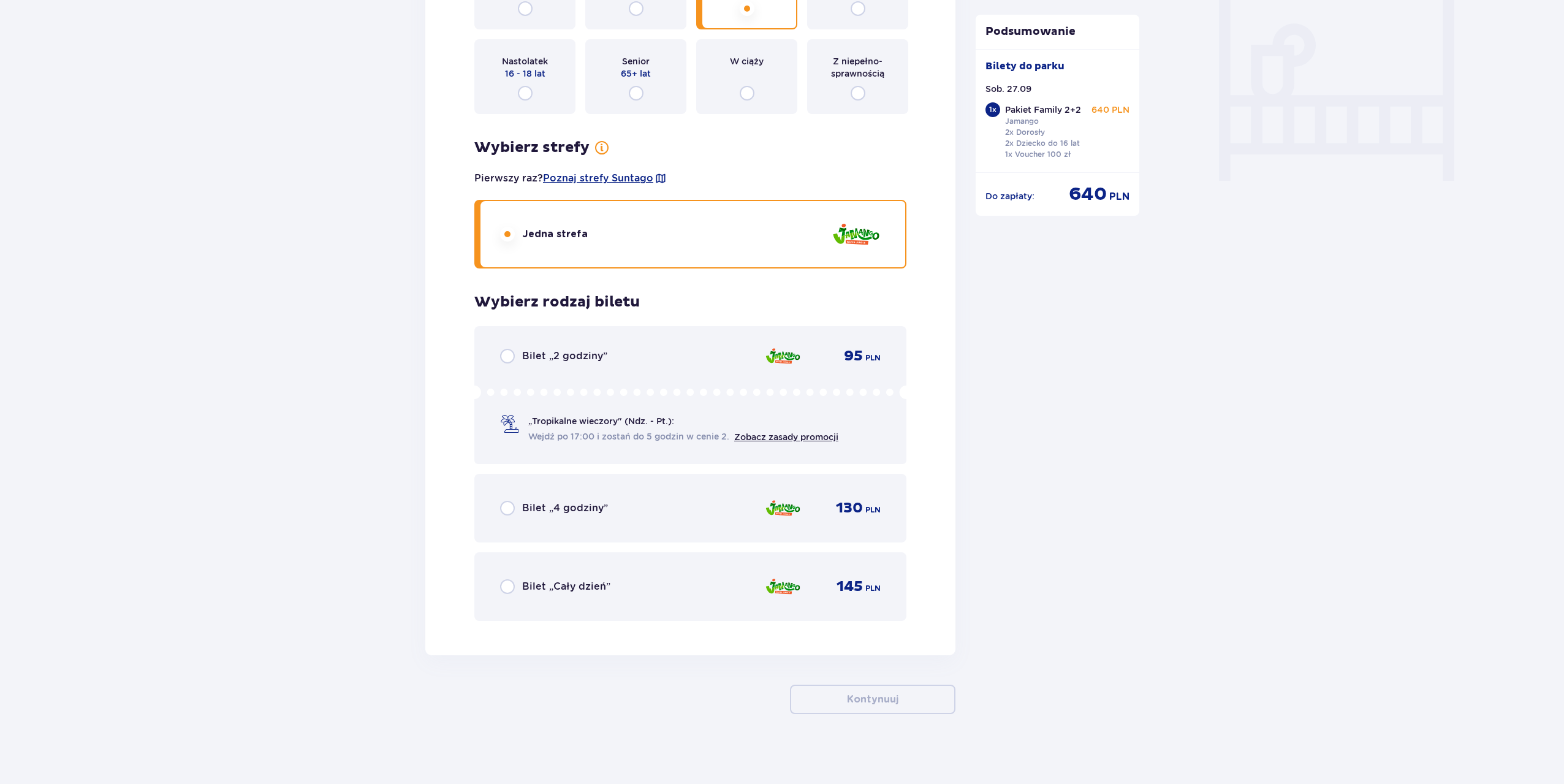
scroll to position [1144, 0]
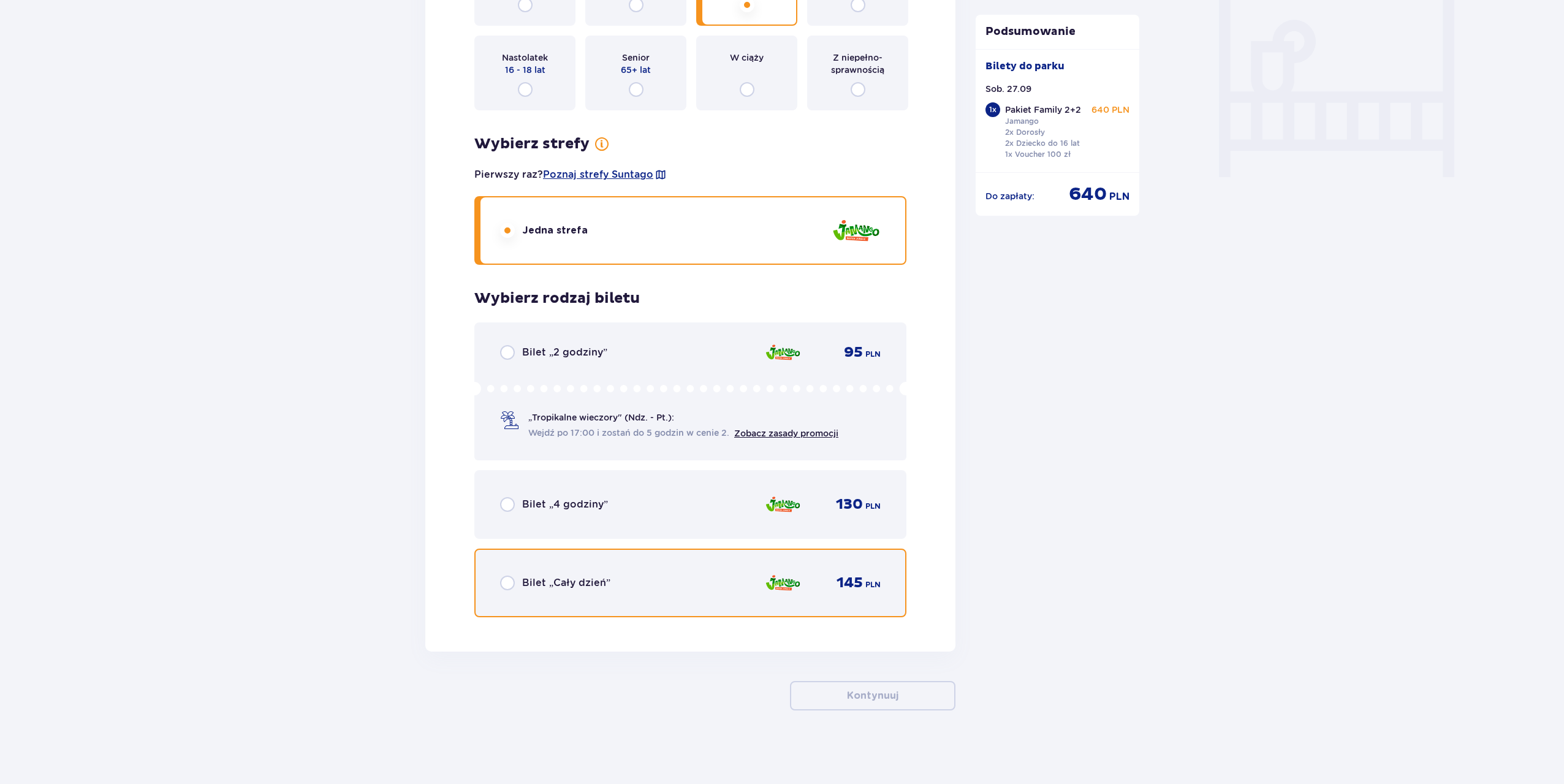
click at [510, 586] on input "radio" at bounding box center [507, 583] width 15 height 15
radio input "true"
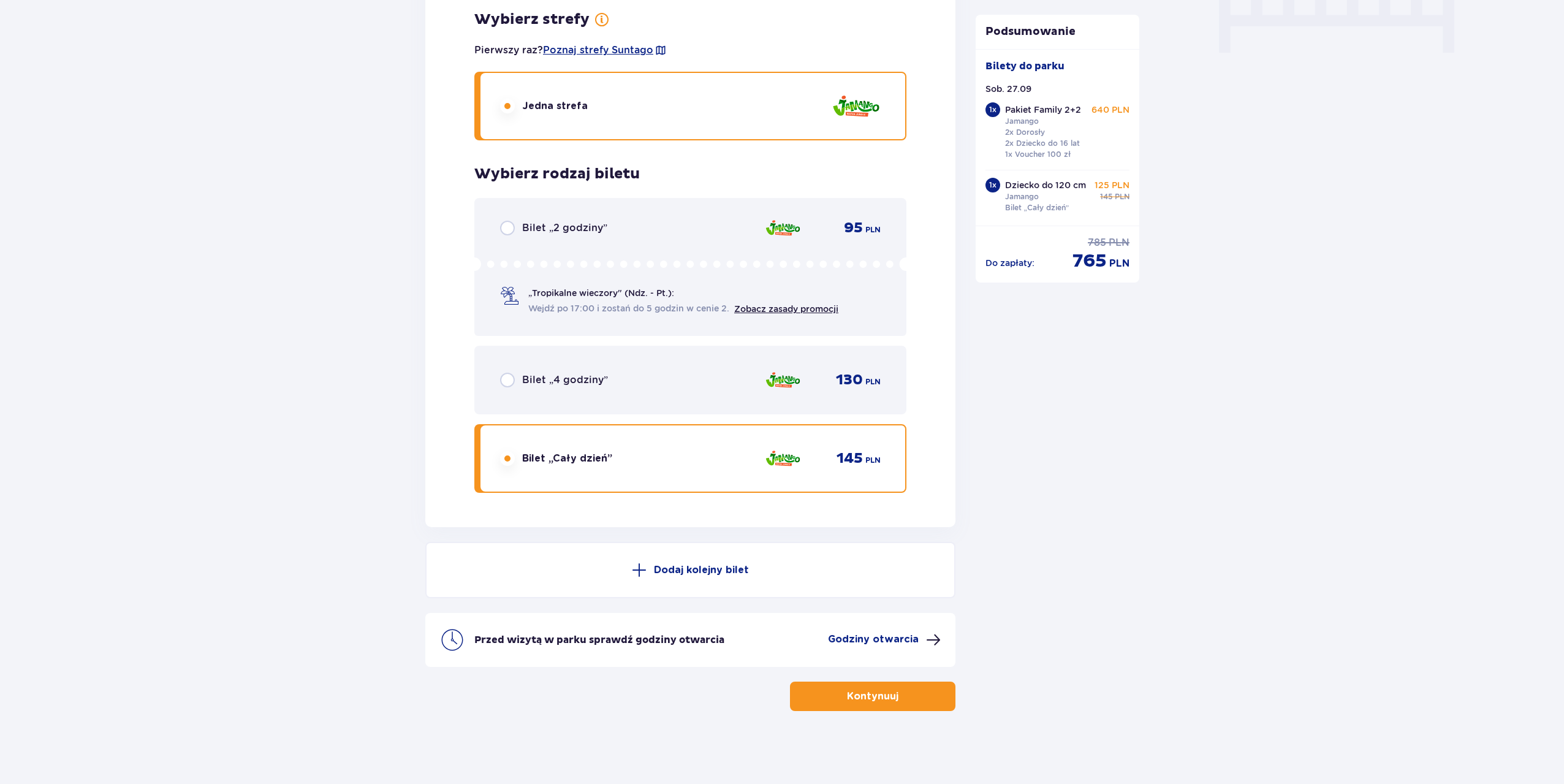
scroll to position [1270, 0]
click at [878, 694] on p "Kontynuuj" at bounding box center [872, 696] width 51 height 13
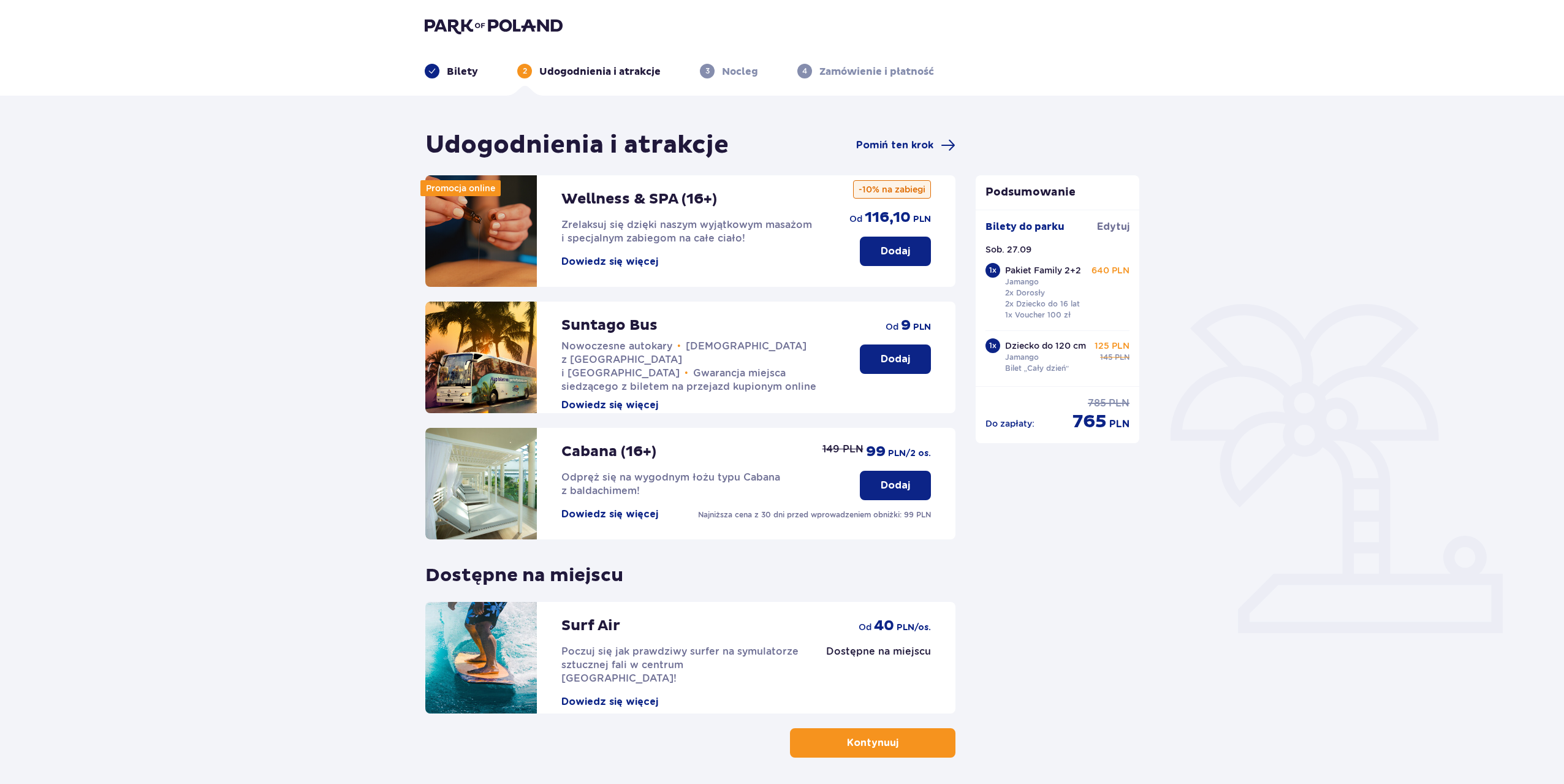
click at [864, 742] on p "Kontynuuj" at bounding box center [872, 743] width 51 height 13
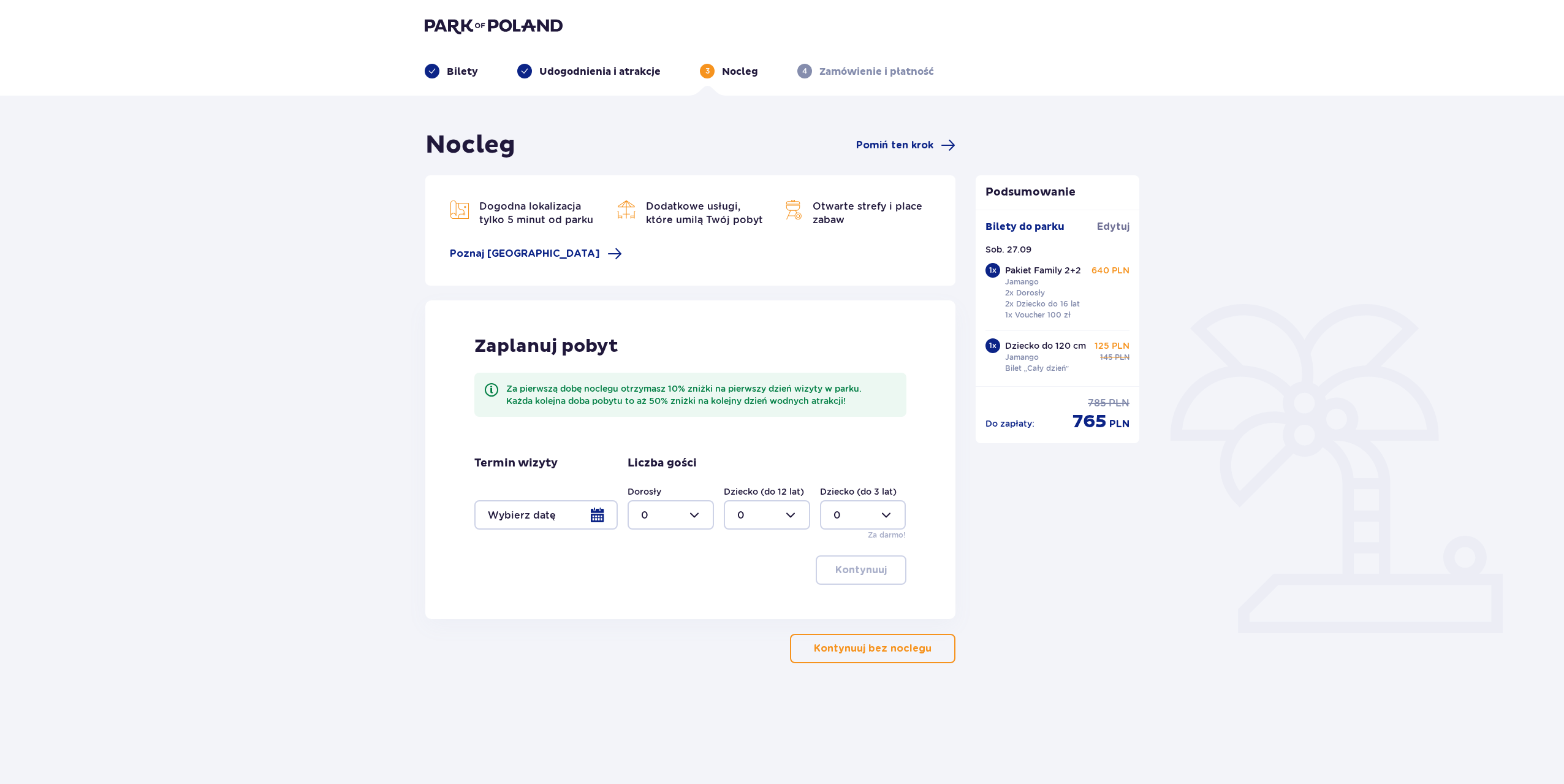
click at [855, 654] on p "Kontynuuj bez noclegu" at bounding box center [872, 648] width 117 height 13
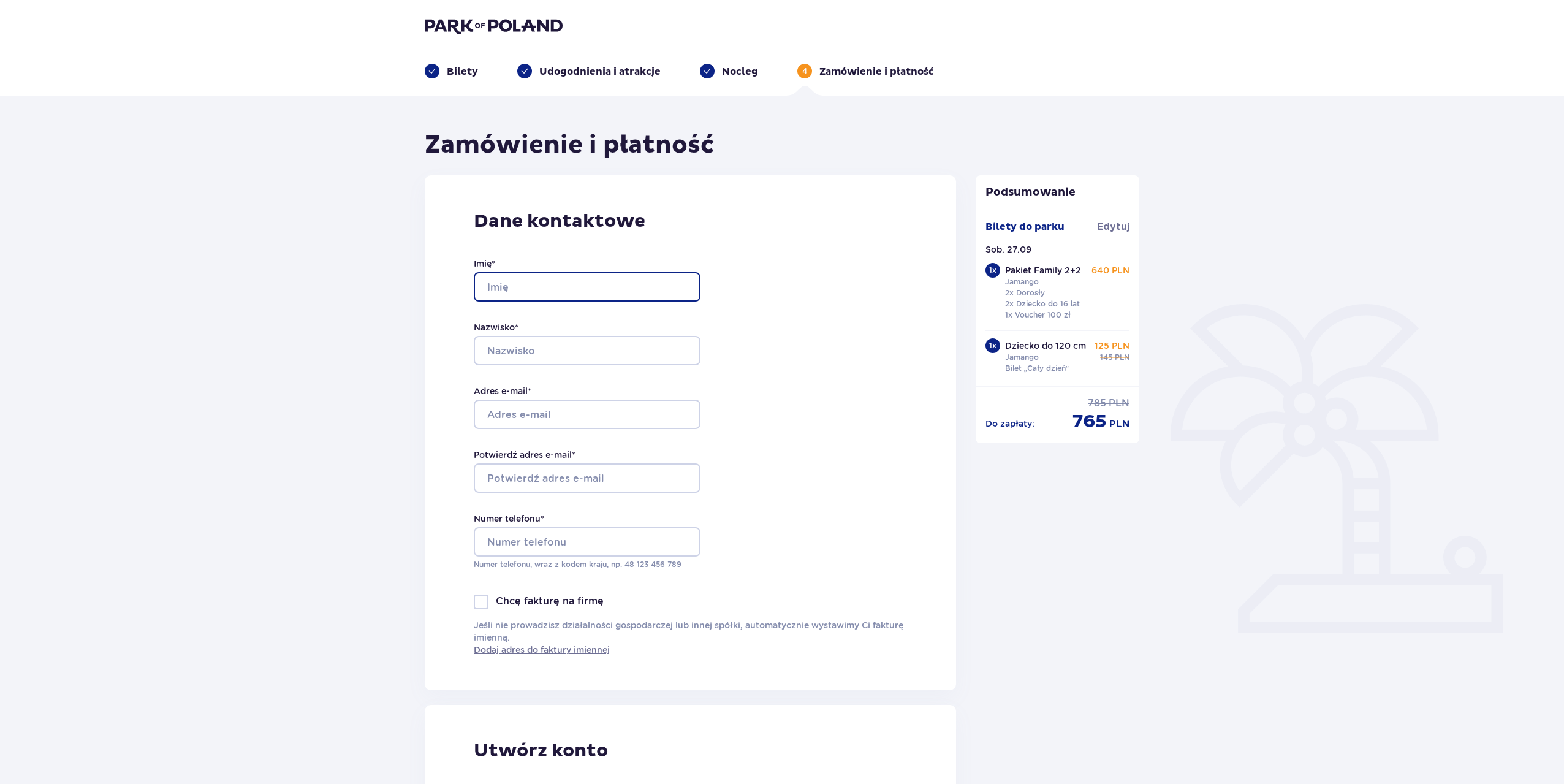
click at [536, 281] on input "Imię *" at bounding box center [587, 287] width 227 height 30
type input "DAWID"
type input "MĘCZARSKI"
type input "meczarski@op.pl"
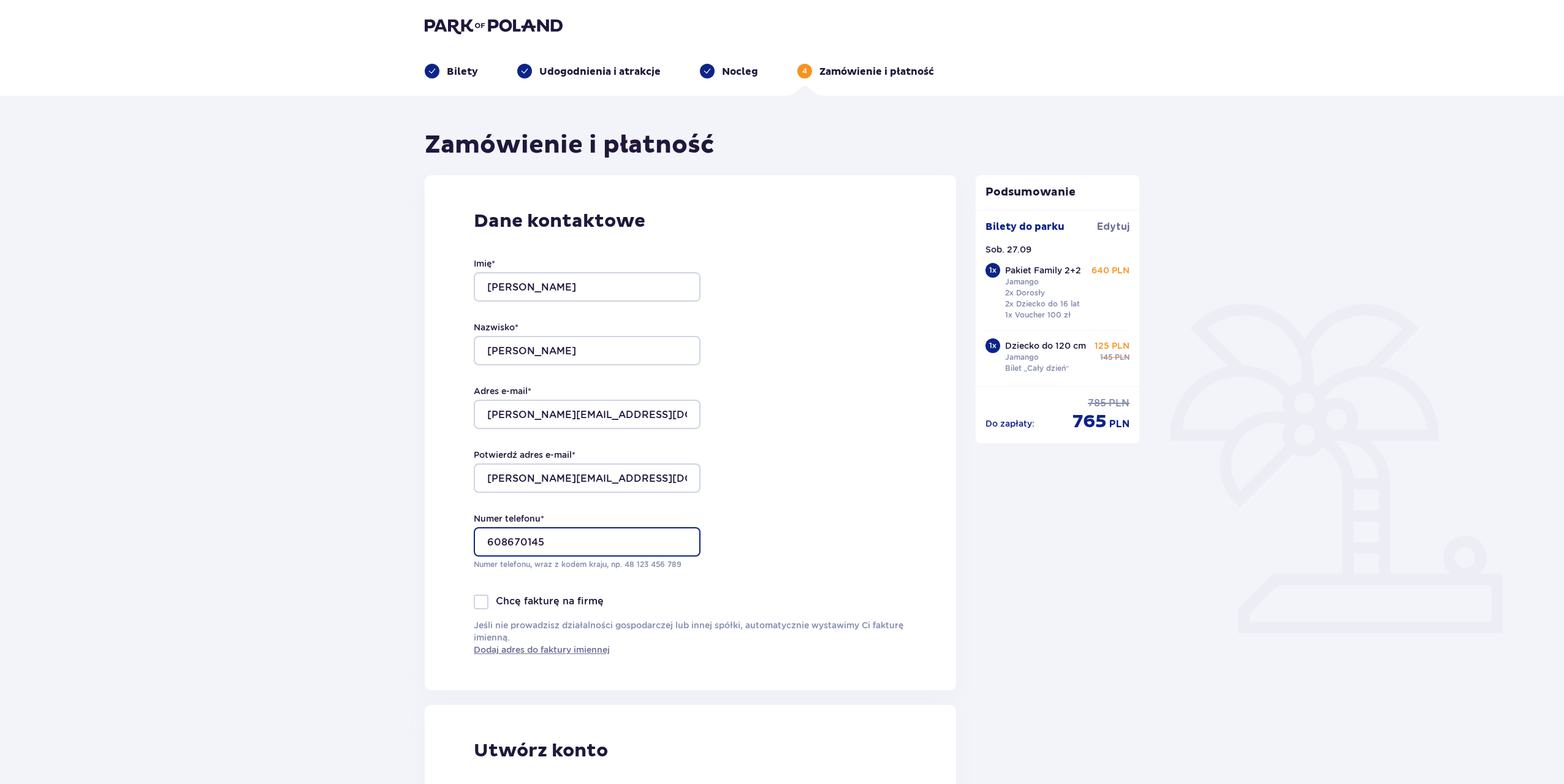
click at [551, 536] on input "608670145" at bounding box center [587, 542] width 227 height 30
type input "608396651"
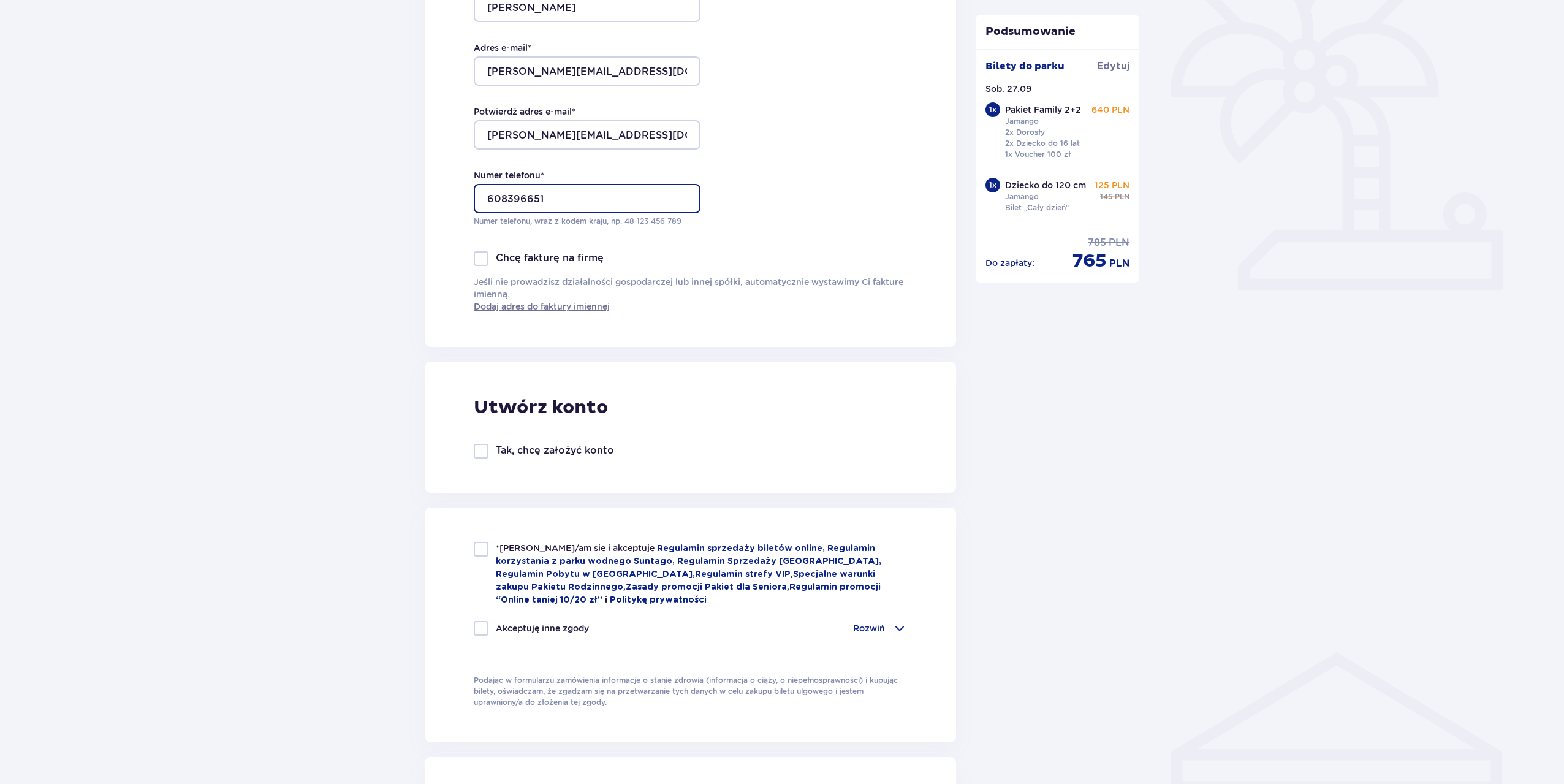
scroll to position [368, 0]
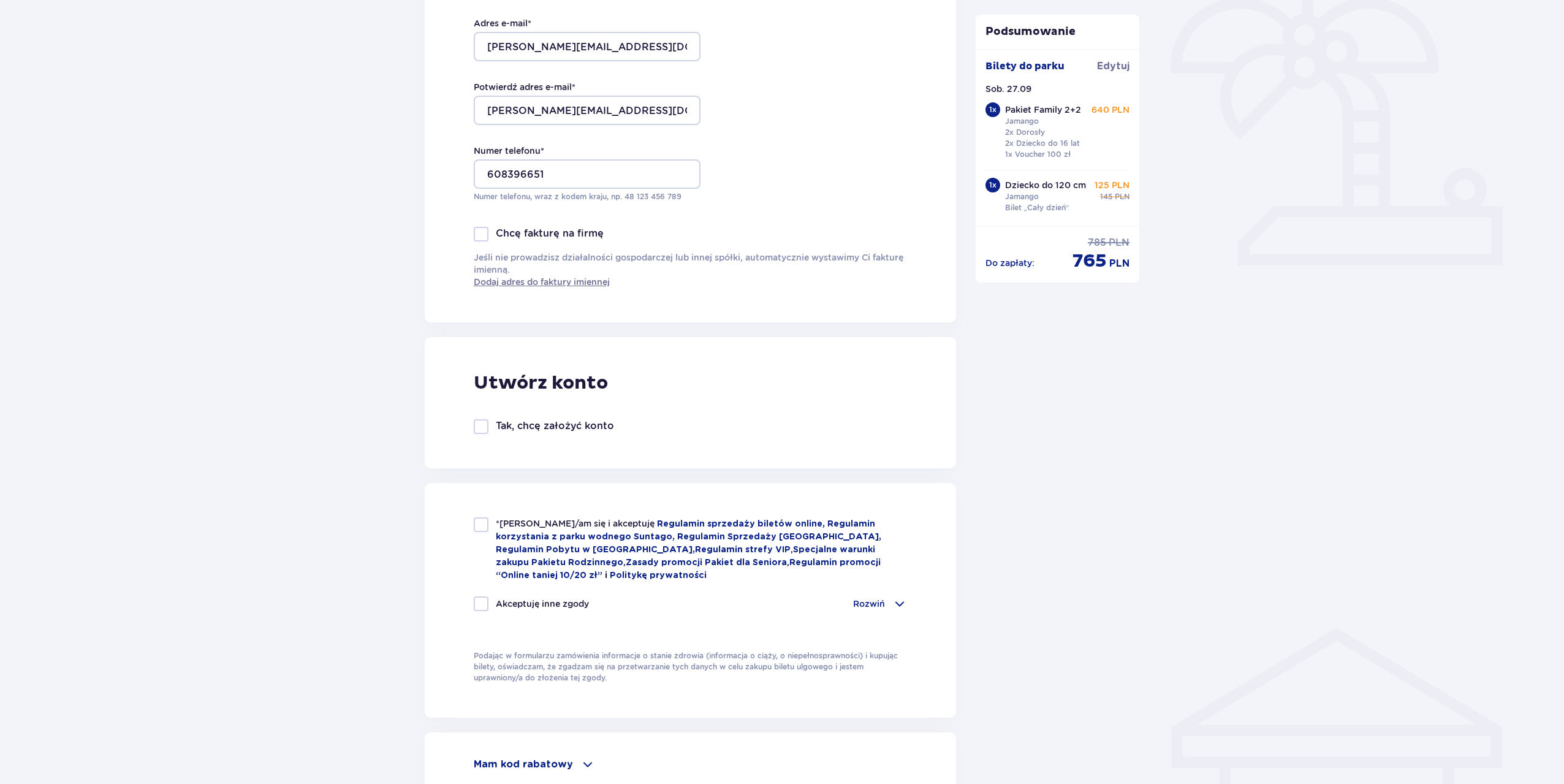
click at [488, 526] on div at bounding box center [481, 524] width 15 height 15
checkbox input "true"
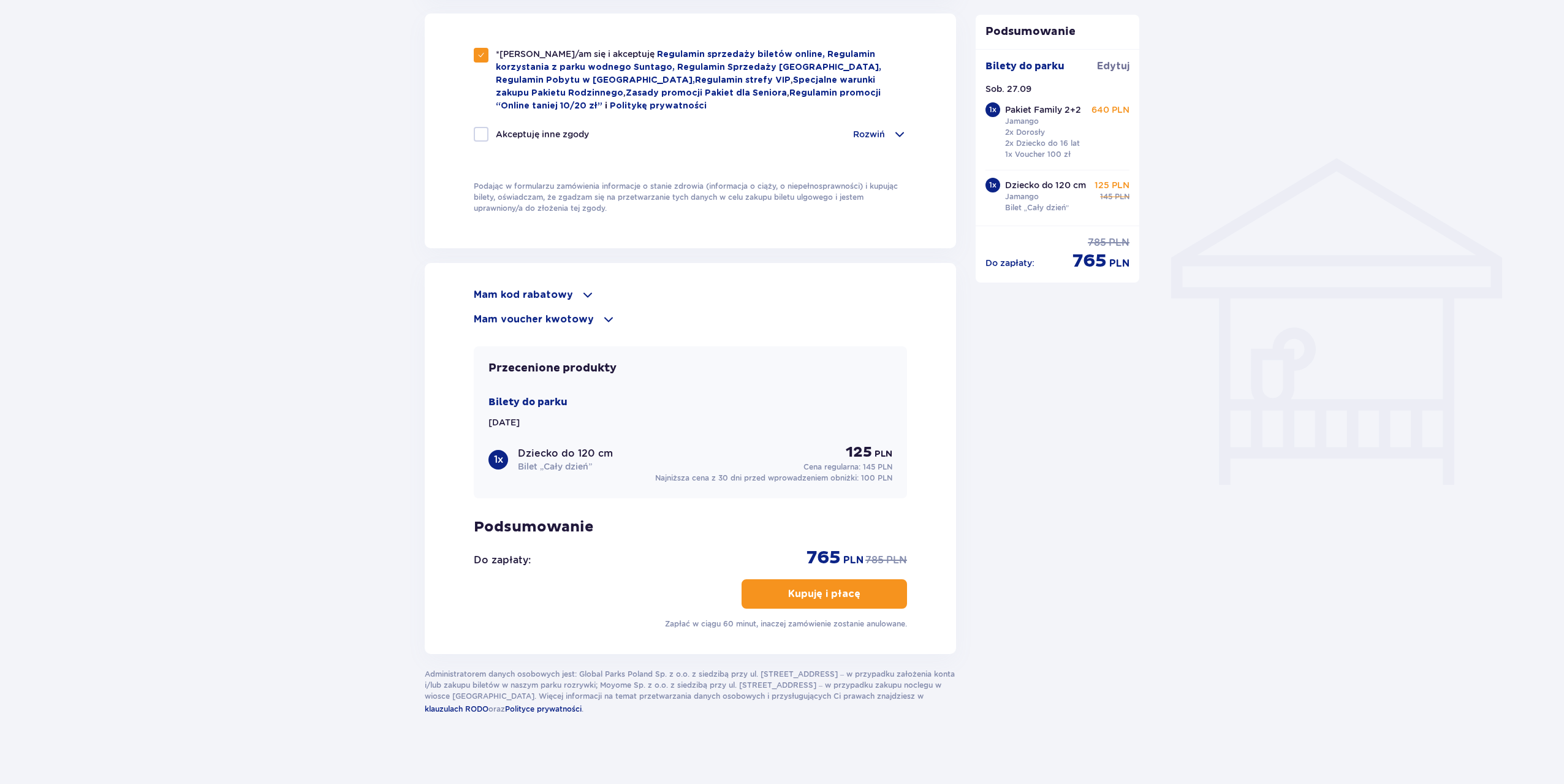
scroll to position [839, 0]
click at [851, 589] on button "Kupuję i płacę" at bounding box center [824, 592] width 165 height 30
